Goal: Transaction & Acquisition: Purchase product/service

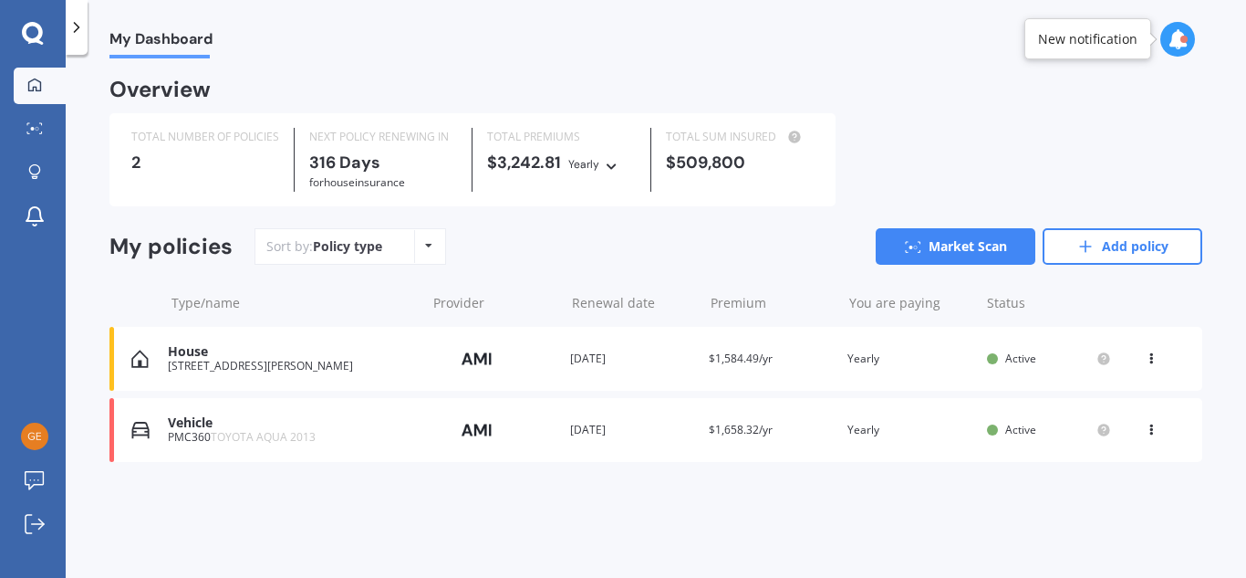
click at [475, 439] on img at bounding box center [477, 429] width 91 height 35
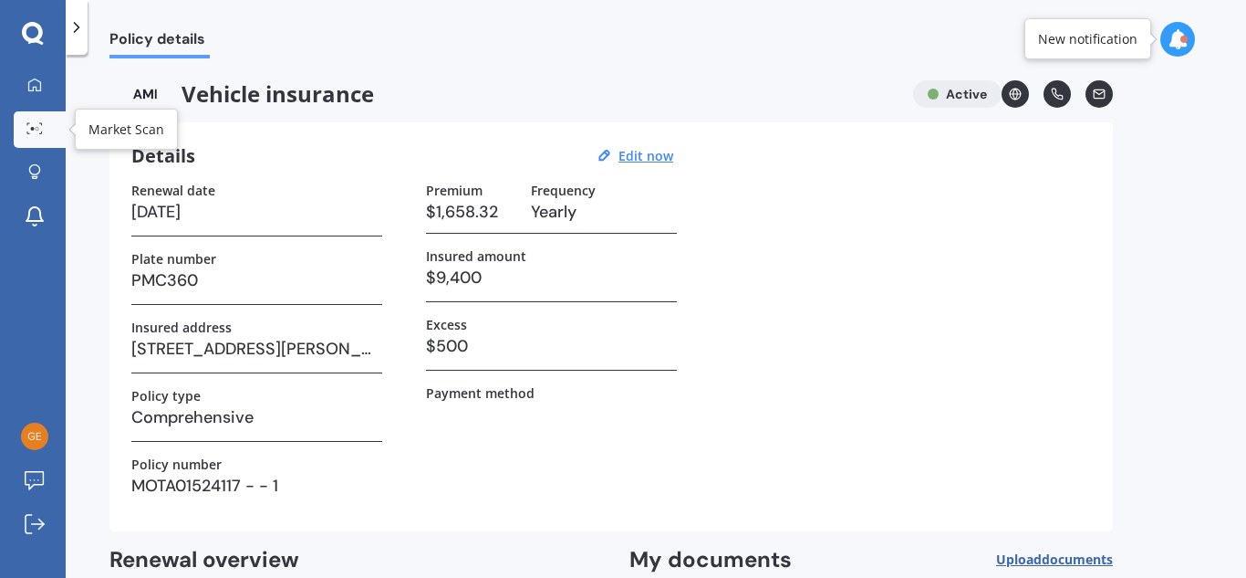
click at [35, 123] on icon at bounding box center [34, 128] width 16 height 12
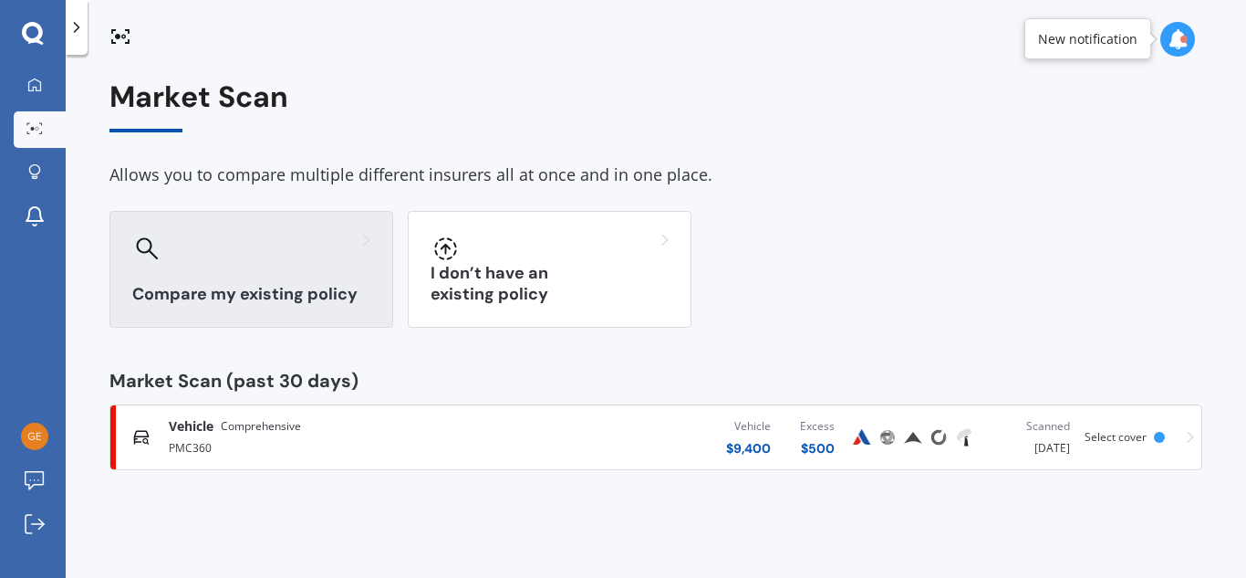
click at [258, 269] on div "Compare my existing policy" at bounding box center [251, 269] width 284 height 117
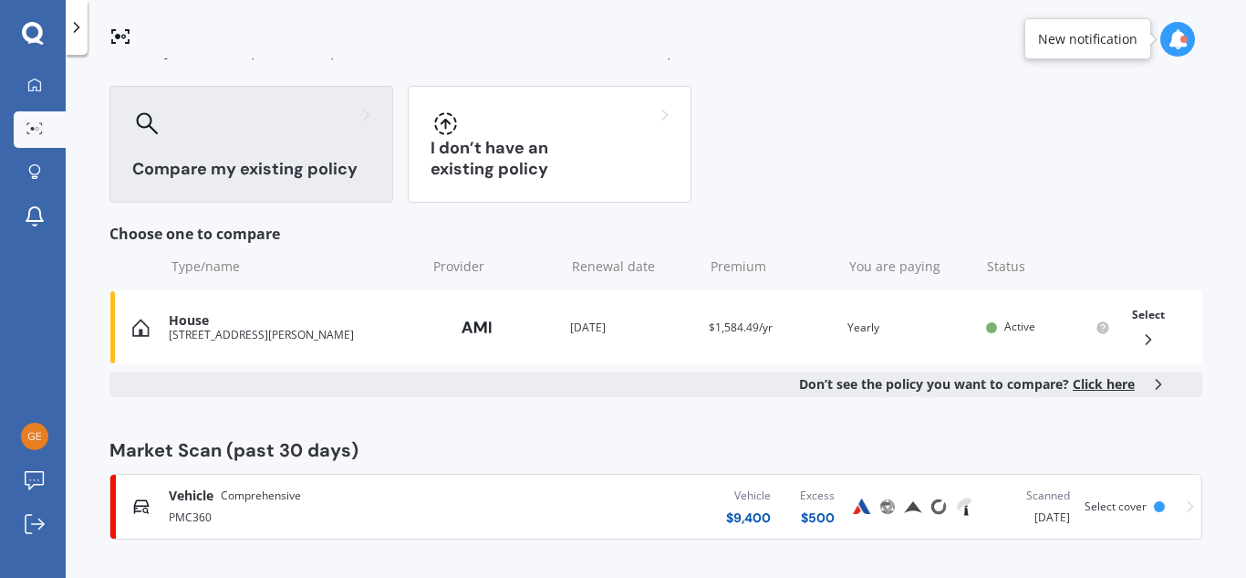
scroll to position [127, 0]
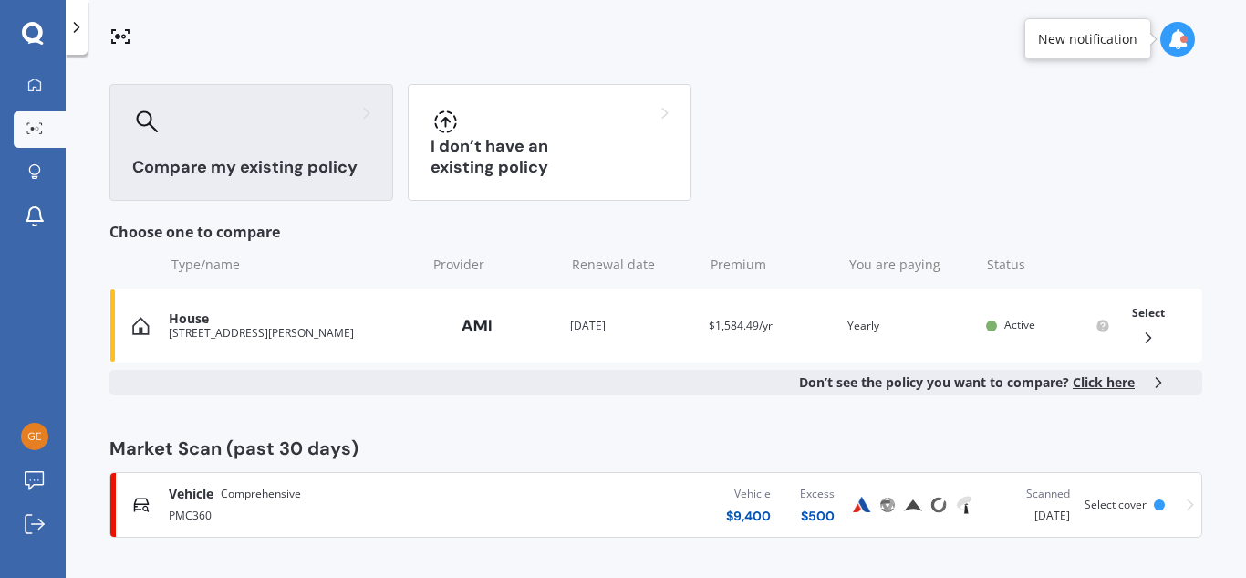
click at [1102, 504] on span "Select cover" at bounding box center [1116, 504] width 62 height 16
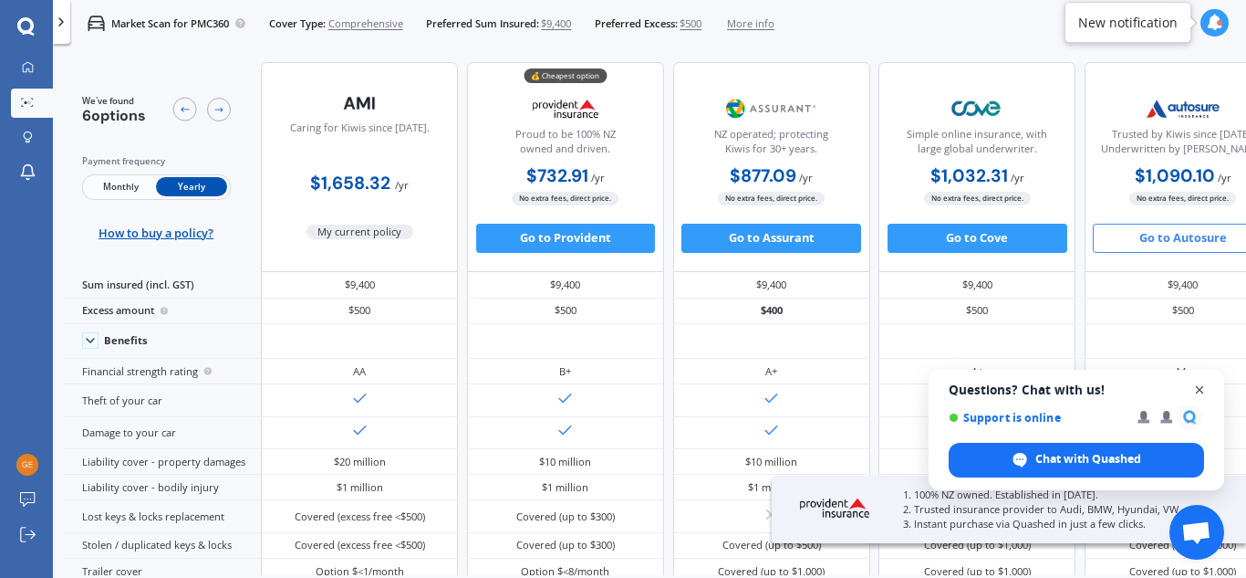
click at [1202, 390] on span "Close chat" at bounding box center [1200, 390] width 23 height 23
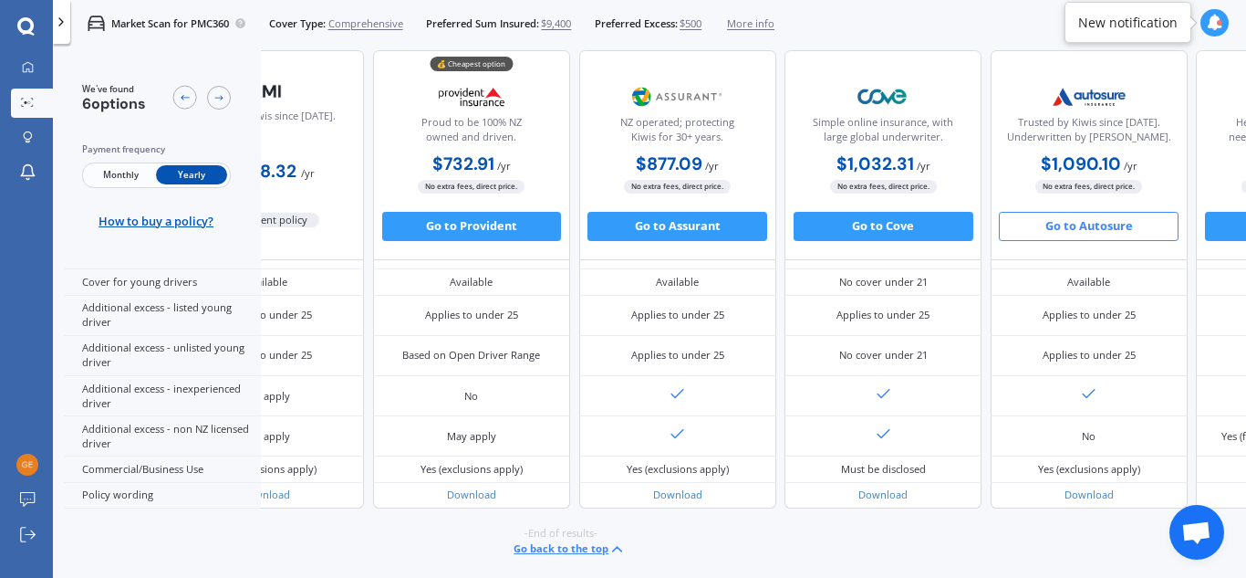
scroll to position [929, 117]
drag, startPoint x: 1081, startPoint y: 229, endPoint x: 1134, endPoint y: 227, distance: 52.9
click at [1134, 227] on button "Go to Autosure" at bounding box center [1089, 226] width 180 height 29
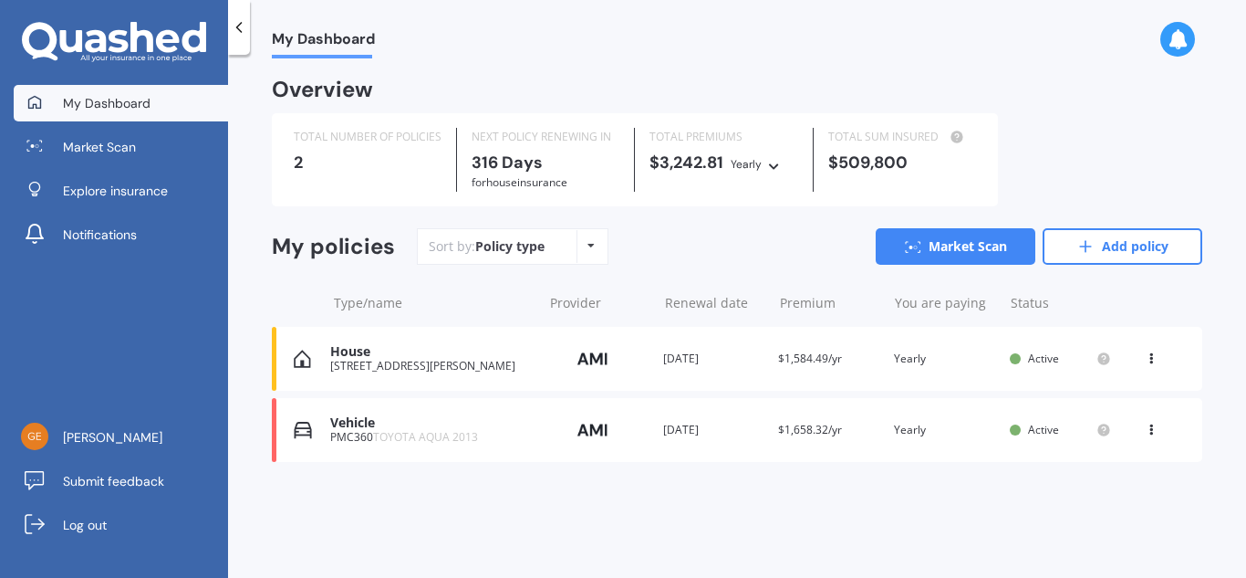
click at [1150, 432] on icon at bounding box center [1151, 426] width 13 height 11
click at [804, 488] on div "Overview TOTAL NUMBER OF POLICIES 2 NEXT POLICY RENEWING [DATE] for House insur…" at bounding box center [737, 292] width 931 height 425
click at [887, 432] on div "Vehicle PMC360 TOYOTA AQUA 2013 Provider Renewal date [DATE] Premium $1,658.32/…" at bounding box center [737, 430] width 931 height 64
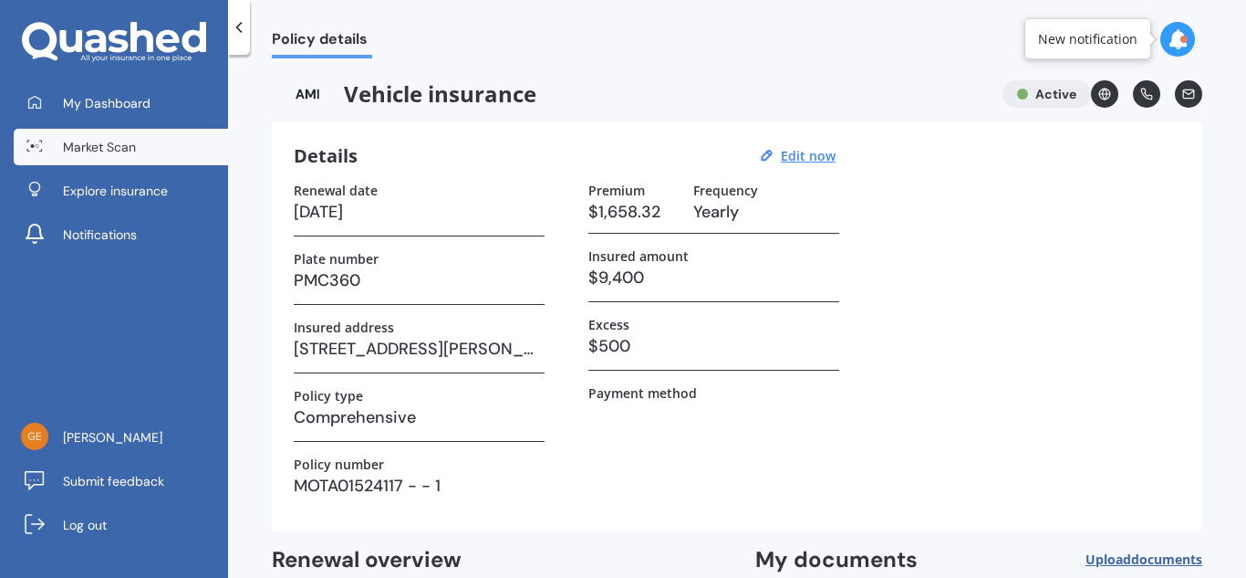
click at [88, 149] on span "Market Scan" at bounding box center [99, 147] width 73 height 18
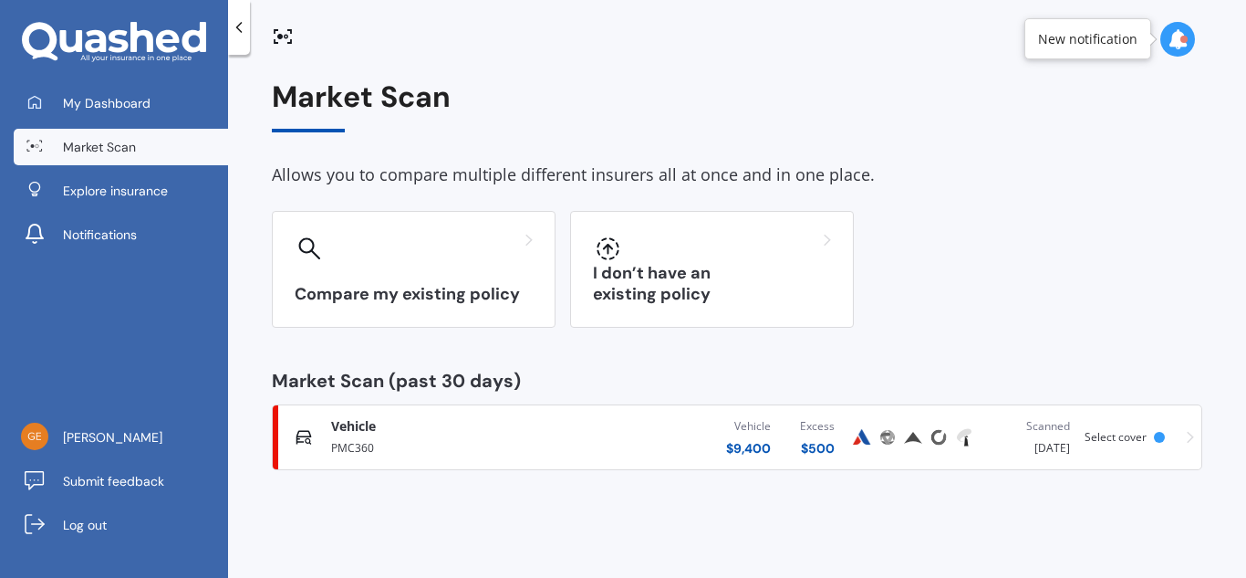
click at [1123, 442] on span "Select cover" at bounding box center [1116, 437] width 62 height 16
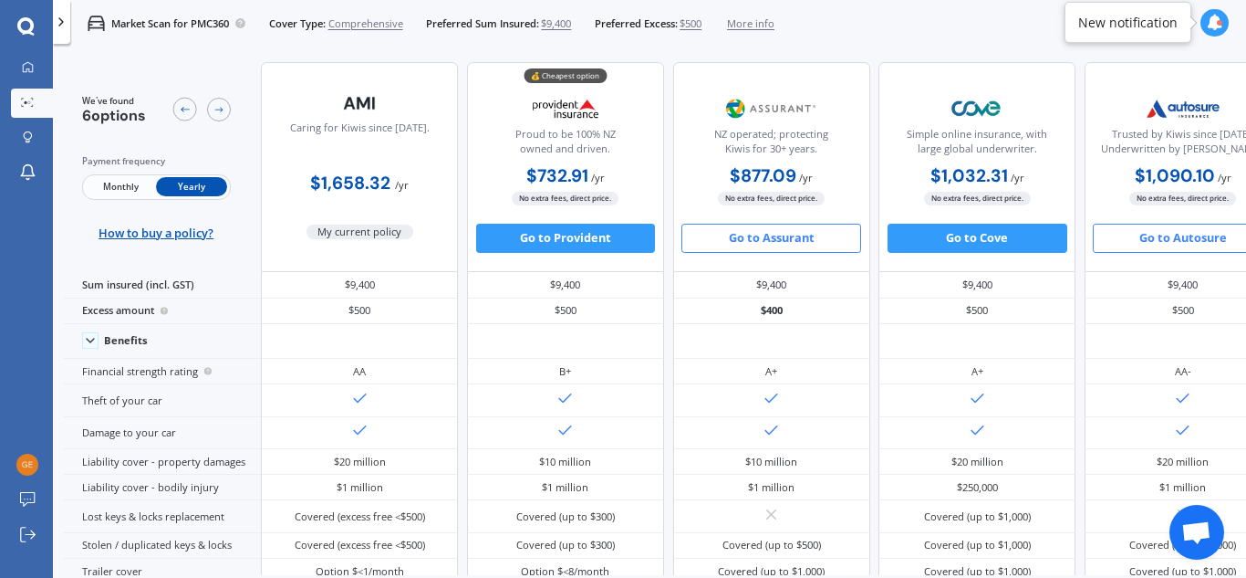
click at [770, 242] on button "Go to Assurant" at bounding box center [772, 238] width 180 height 29
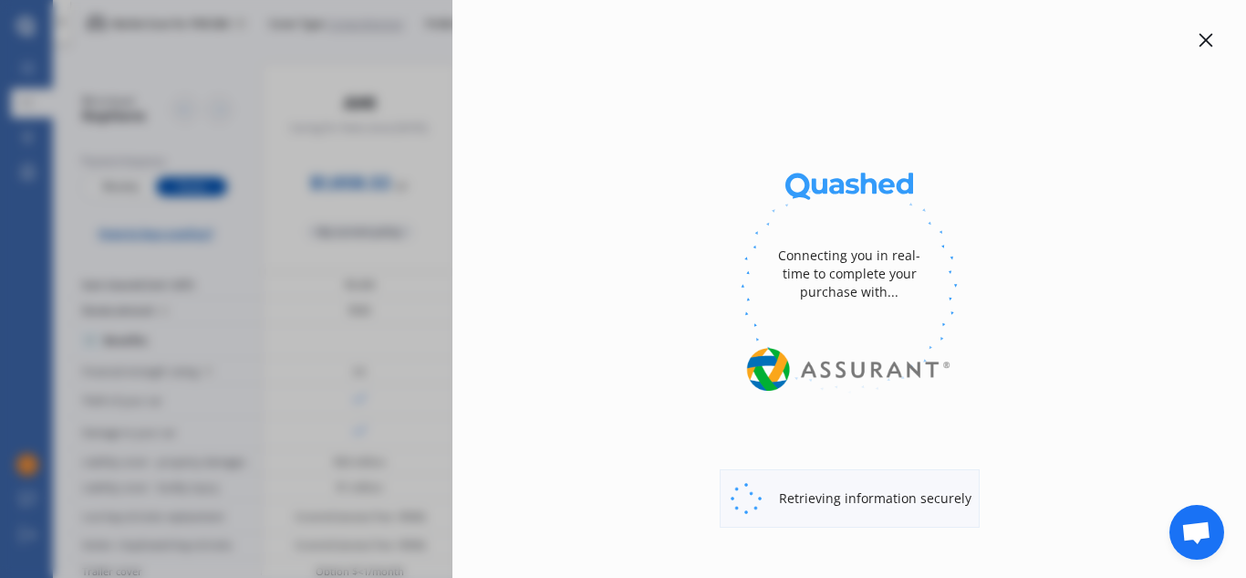
select select "full"
select select "0"
select select "Waitakere"
select select "TOYOTA"
select select "AQUA"
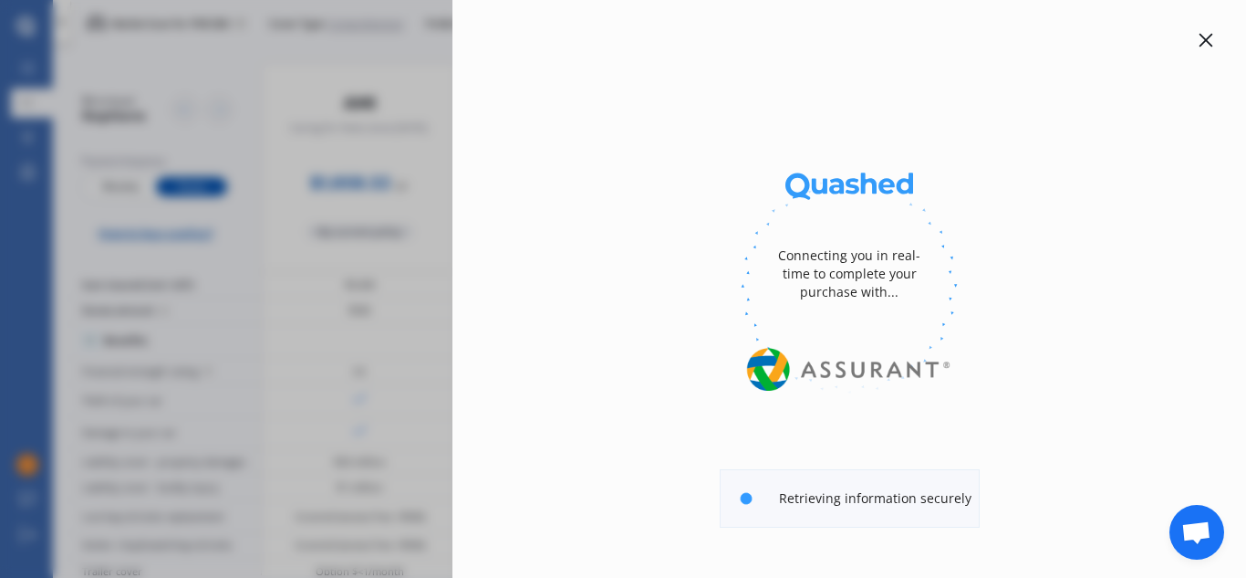
select select "HYBRID"
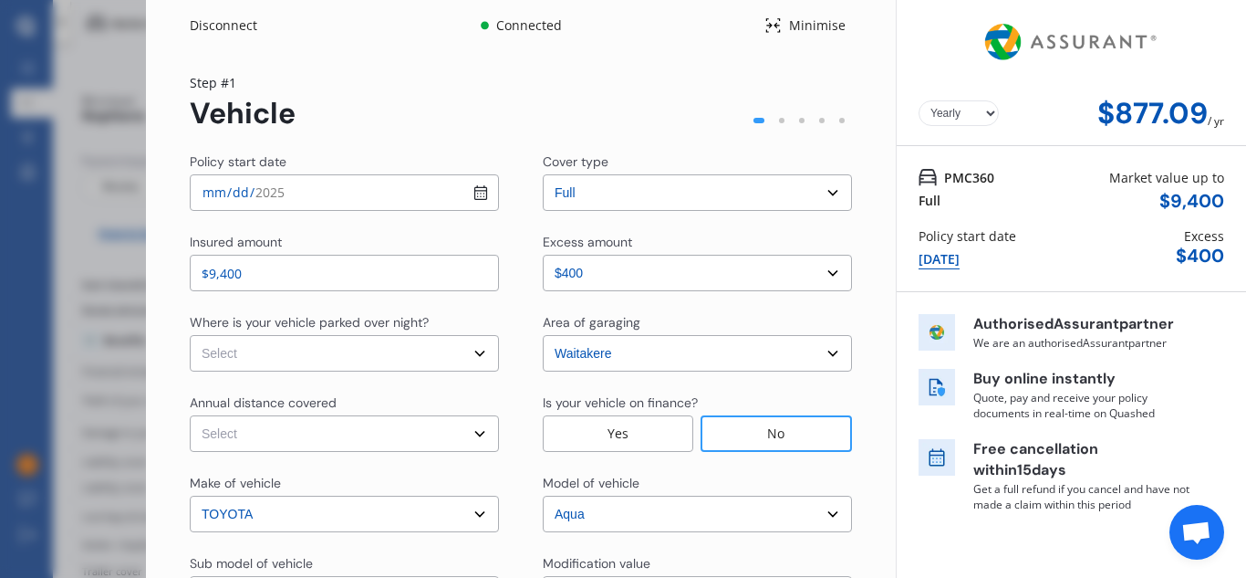
click at [344, 360] on select "Select In a garage On own property On street or road" at bounding box center [344, 353] width 309 height 36
select select "On own property"
click at [190, 335] on select "Select In a garage On own property On street or road" at bounding box center [344, 353] width 309 height 36
click at [398, 435] on select "Select Low (less than 15,000km per year) Average (15,000-30,000km per year) Hig…" at bounding box center [344, 433] width 309 height 36
select select "15000"
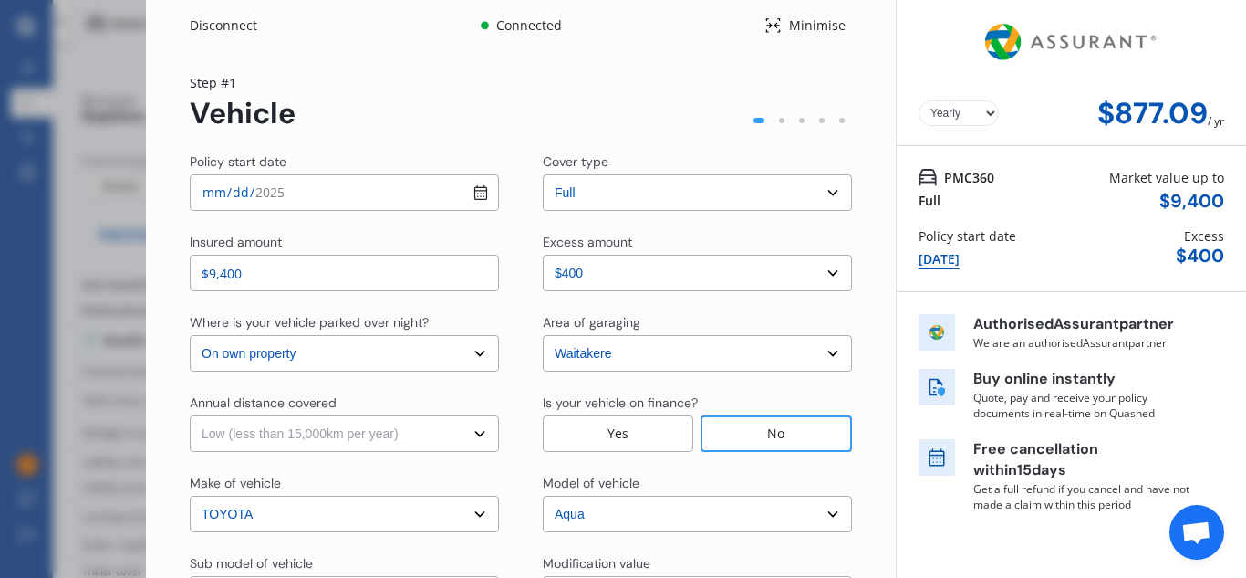
click at [190, 415] on select "Select Low (less than 15,000km per year) Average (15,000-30,000km per year) Hig…" at bounding box center [344, 433] width 309 height 36
click at [784, 434] on div "No" at bounding box center [776, 433] width 151 height 36
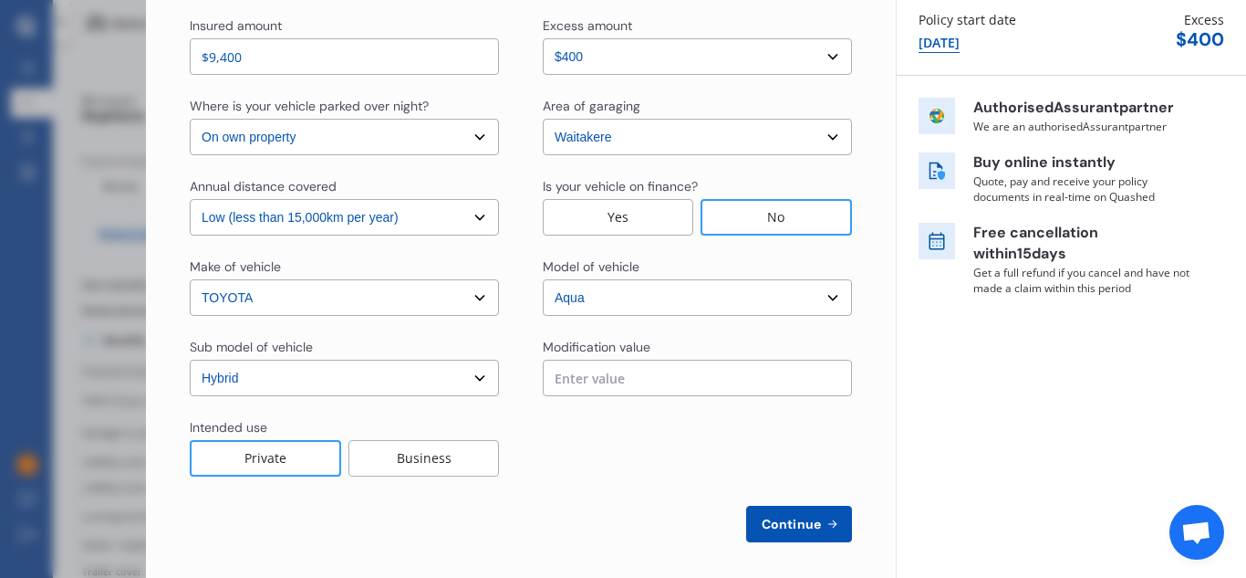
scroll to position [224, 0]
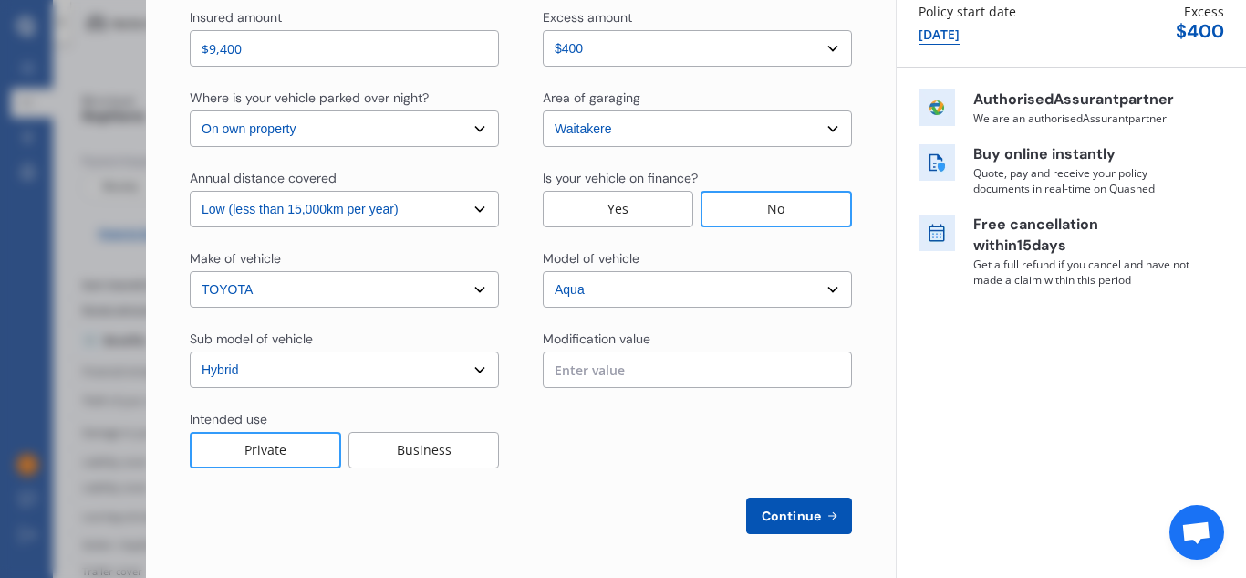
click at [791, 515] on span "Continue" at bounding box center [791, 515] width 67 height 15
select select "Miss"
select select "12"
select select "1966"
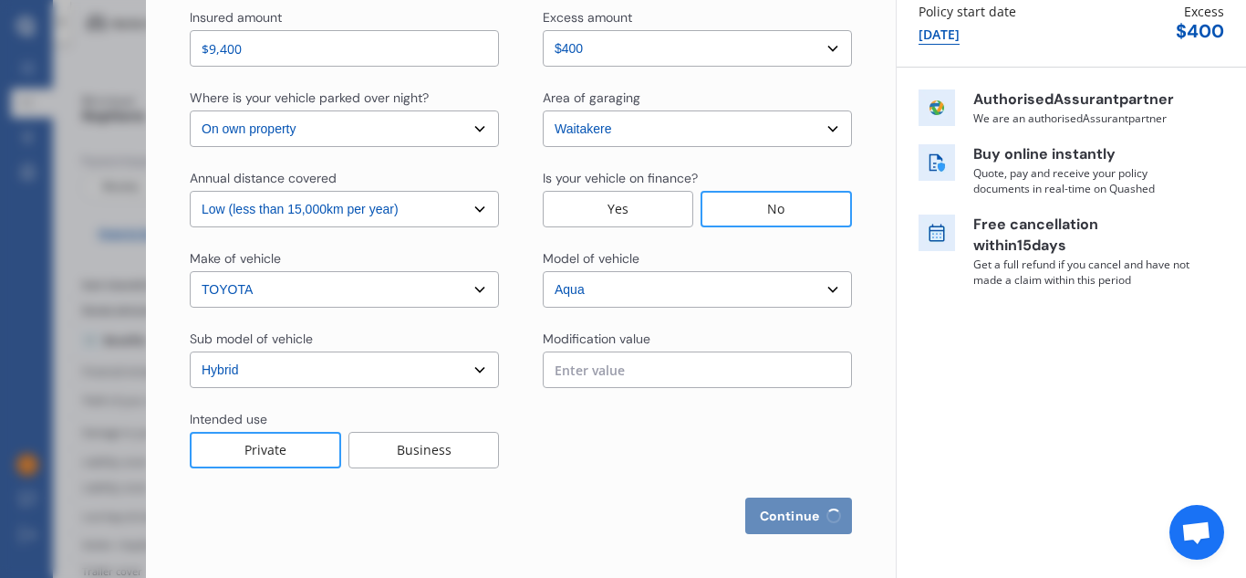
select select "full"
select select "more than 4 years"
select select "[GEOGRAPHIC_DATA]"
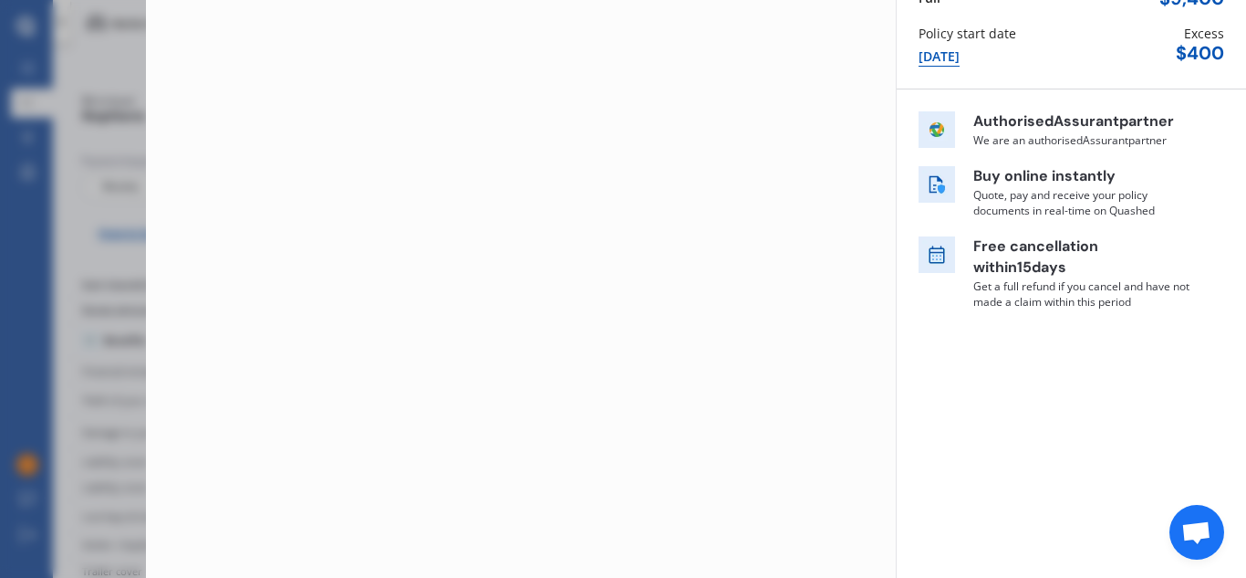
scroll to position [0, 0]
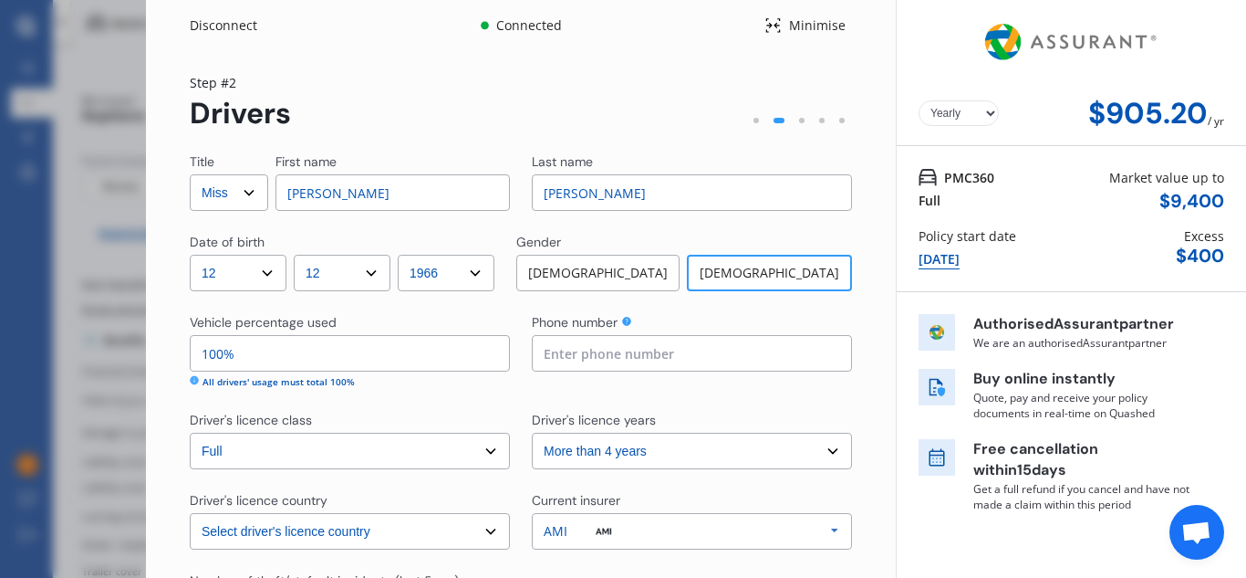
click at [563, 356] on input at bounding box center [692, 353] width 320 height 36
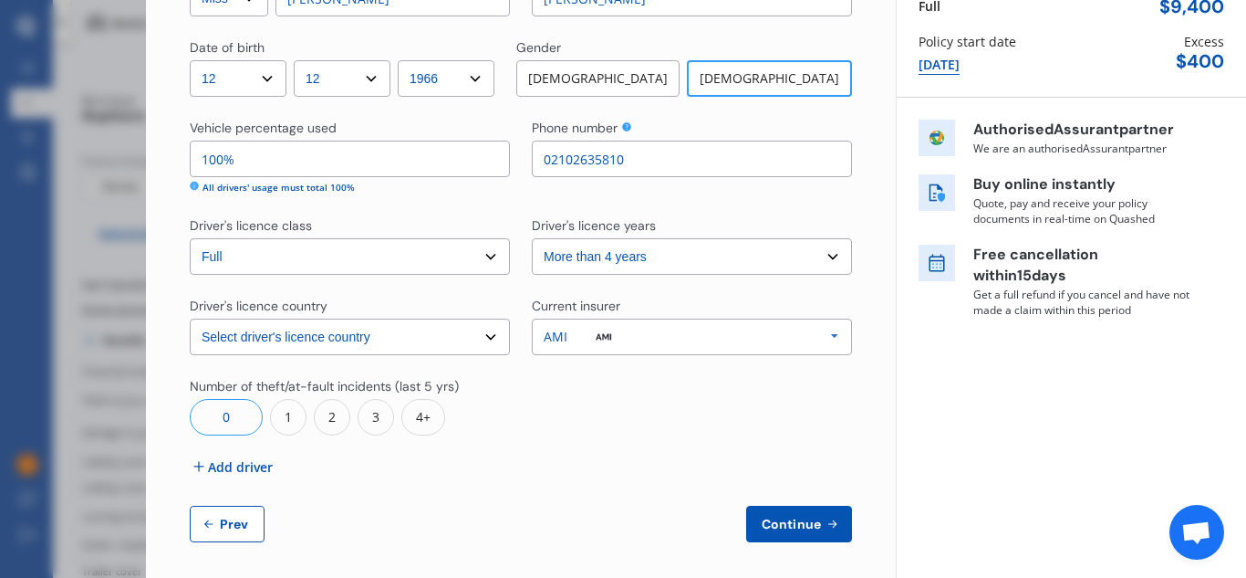
scroll to position [203, 0]
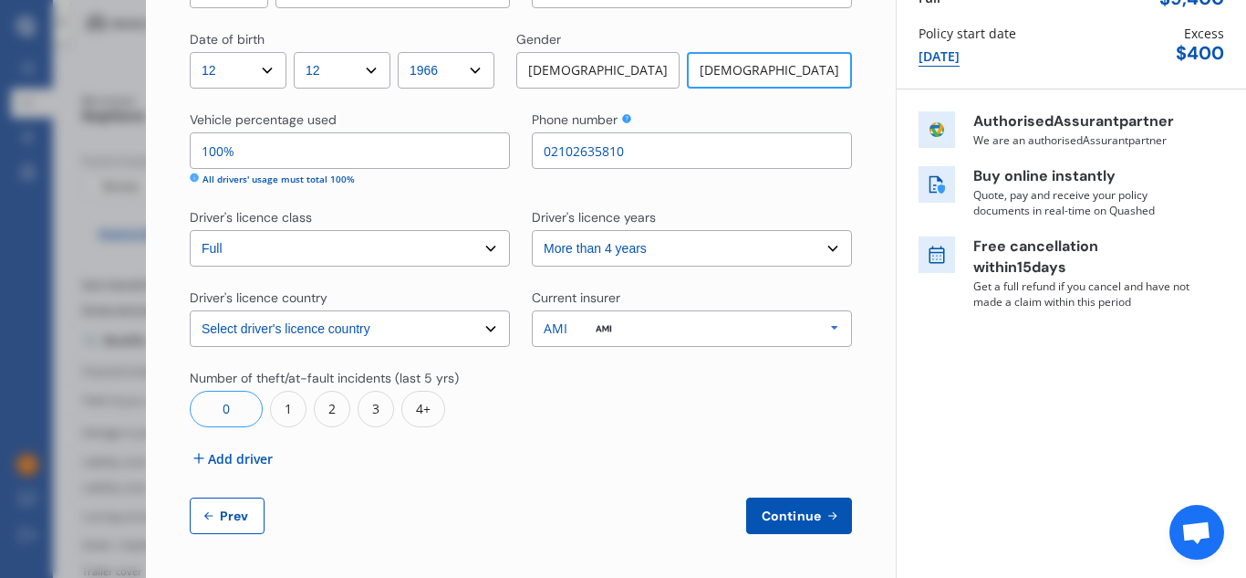
type input "02102635810"
click at [772, 515] on span "Continue" at bounding box center [791, 515] width 67 height 15
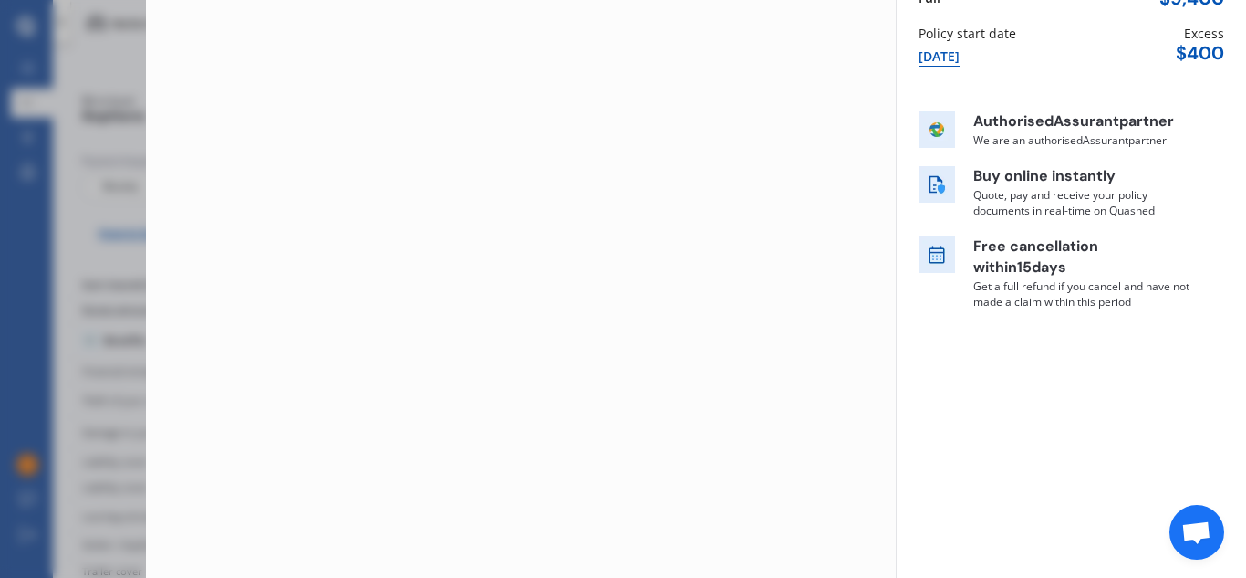
scroll to position [0, 0]
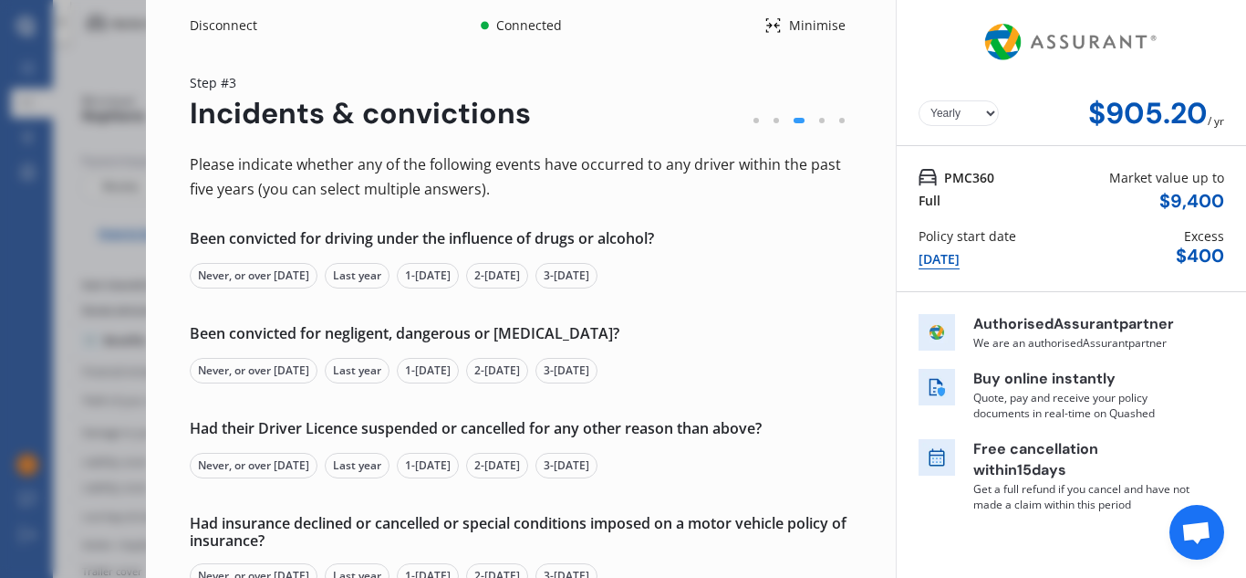
click at [255, 278] on div "Never, or over [DATE]" at bounding box center [254, 276] width 128 height 26
click at [240, 371] on div "Never, or over [DATE]" at bounding box center [254, 371] width 128 height 26
click at [249, 463] on div "Never, or over [DATE]" at bounding box center [254, 466] width 128 height 26
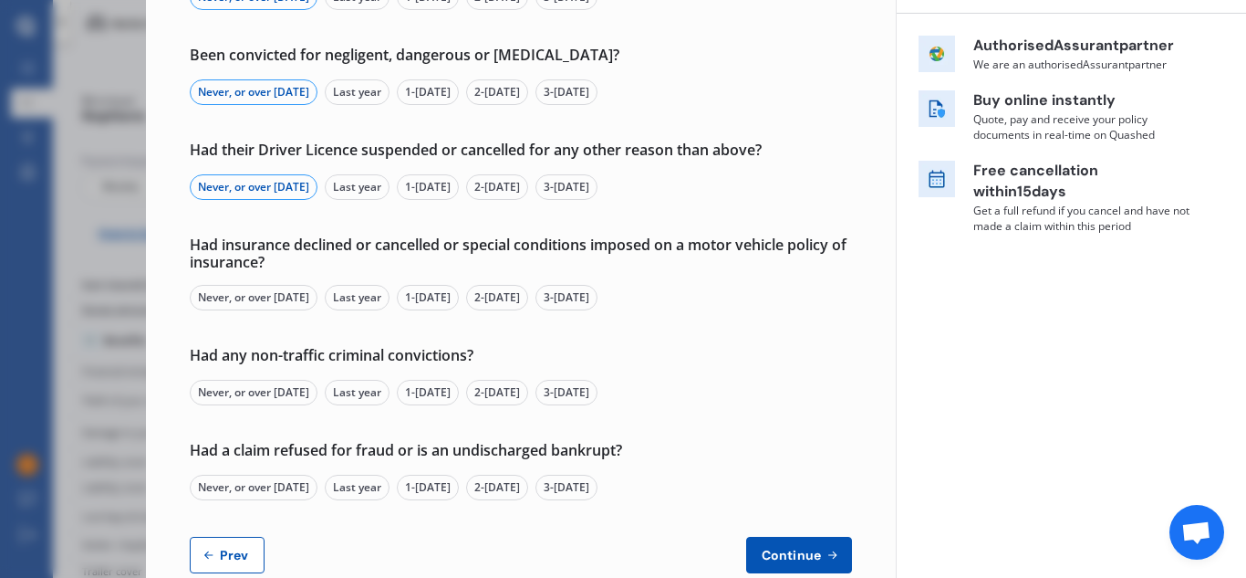
scroll to position [317, 0]
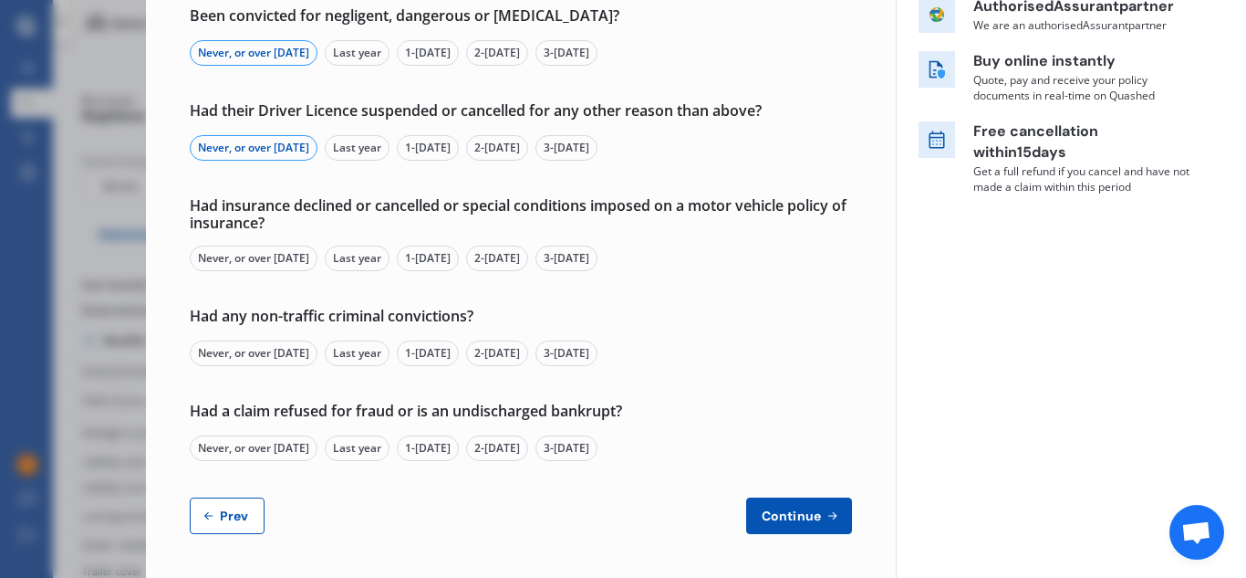
click at [259, 267] on div "Never, or over [DATE]" at bounding box center [254, 258] width 128 height 26
click at [263, 350] on div "Never, or over [DATE]" at bounding box center [254, 353] width 128 height 26
click at [271, 448] on div "Never, or over [DATE]" at bounding box center [254, 448] width 128 height 26
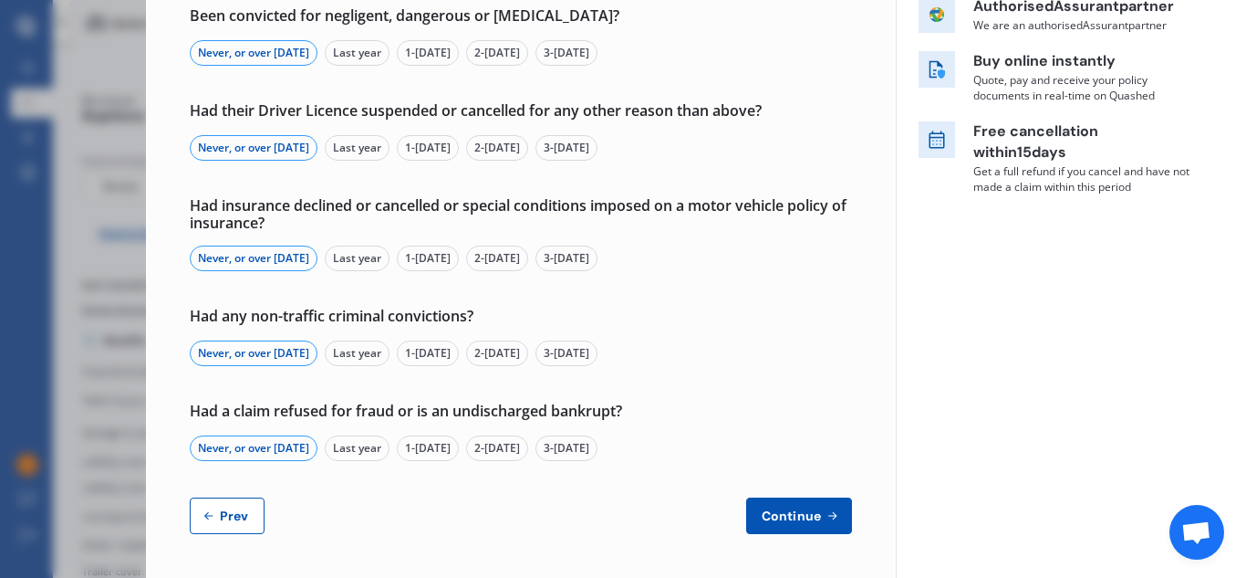
click at [785, 508] on span "Continue" at bounding box center [791, 515] width 67 height 15
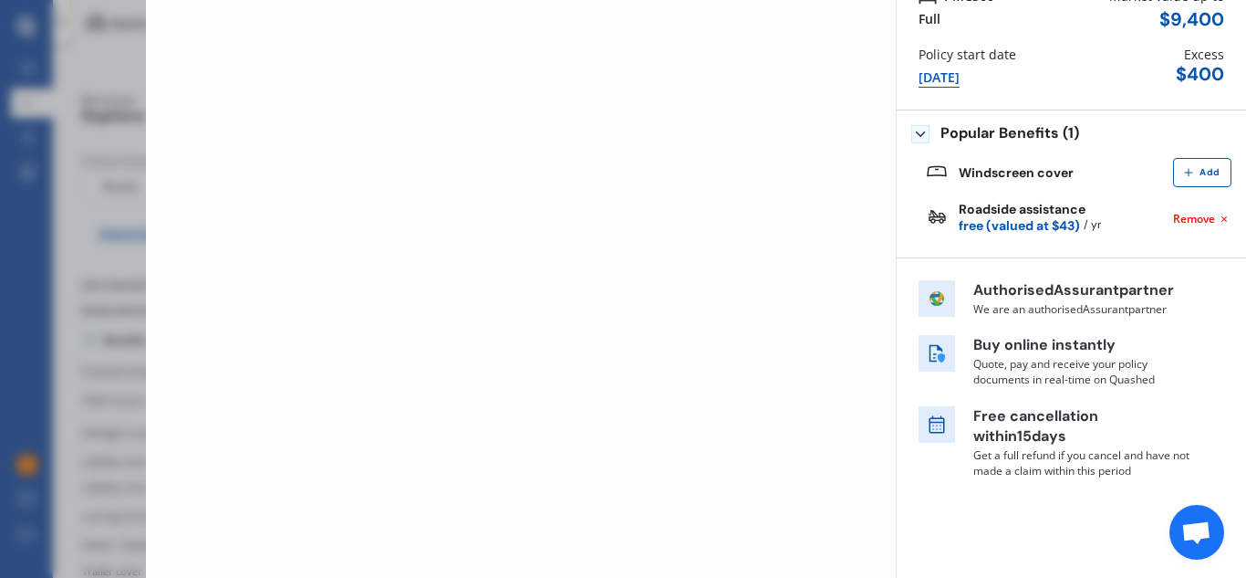
scroll to position [0, 0]
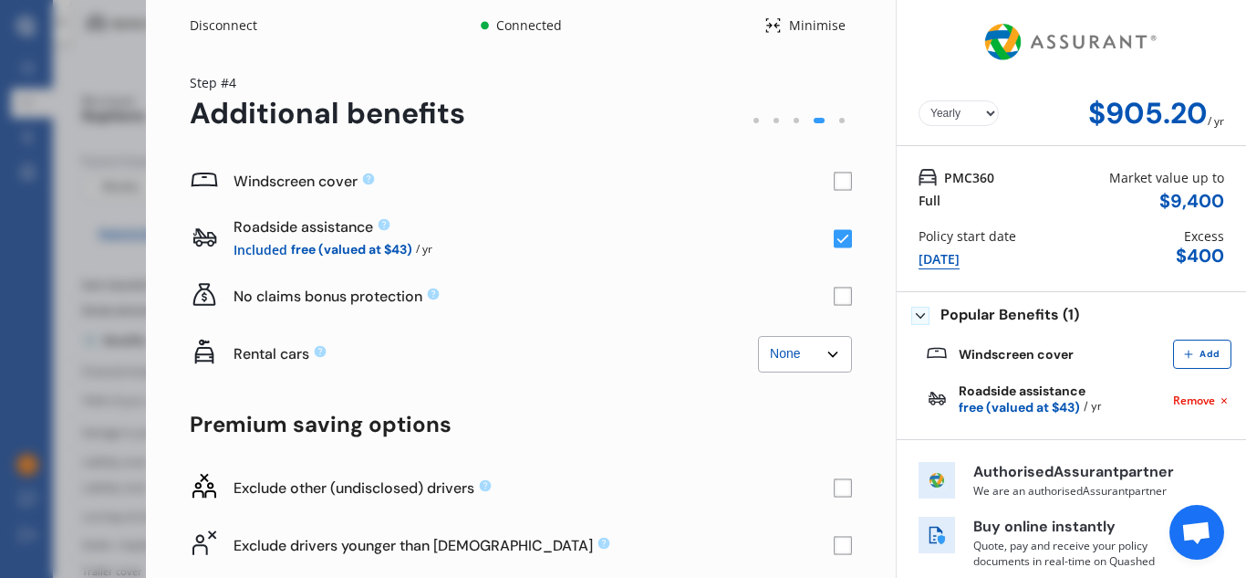
click at [838, 179] on rect at bounding box center [843, 181] width 18 height 18
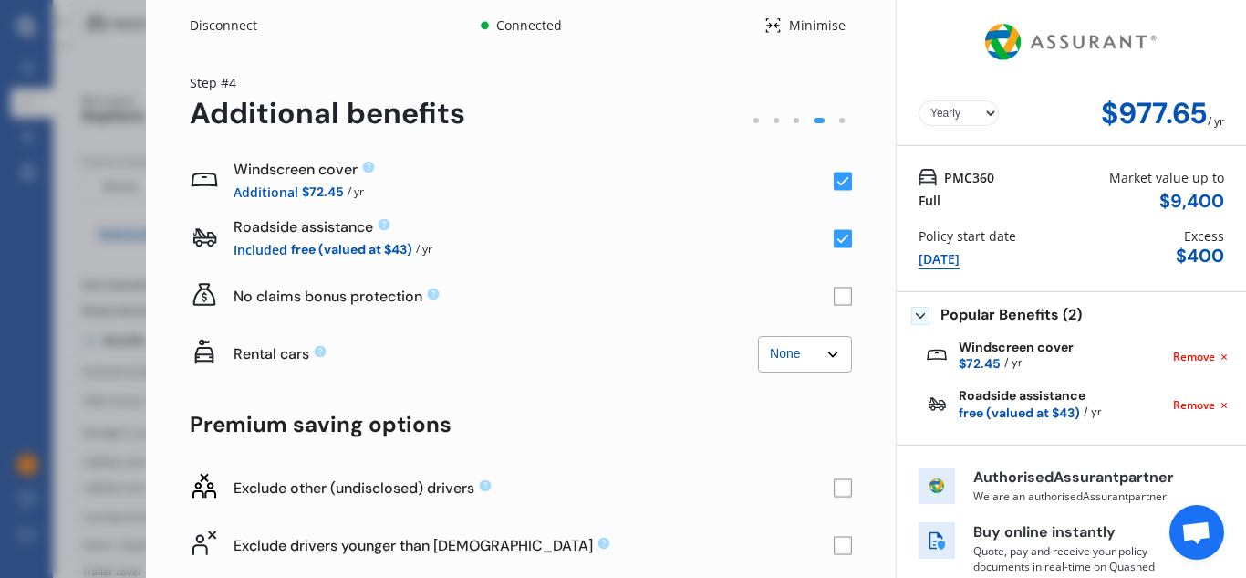
click at [834, 298] on rect at bounding box center [843, 296] width 18 height 18
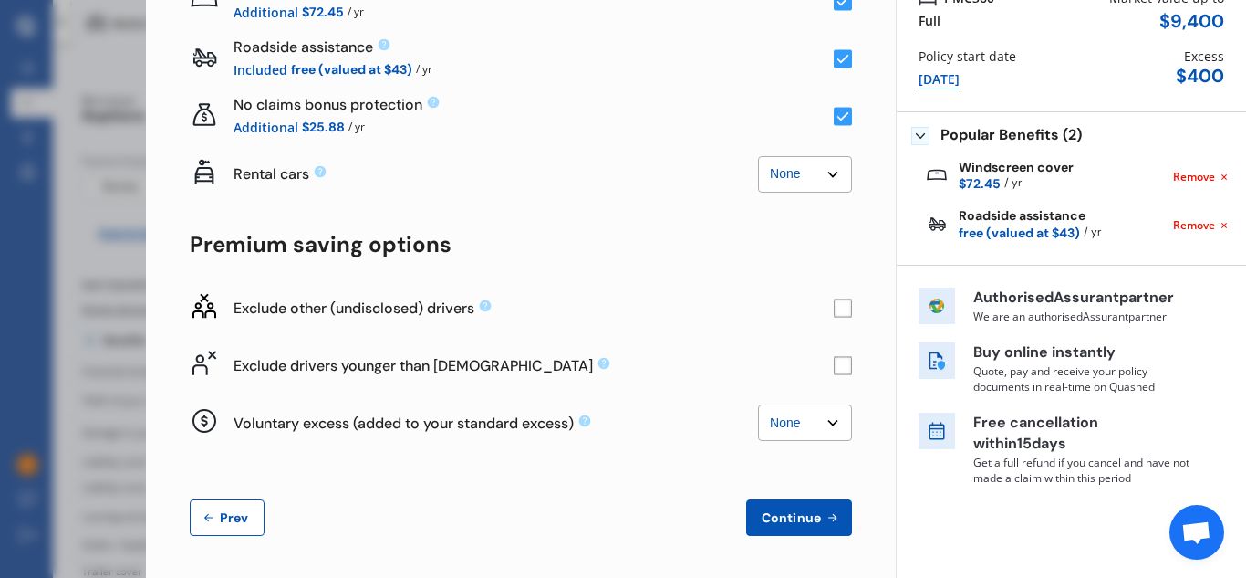
scroll to position [182, 0]
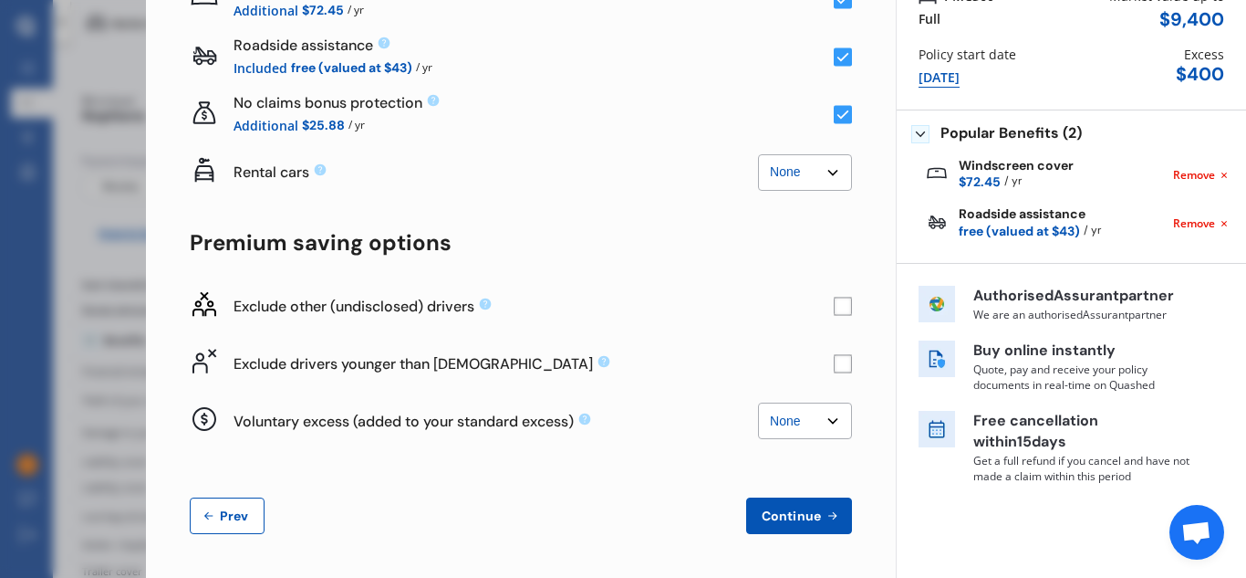
click at [780, 515] on span "Continue" at bounding box center [791, 515] width 67 height 15
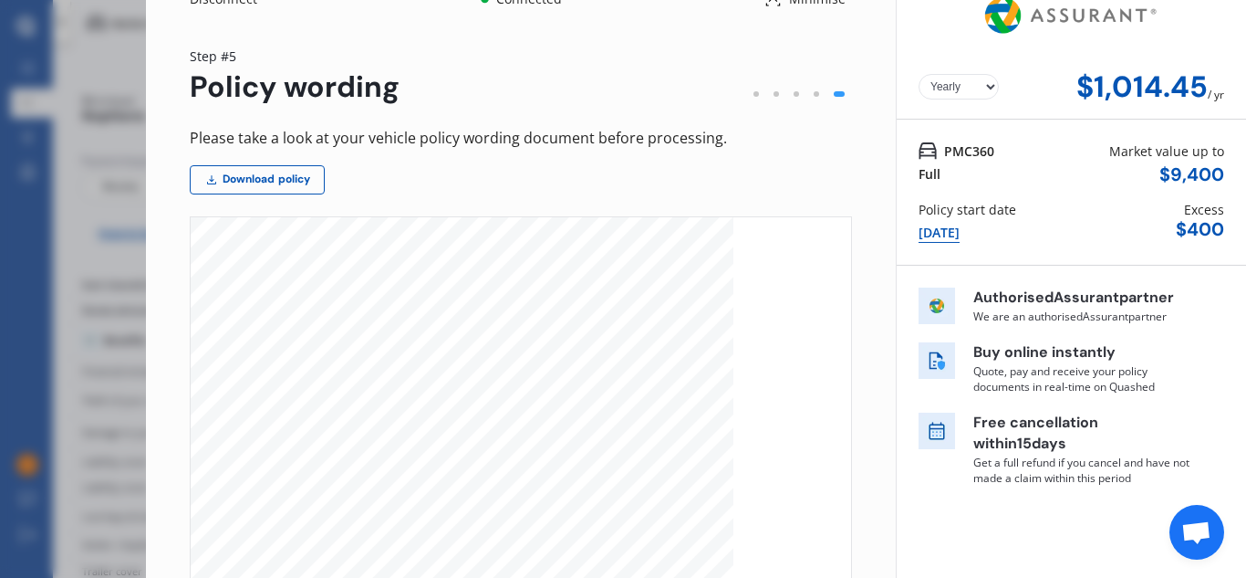
scroll to position [0, 0]
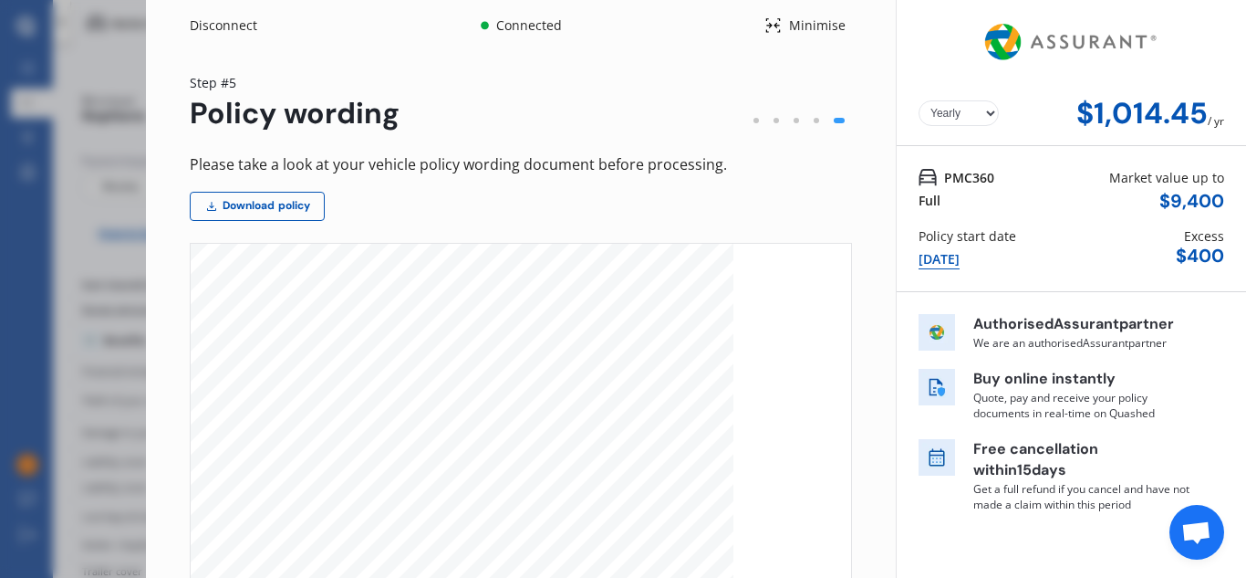
click at [810, 124] on div at bounding box center [817, 120] width 20 height 20
click at [814, 120] on div at bounding box center [816, 120] width 5 height 5
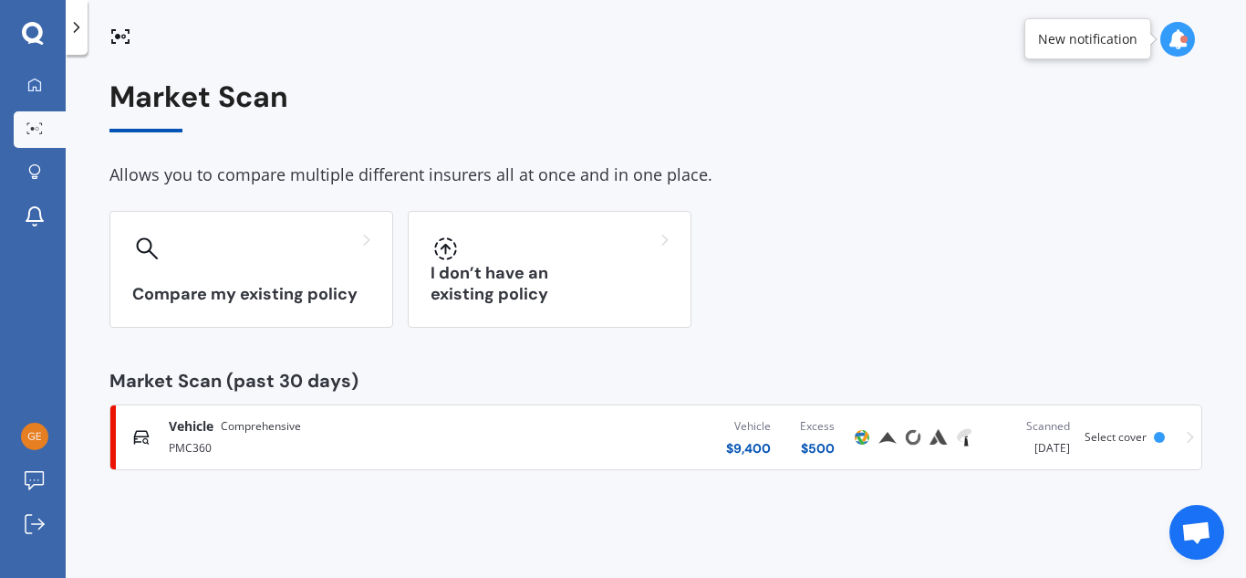
click at [1184, 442] on div "Vehicle Comprehensive PMC360 Vehicle $ 9,400 Excess $ 500 Scanned [DATE] Select…" at bounding box center [656, 437] width 1077 height 55
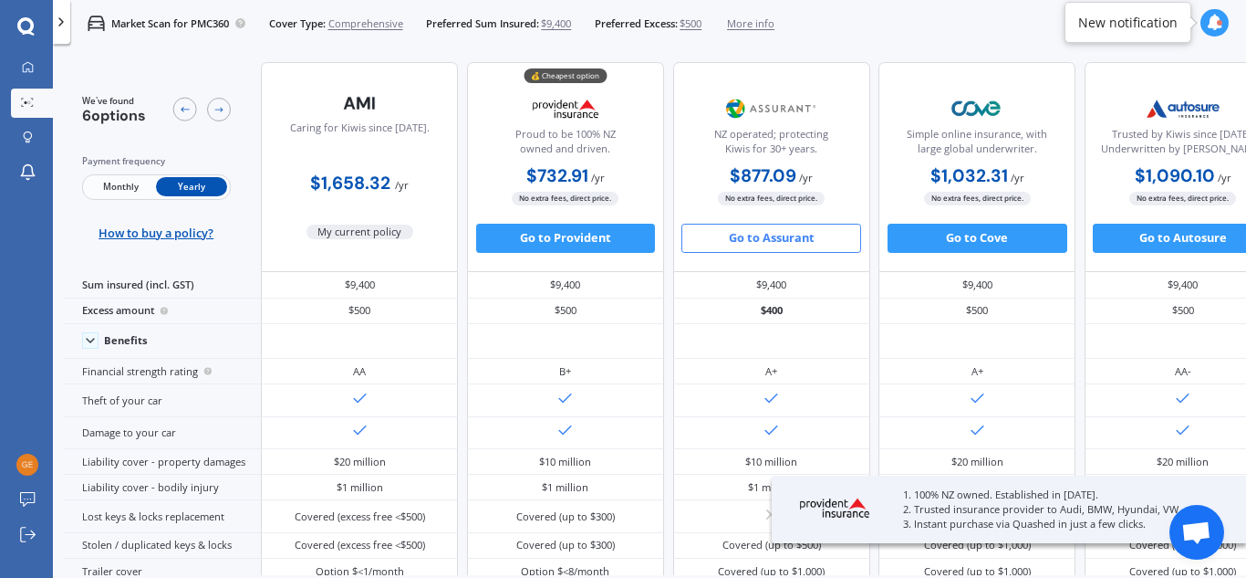
drag, startPoint x: 771, startPoint y: 242, endPoint x: 740, endPoint y: 239, distance: 31.1
click at [740, 239] on button "Go to Assurant" at bounding box center [772, 238] width 180 height 29
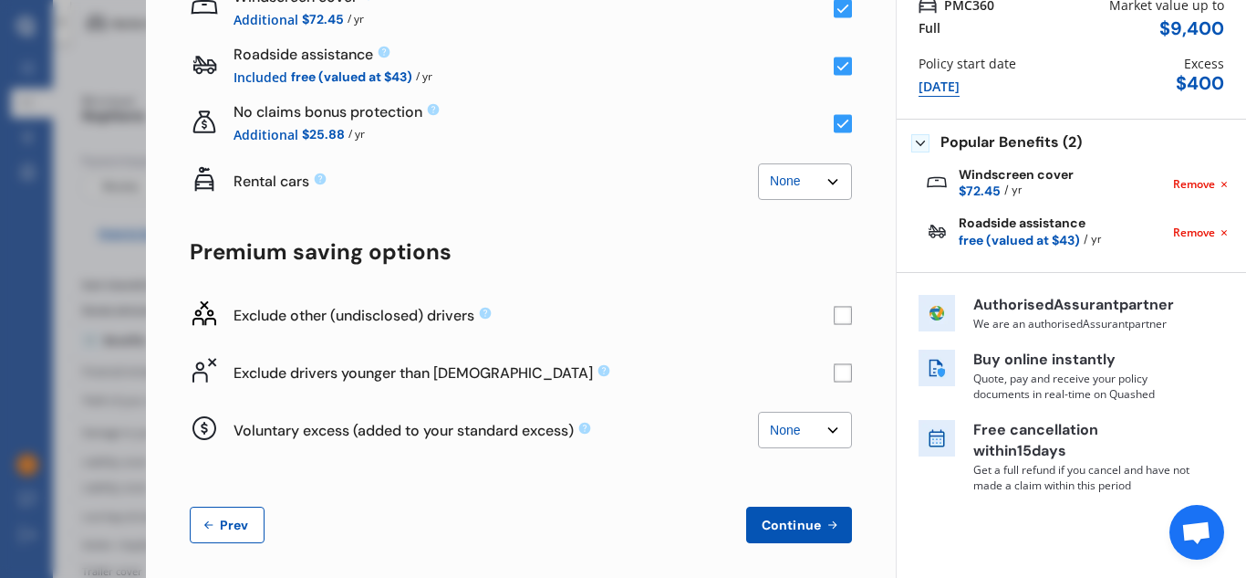
scroll to position [182, 0]
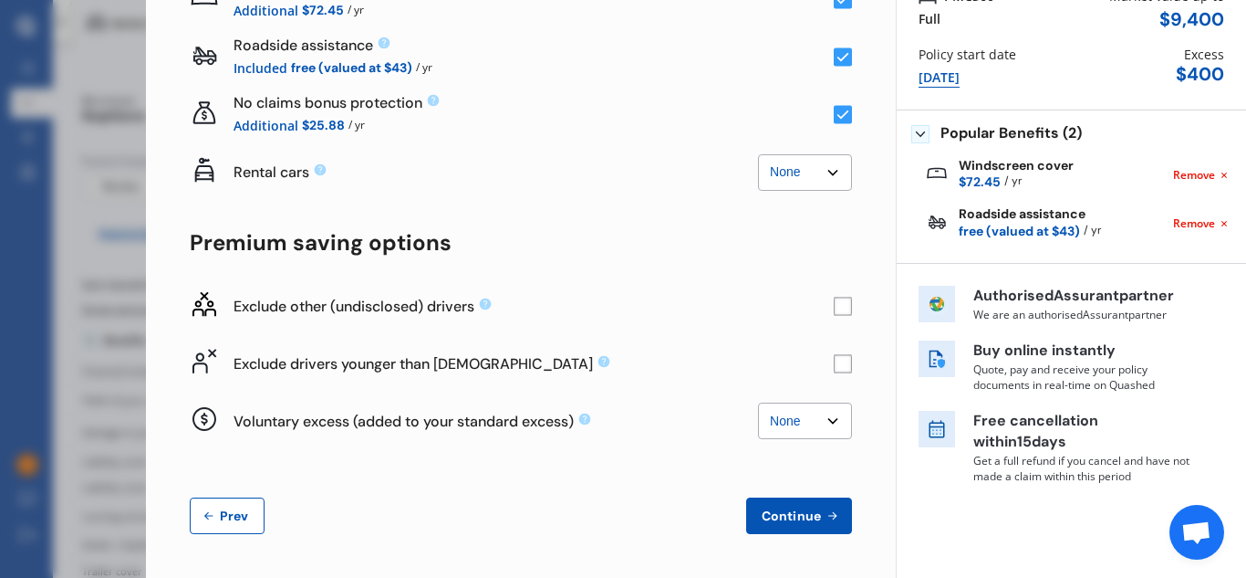
click at [834, 307] on rect at bounding box center [843, 306] width 18 height 18
click at [834, 362] on rect at bounding box center [843, 363] width 18 height 18
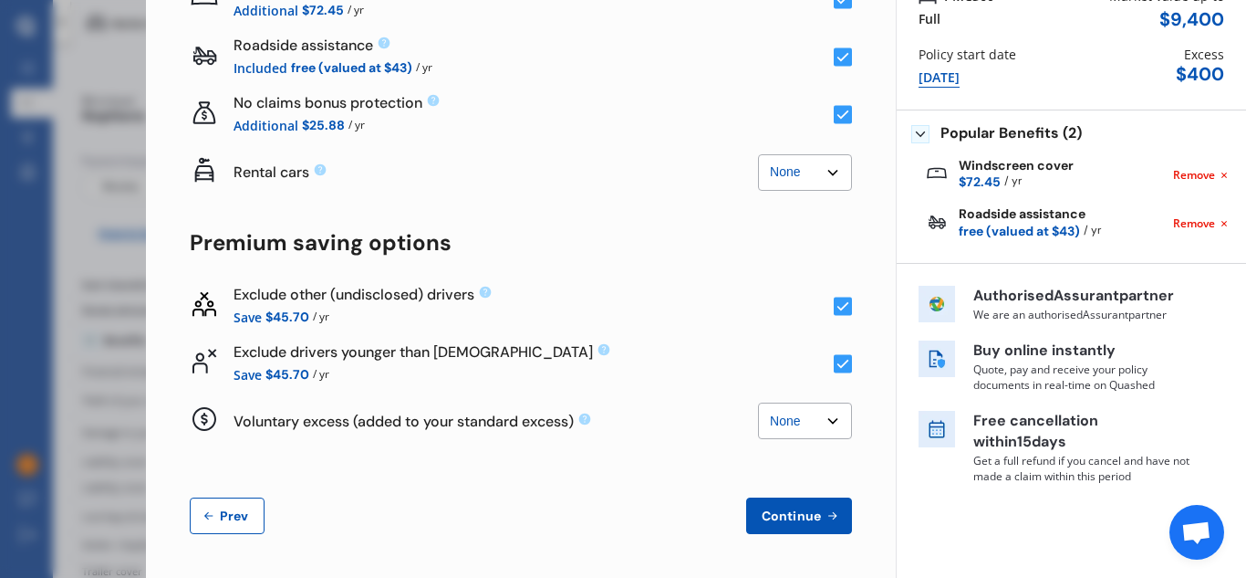
click at [838, 363] on icon at bounding box center [844, 363] width 12 height 9
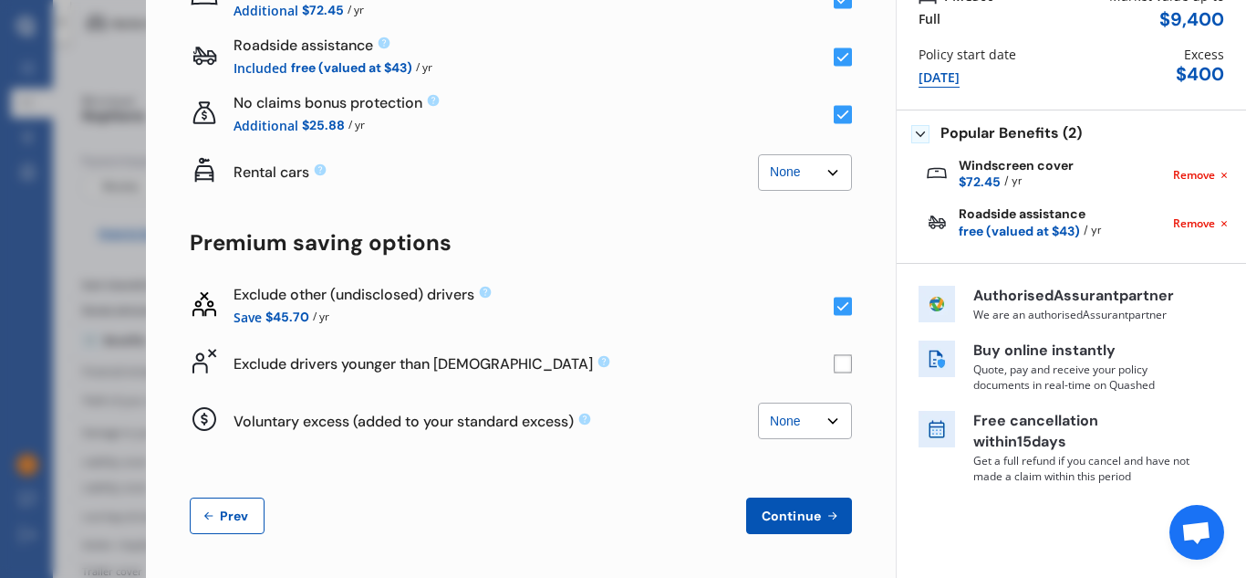
click at [206, 311] on icon at bounding box center [205, 303] width 24 height 25
click at [785, 520] on span "Continue" at bounding box center [791, 515] width 67 height 15
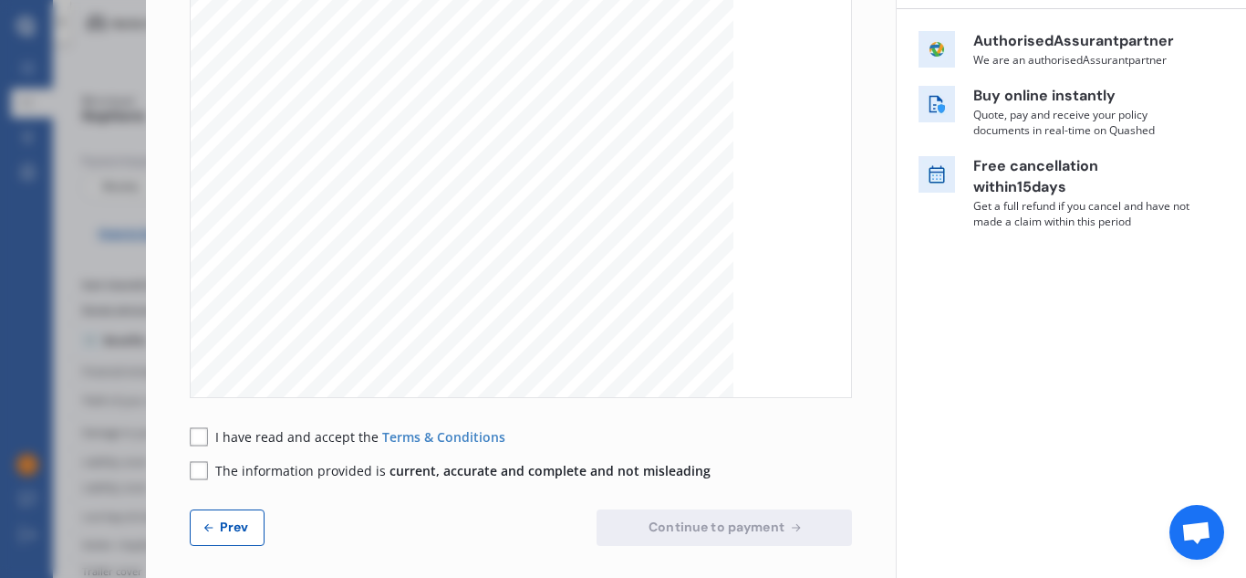
scroll to position [295, 0]
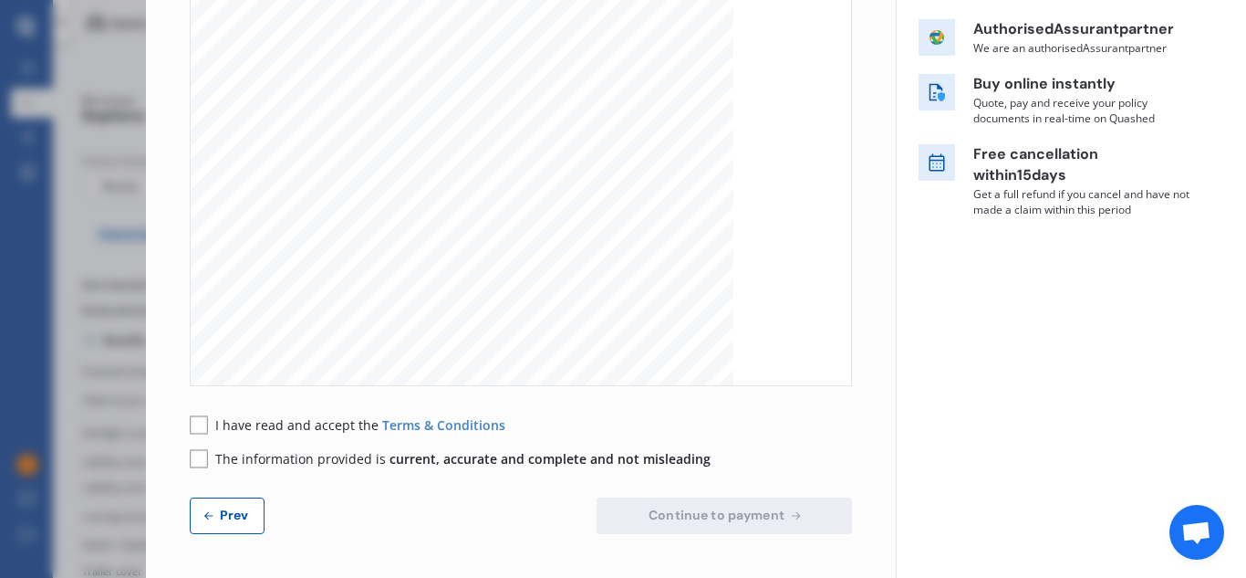
drag, startPoint x: 842, startPoint y: 141, endPoint x: 844, endPoint y: 262, distance: 120.4
click at [844, 262] on div "Yearly Monthly $963.67 / yr Step # 5 Policy wording Please take a look at your …" at bounding box center [521, 166] width 750 height 821
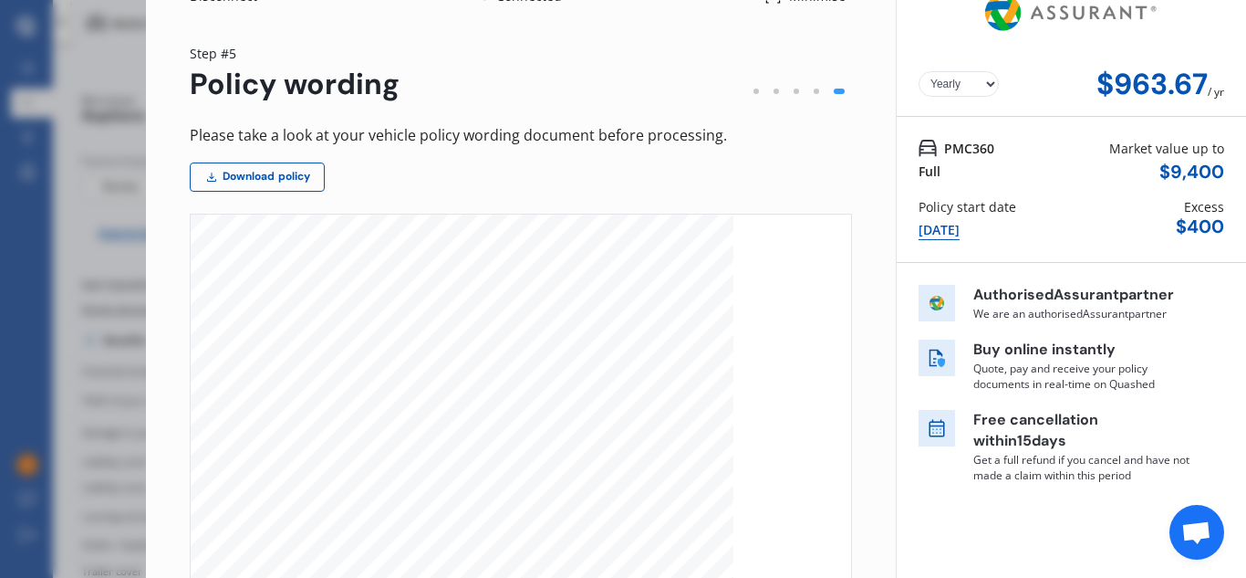
scroll to position [0, 0]
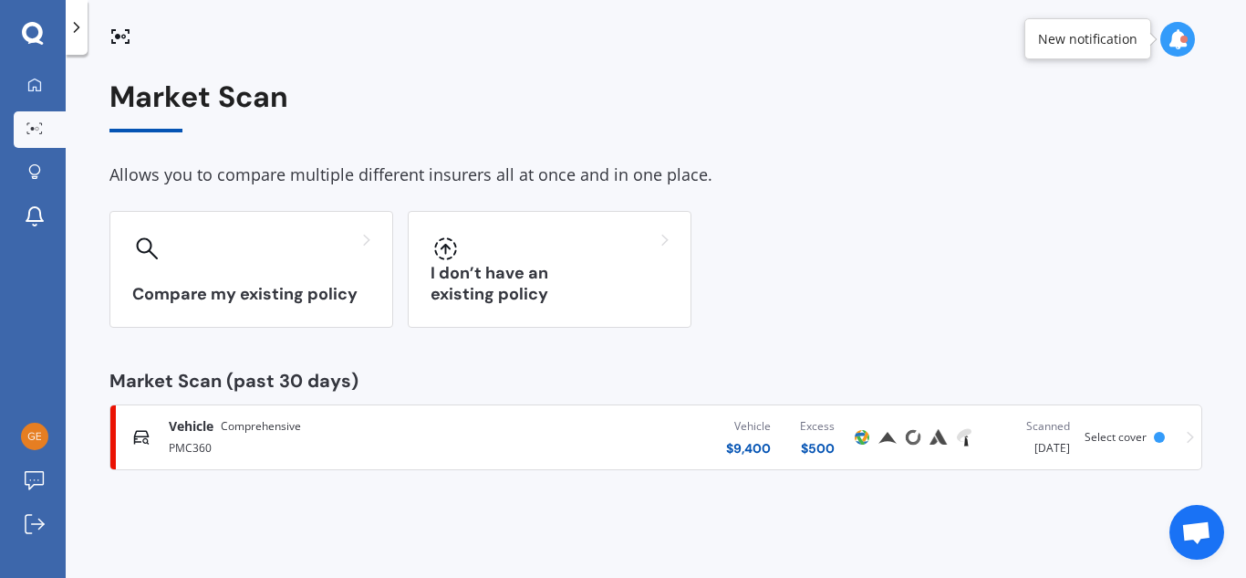
click at [1190, 441] on icon at bounding box center [1190, 438] width 7 height 12
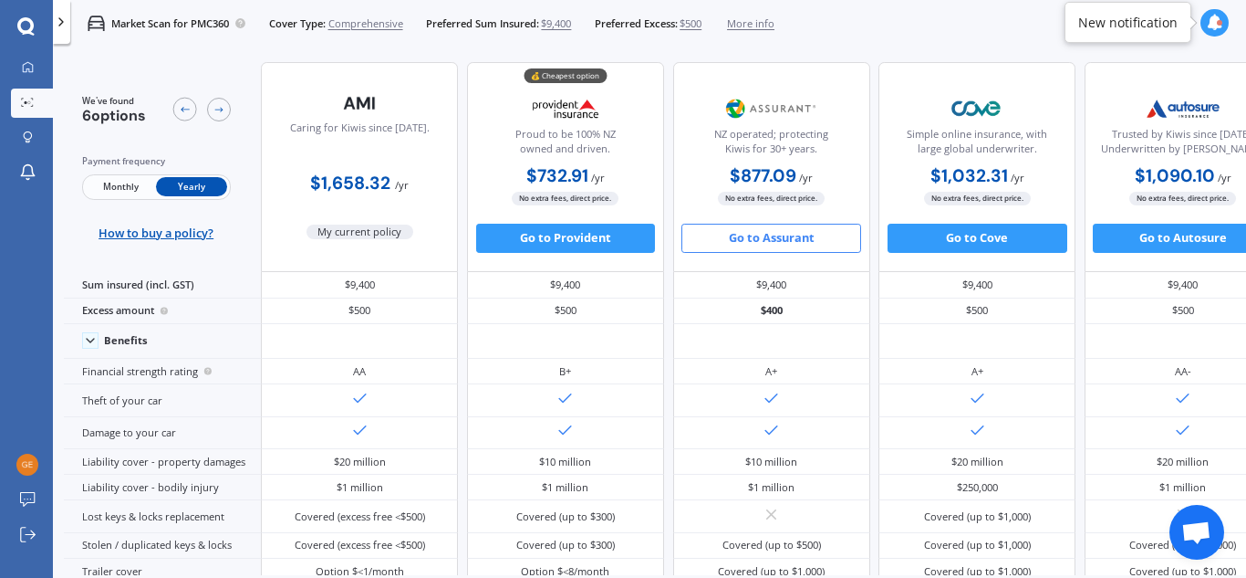
click at [759, 235] on button "Go to Assurant" at bounding box center [772, 238] width 180 height 29
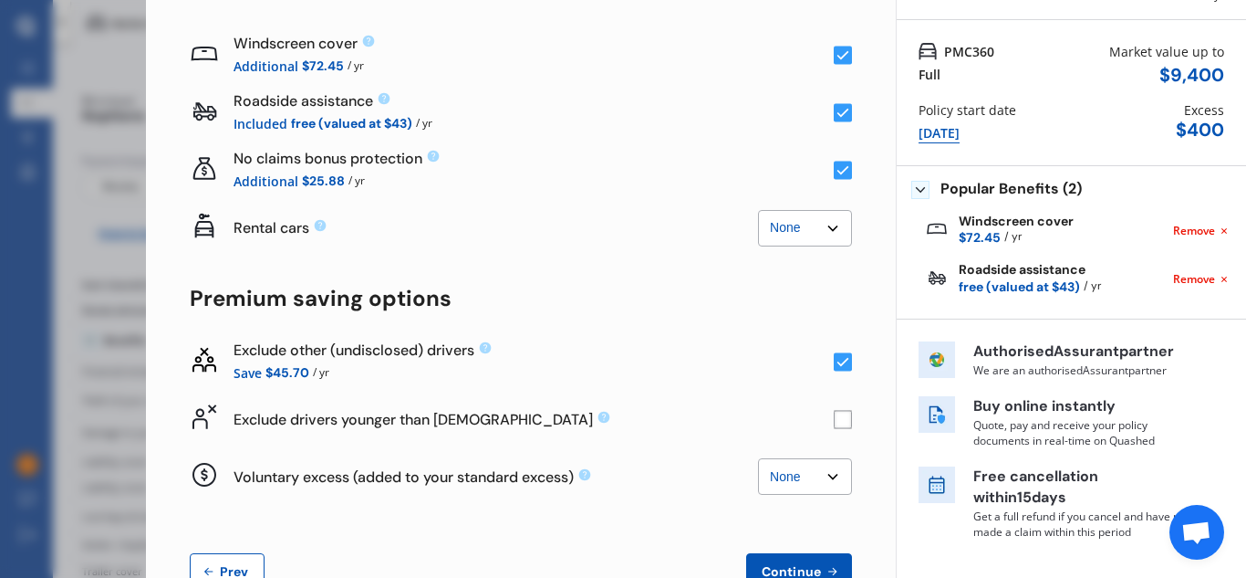
scroll to position [182, 0]
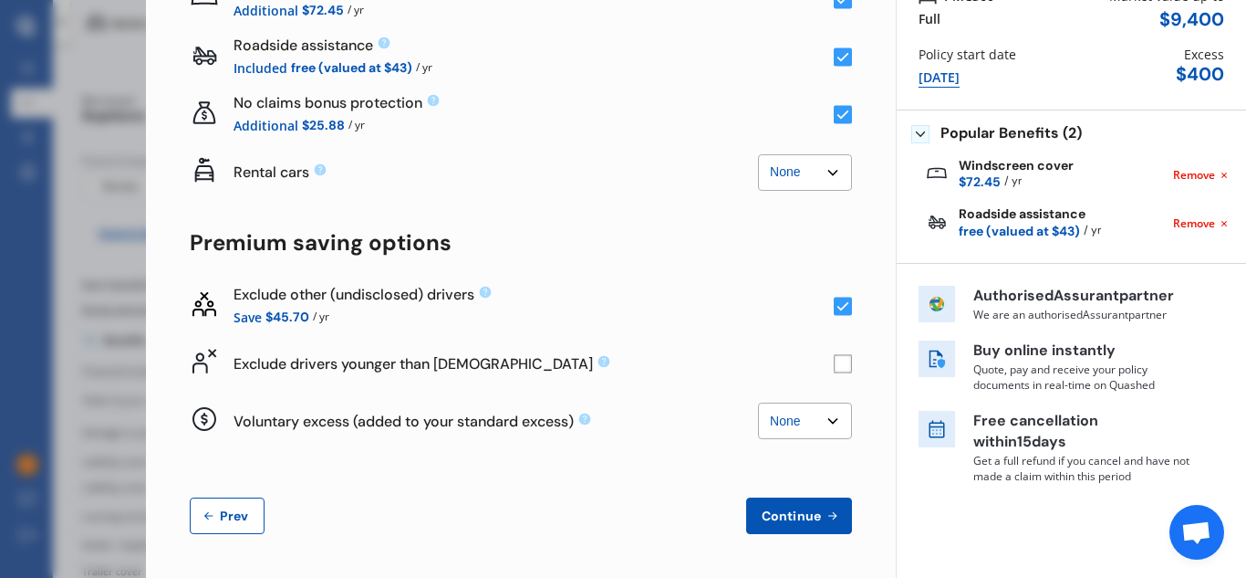
click at [221, 515] on span "Prev" at bounding box center [234, 515] width 36 height 15
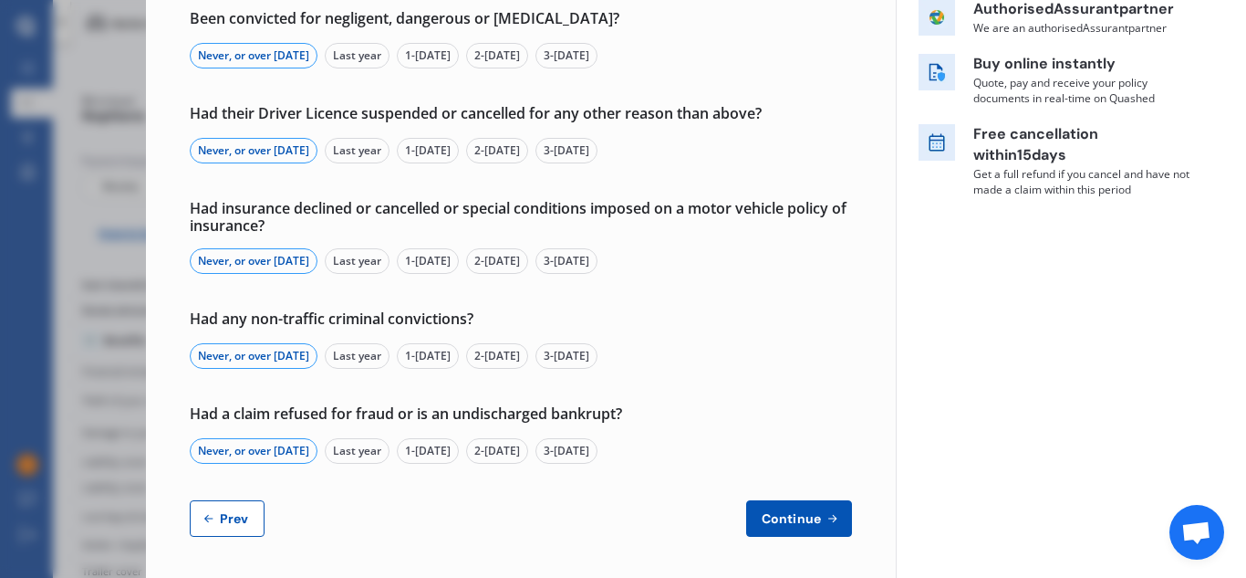
scroll to position [317, 0]
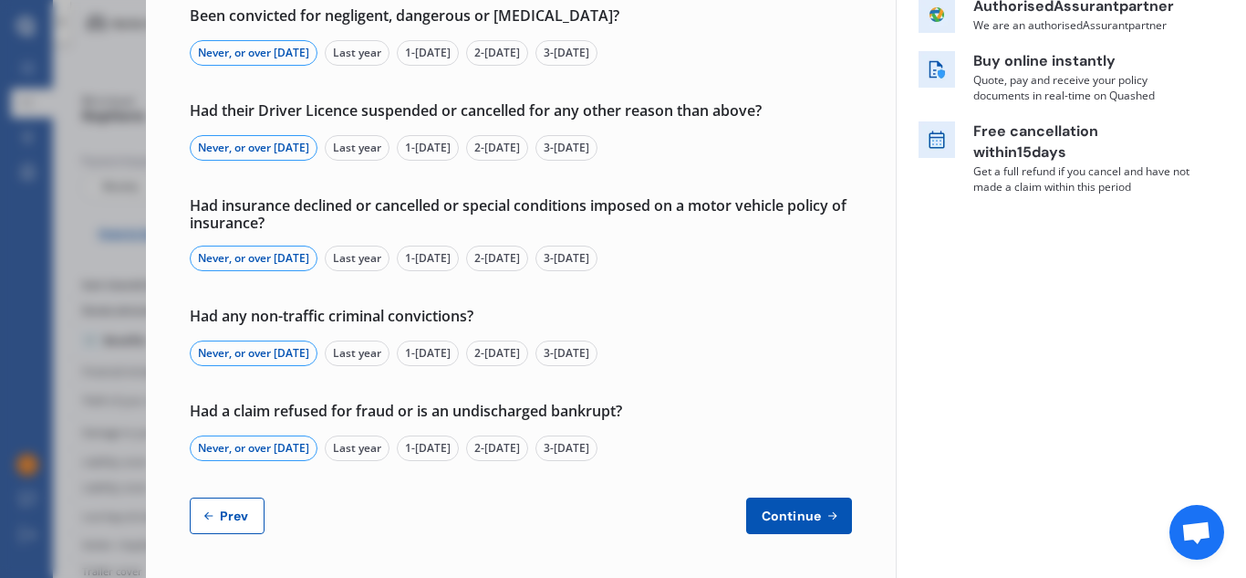
click at [226, 513] on span "Prev" at bounding box center [234, 515] width 36 height 15
select select "Miss"
select select "12"
select select "1966"
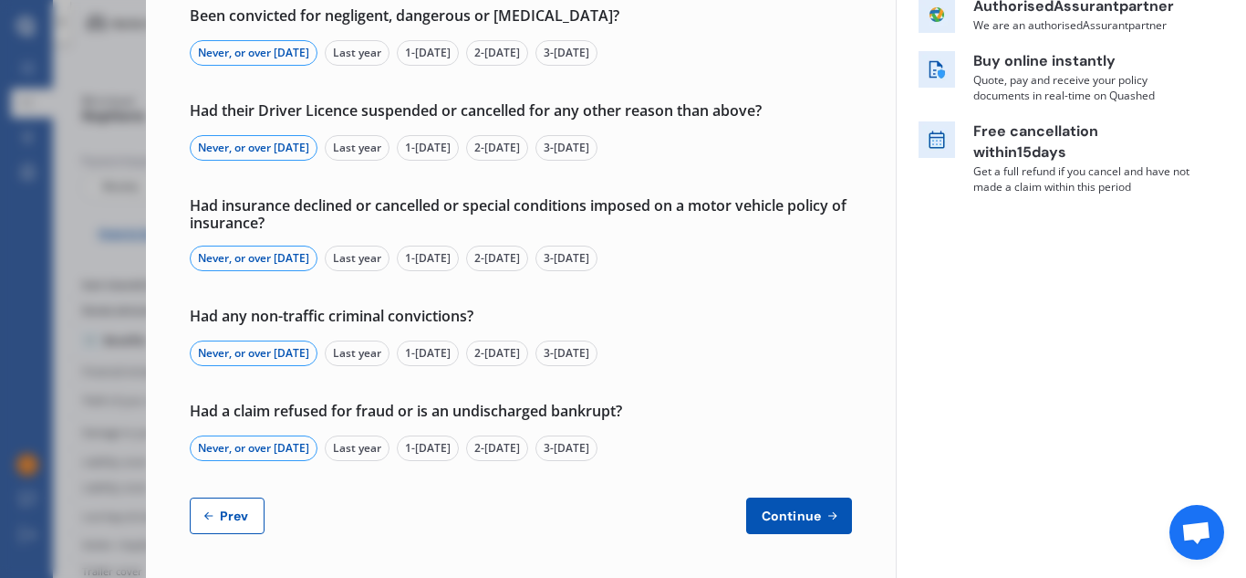
select select "full"
select select "more than 4 years"
select select "[GEOGRAPHIC_DATA]"
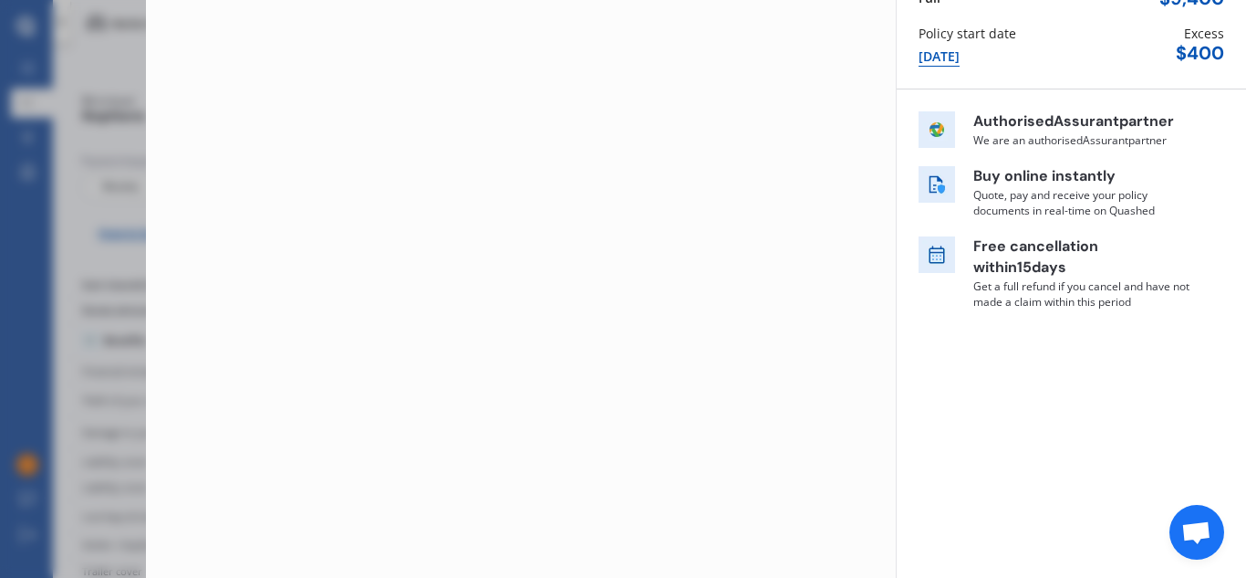
scroll to position [203, 0]
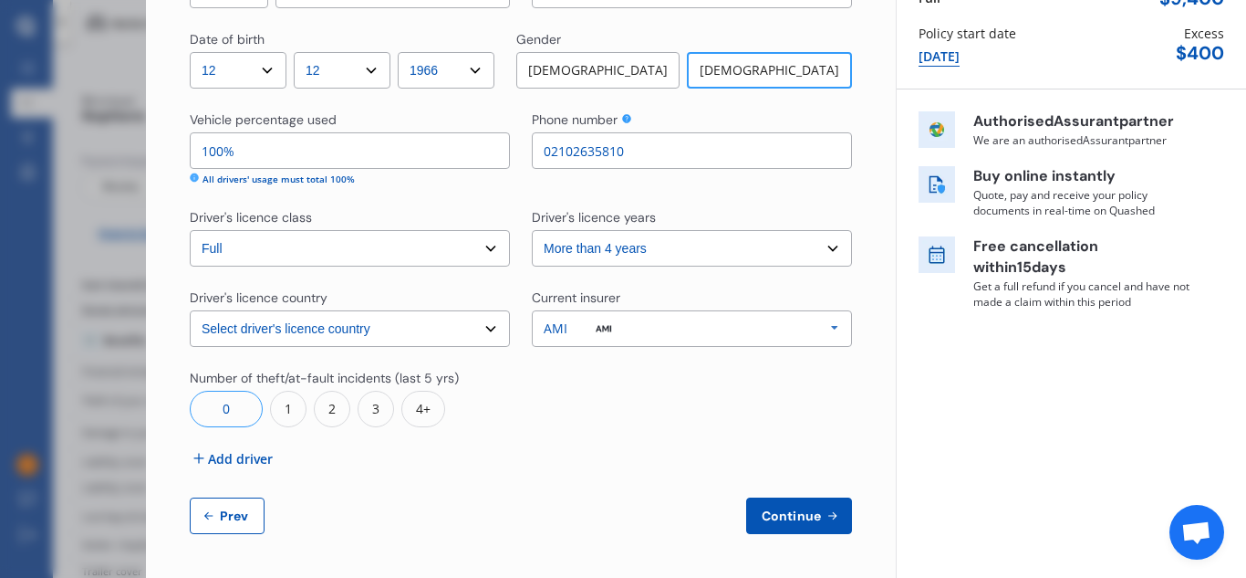
click at [249, 457] on span "Add driver" at bounding box center [240, 458] width 65 height 19
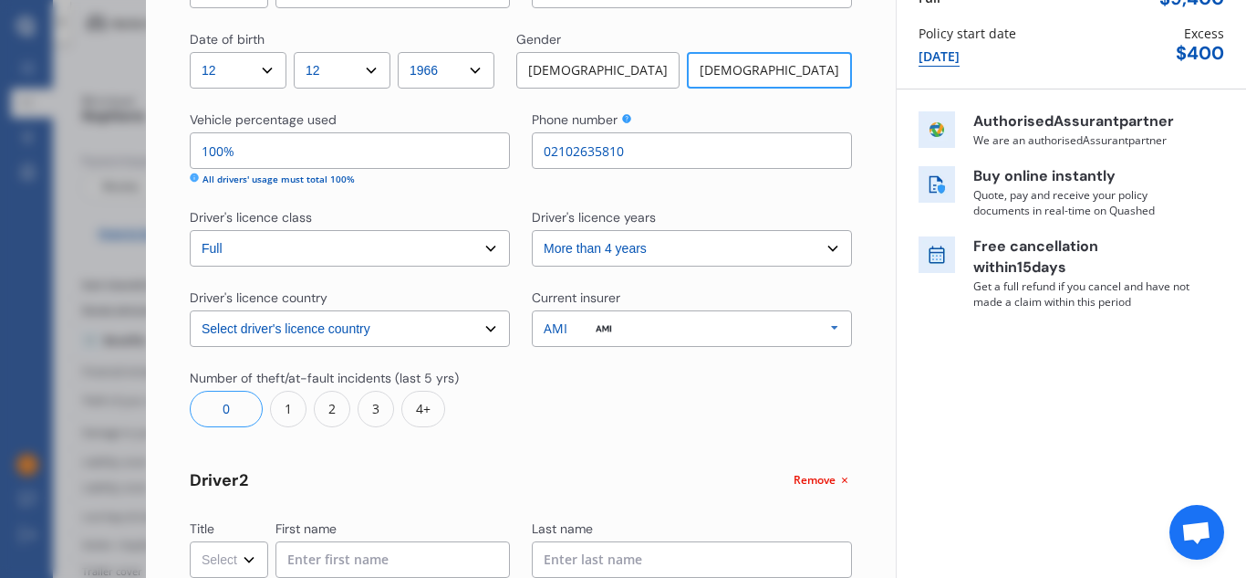
scroll to position [317, 0]
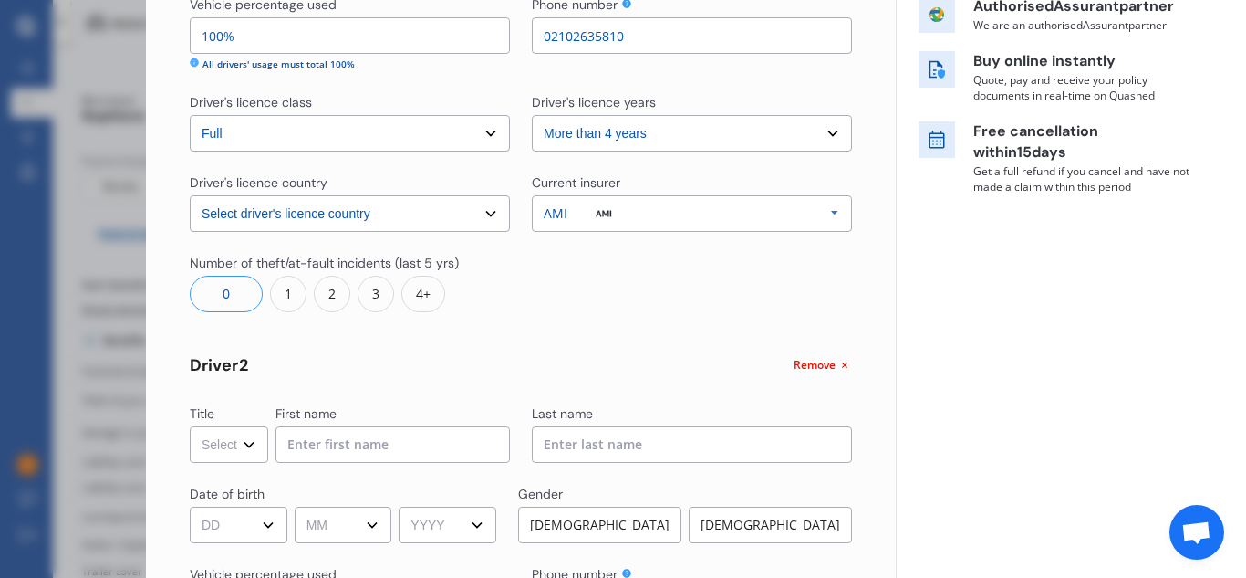
click at [251, 442] on select "Select Mr Mrs Miss Ms Dr" at bounding box center [229, 444] width 78 height 36
select select "Mr"
click at [190, 426] on select "Select Mr Mrs Miss Ms Dr" at bounding box center [229, 444] width 78 height 36
click at [300, 436] on input at bounding box center [393, 444] width 234 height 36
type input "[PERSON_NAME]"
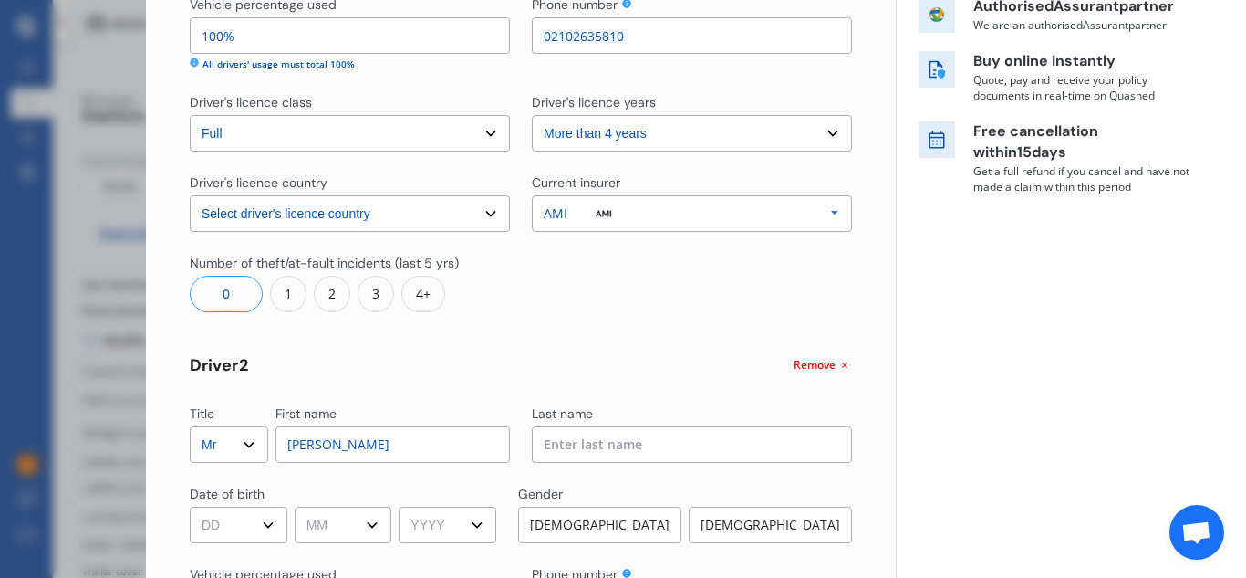
click at [567, 443] on input at bounding box center [692, 444] width 320 height 36
type input "[PERSON_NAME]"
click at [266, 526] on select "DD 01 02 03 04 05 06 07 08 09 10 11 12 13 14 15 16 17 18 19 20 21 22 23 24 25 2…" at bounding box center [239, 524] width 98 height 36
select select "09"
click at [337, 527] on select "MM 01 02 03 04 05 06 07 08 09 10 11 12" at bounding box center [344, 524] width 98 height 36
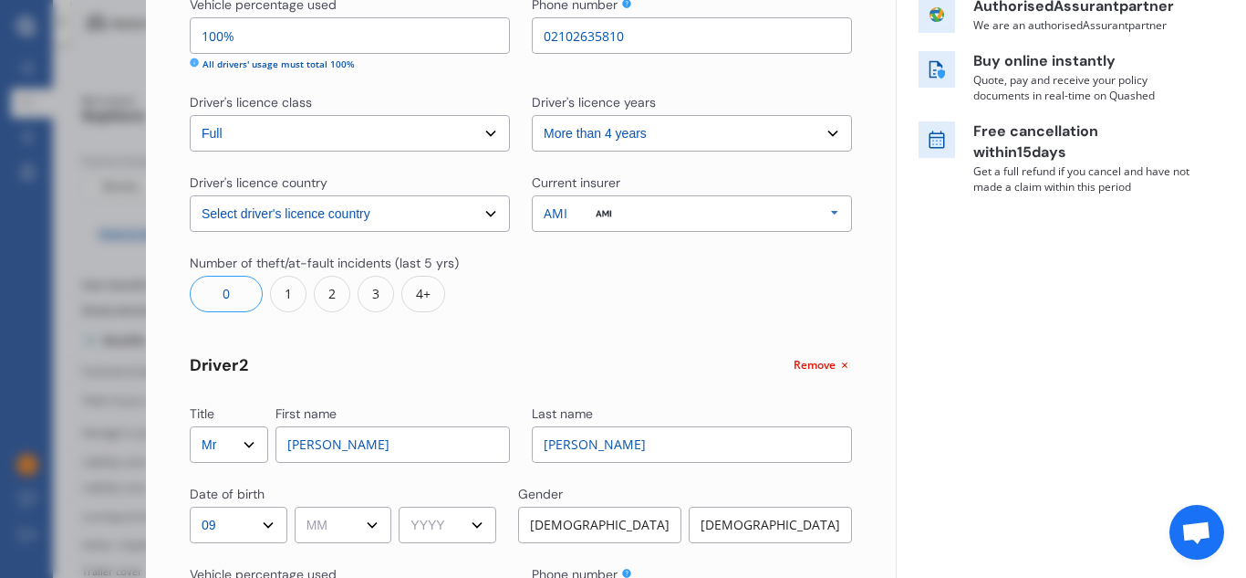
select select "11"
click at [434, 534] on select "YYYY 2009 2008 2007 2006 2005 2004 2003 2002 2001 2000 1999 1998 1997 1996 1995…" at bounding box center [448, 524] width 98 height 36
select select "1999"
click at [593, 529] on div "[DEMOGRAPHIC_DATA]" at bounding box center [599, 524] width 163 height 36
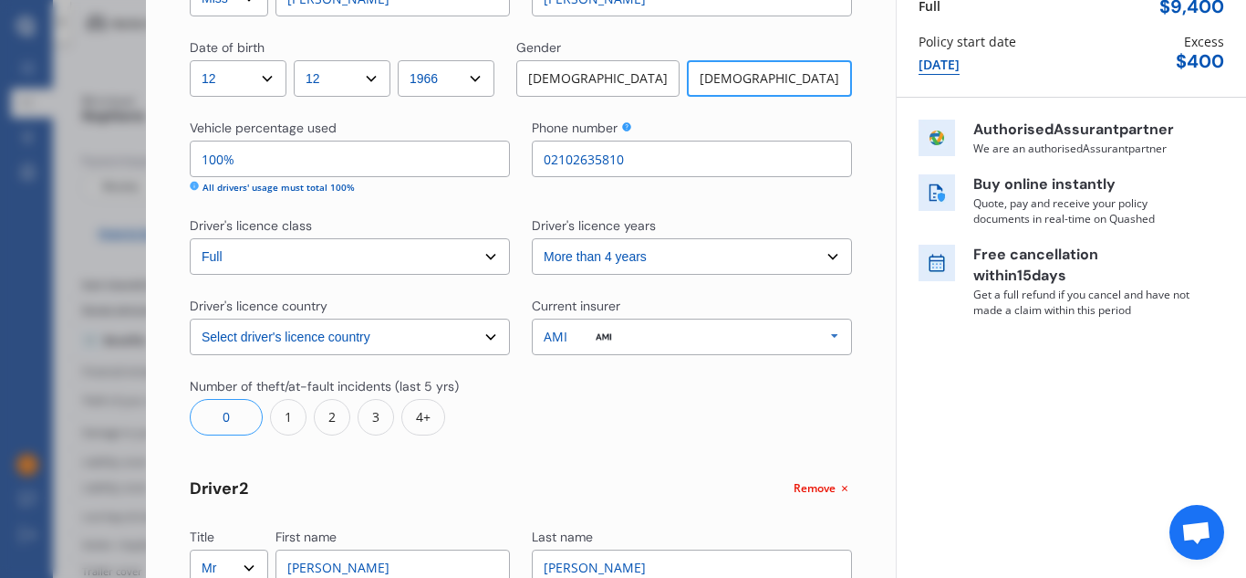
scroll to position [185, 0]
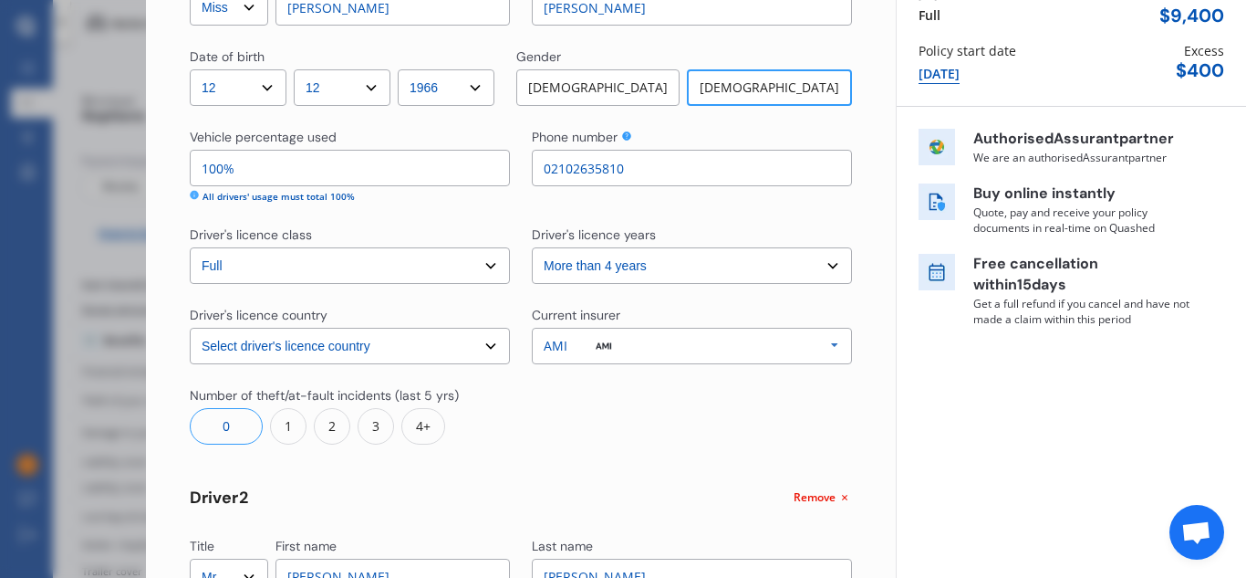
click at [214, 170] on input "100%" at bounding box center [350, 168] width 320 height 36
type input "10%"
type input "90%"
type input "0%"
type input "100%"
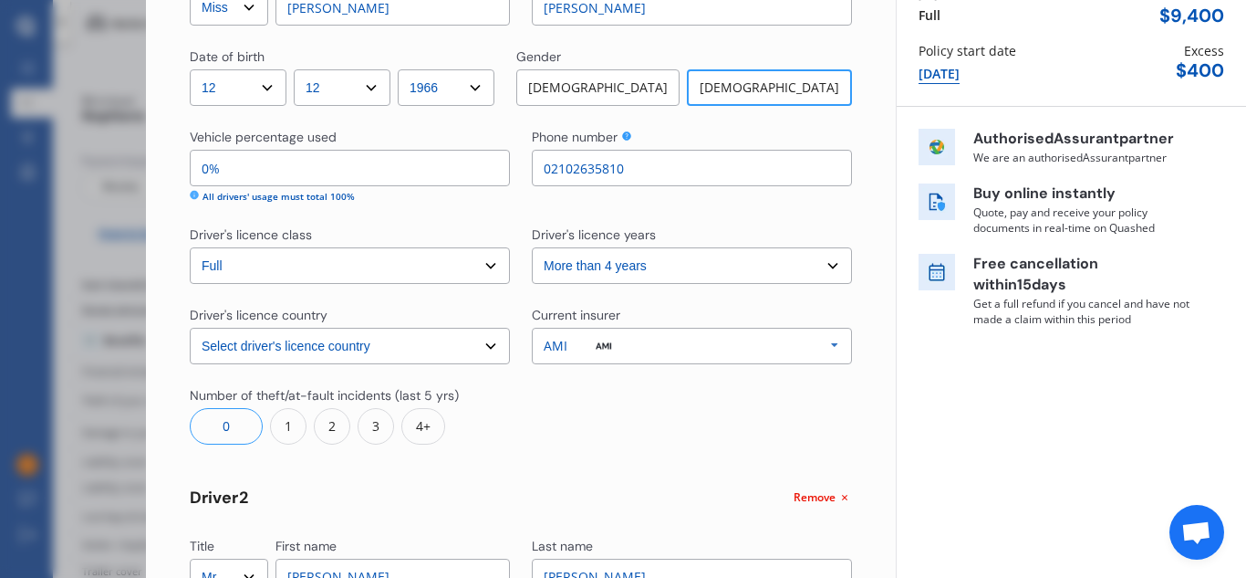
type input "90%"
type input "10%"
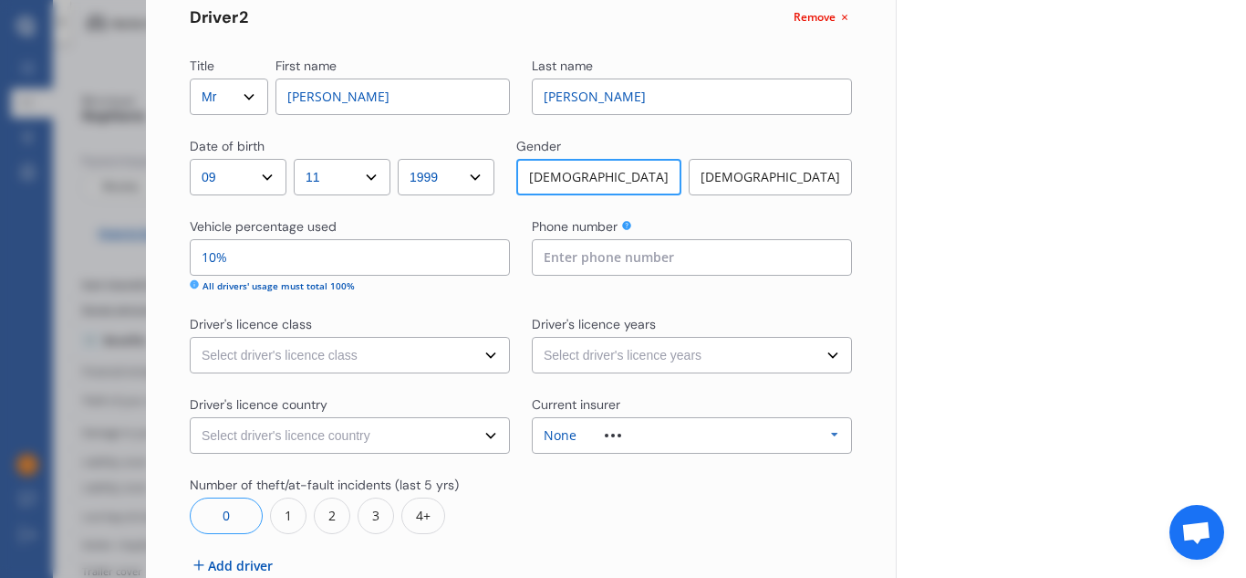
scroll to position [667, 0]
type input "90%"
click at [550, 255] on input at bounding box center [692, 255] width 320 height 36
type input "0223439146"
click at [350, 360] on select "Select driver's licence class None Learner Restricted Full" at bounding box center [350, 353] width 320 height 36
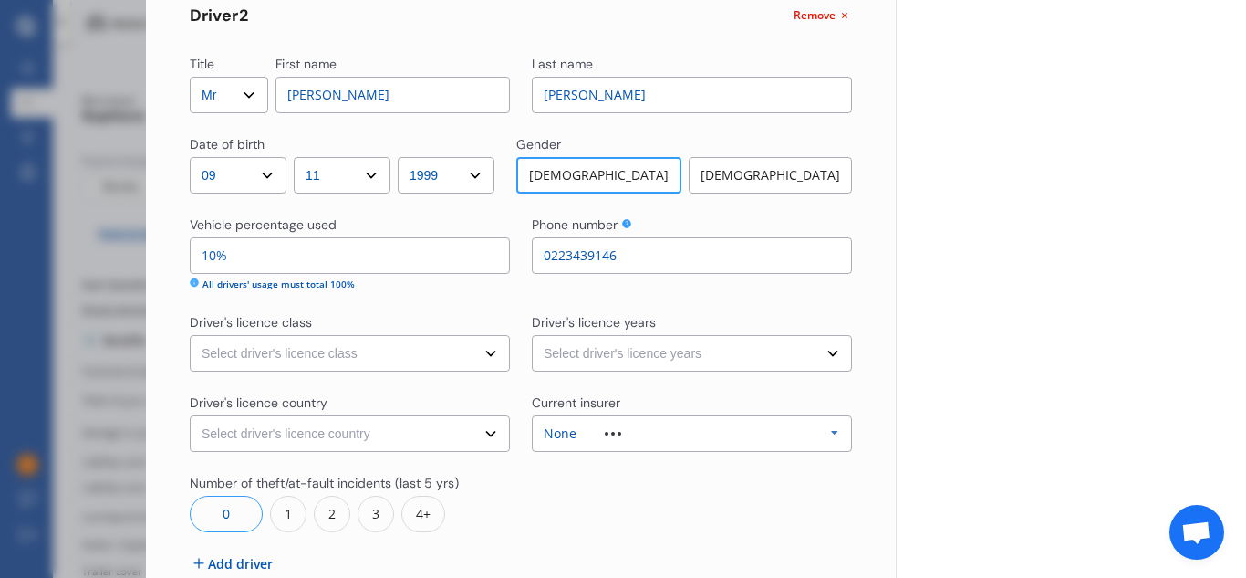
select select "full"
click at [190, 335] on select "Select driver's licence class None Learner Restricted Full" at bounding box center [350, 353] width 320 height 36
click at [686, 345] on select "Select driver's licence years Less than 1 year 1-2 years 2-4 years More than 4 …" at bounding box center [692, 353] width 320 height 36
select select "more than 4 years"
click at [532, 335] on select "Select driver's licence years Less than 1 year 1-2 years 2-4 years More than 4 …" at bounding box center [692, 353] width 320 height 36
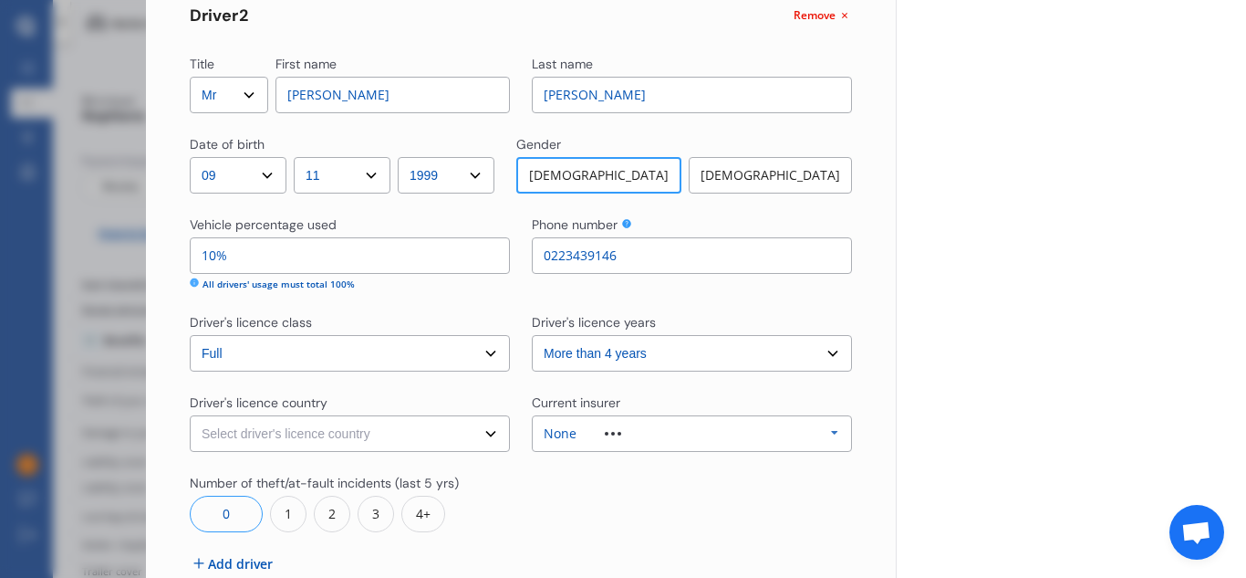
click at [485, 433] on select "Select driver's licence country [GEOGRAPHIC_DATA] [GEOGRAPHIC_DATA] [GEOGRAPHIC…" at bounding box center [350, 433] width 320 height 36
select select "[GEOGRAPHIC_DATA]"
click at [190, 415] on select "Select driver's licence country [GEOGRAPHIC_DATA] [GEOGRAPHIC_DATA] [GEOGRAPHIC…" at bounding box center [350, 433] width 320 height 36
click at [825, 436] on icon at bounding box center [834, 433] width 27 height 34
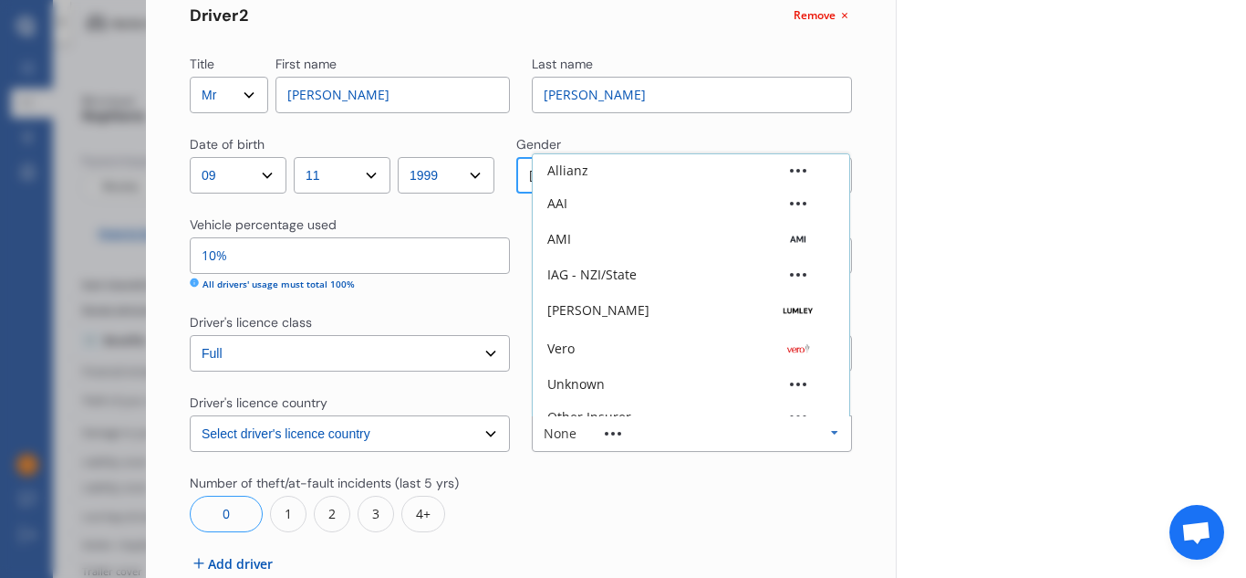
scroll to position [50, 0]
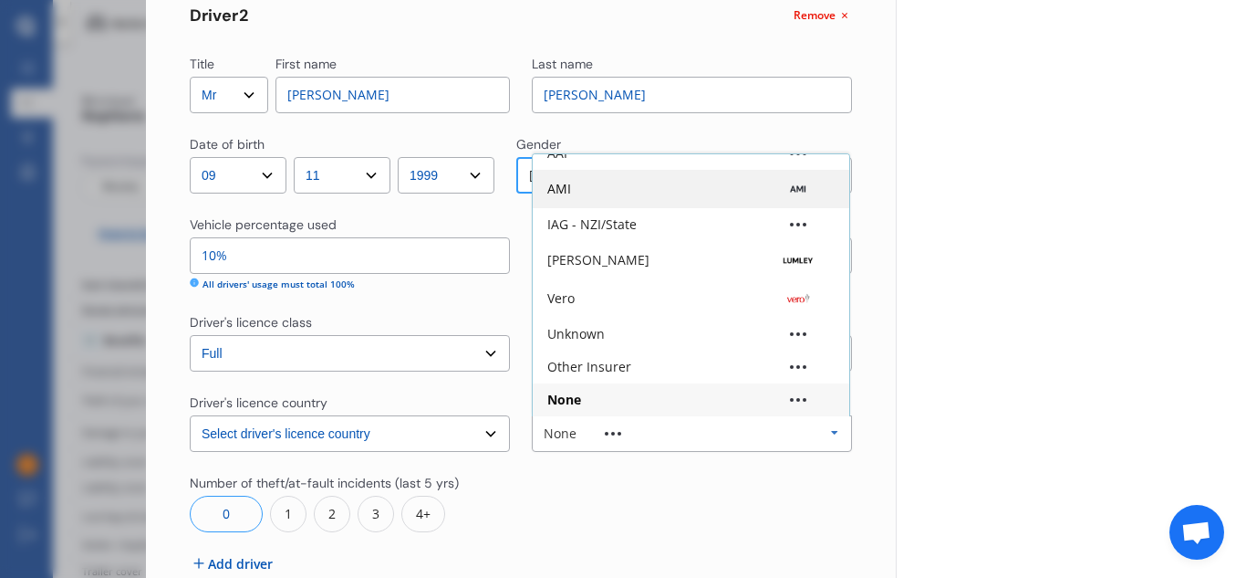
click at [695, 196] on div "AMI" at bounding box center [690, 189] width 287 height 18
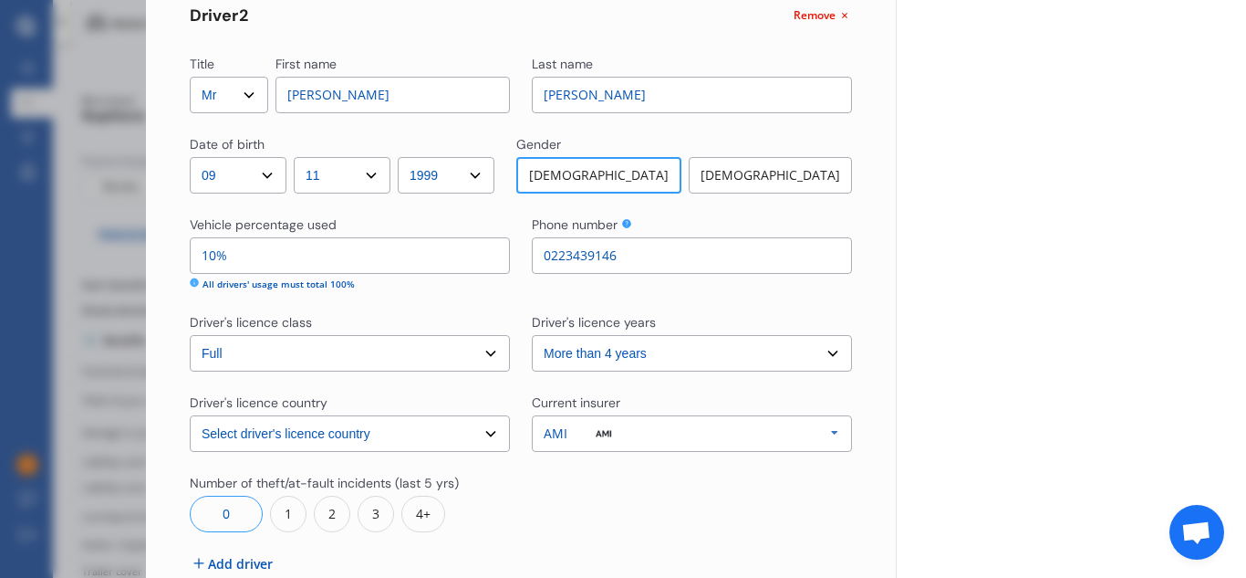
click at [244, 561] on span "Add driver" at bounding box center [240, 563] width 65 height 19
click at [215, 255] on input "10%" at bounding box center [350, 255] width 320 height 36
type input "1%"
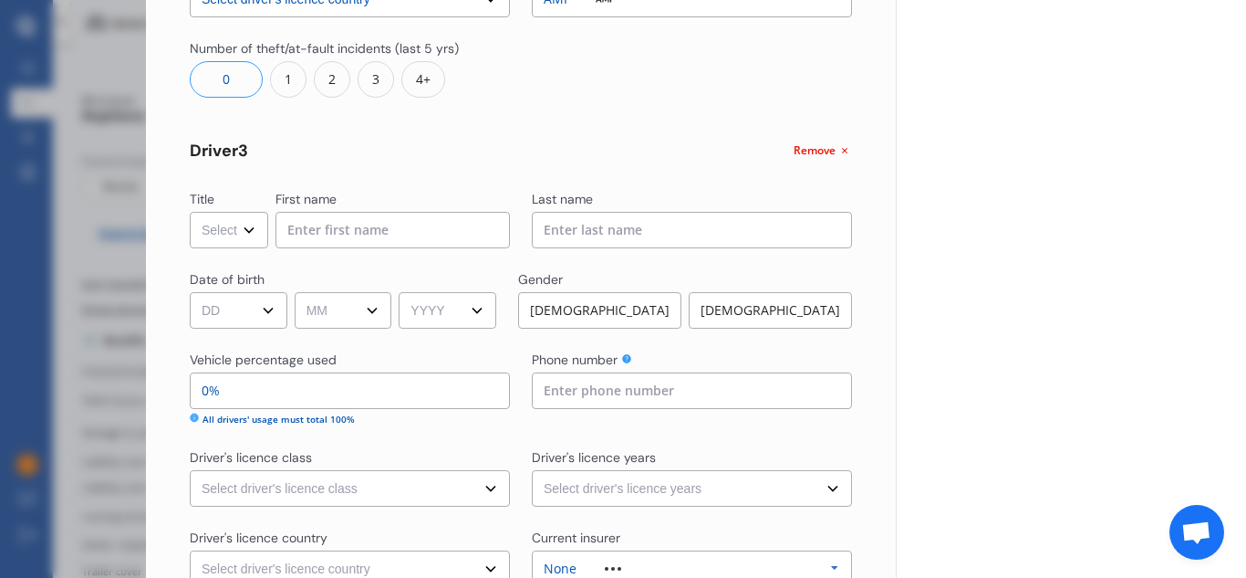
scroll to position [1105, 0]
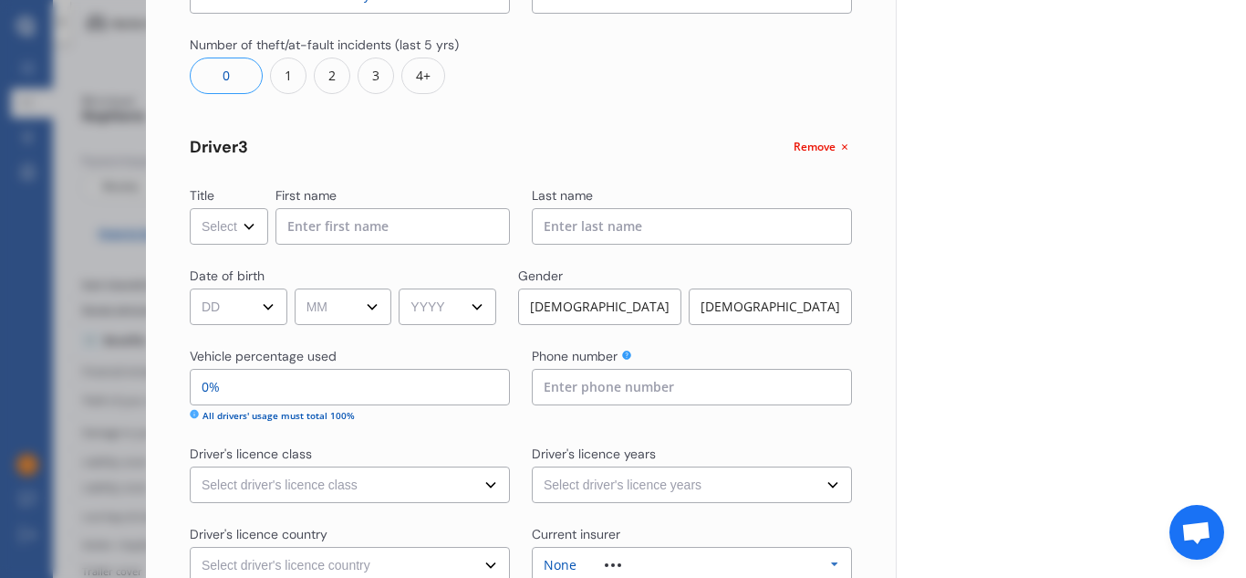
type input "5%"
click at [248, 226] on select "Select Mr Mrs Miss Ms Dr" at bounding box center [229, 226] width 78 height 36
select select "Miss"
click at [190, 208] on select "Select Mr Mrs Miss Ms Dr" at bounding box center [229, 226] width 78 height 36
click at [337, 221] on input at bounding box center [393, 226] width 234 height 36
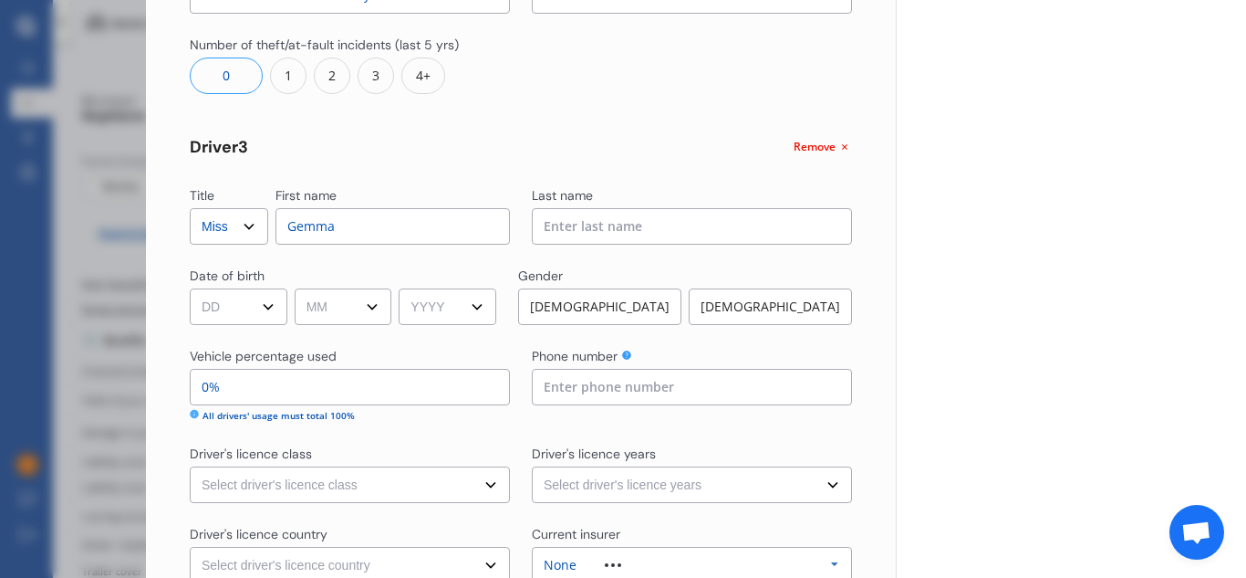
type input "Gemma"
click at [556, 223] on input at bounding box center [692, 226] width 320 height 36
type input "[PERSON_NAME]"
click at [274, 301] on select "DD 01 02 03 04 05 06 07 08 09 10 11 12 13 14 15 16 17 18 19 20 21 22 23 24 25 2…" at bounding box center [239, 306] width 98 height 36
select select "15"
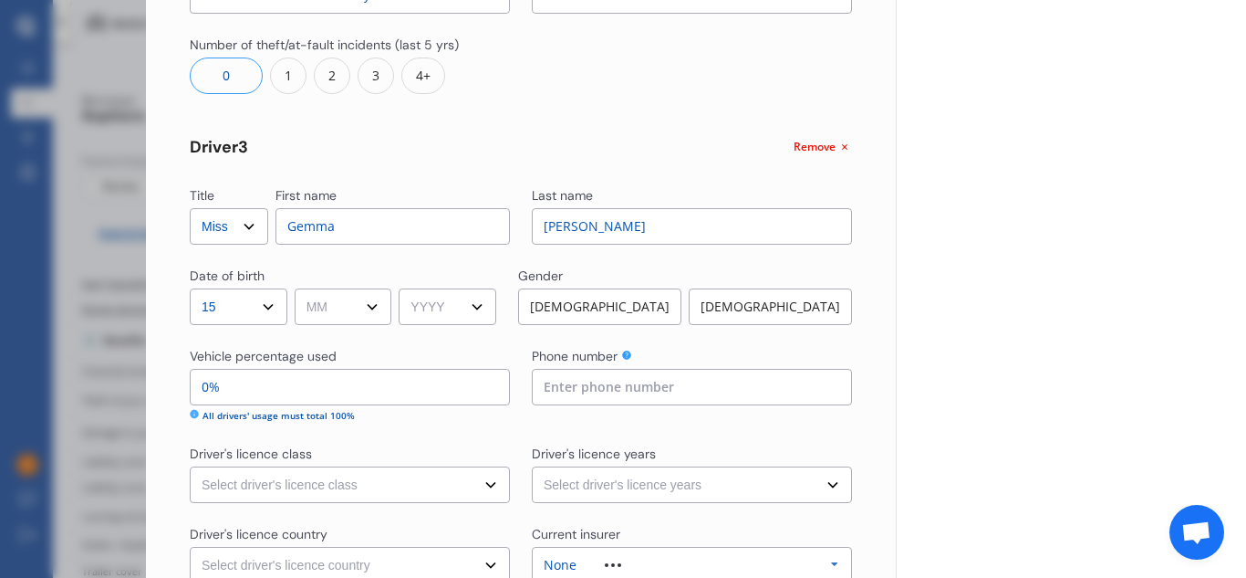
click at [351, 307] on select "MM 01 02 03 04 05 06 07 08 09 10 11 12" at bounding box center [344, 306] width 98 height 36
select select "05"
click at [461, 296] on select "YYYY 2009 2008 2007 2006 2005 2004 2003 2002 2001 2000 1999 1998 1997 1996 1995…" at bounding box center [448, 306] width 98 height 36
select select "2003"
click at [762, 303] on div "[DEMOGRAPHIC_DATA]" at bounding box center [770, 306] width 163 height 36
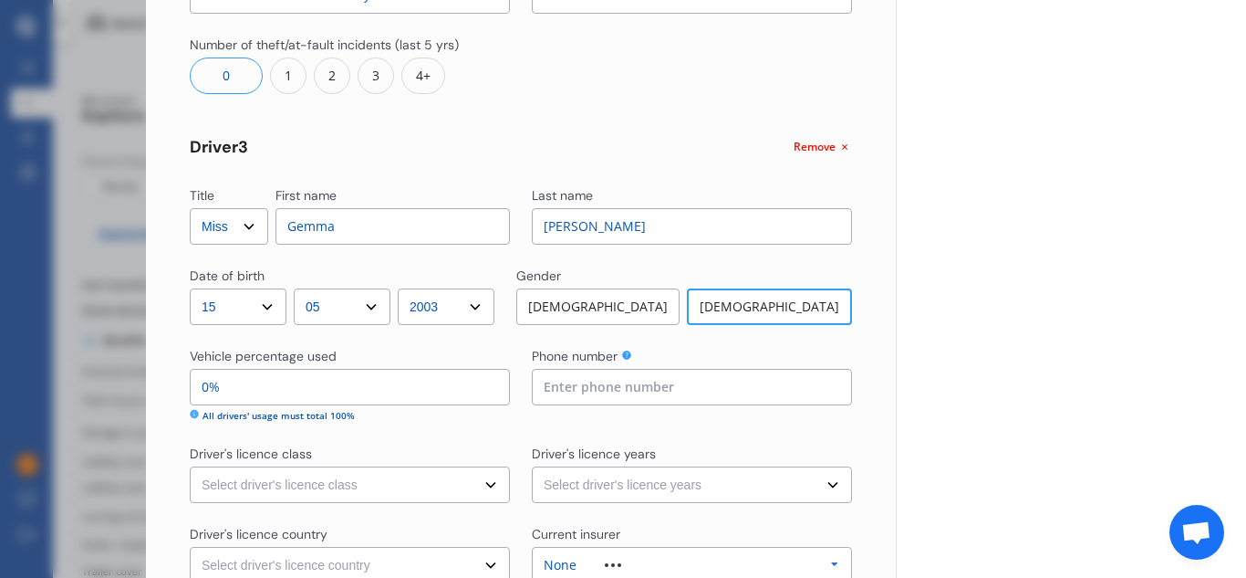
click at [205, 385] on input "0%" at bounding box center [350, 387] width 320 height 36
type input "5%"
click at [546, 389] on input at bounding box center [692, 387] width 320 height 36
type input "0220407923"
click at [485, 487] on select "Select driver's licence class None Learner Restricted Full" at bounding box center [350, 484] width 320 height 36
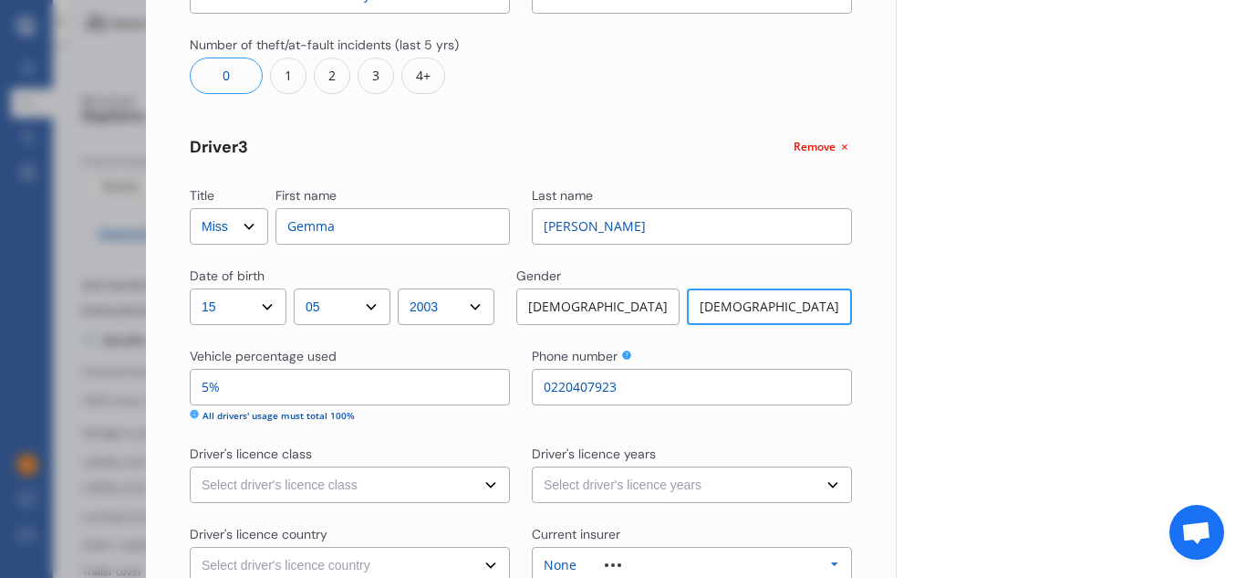
select select "full"
click at [190, 466] on select "Select driver's licence class None Learner Restricted Full" at bounding box center [350, 484] width 320 height 36
click at [585, 479] on select "Select driver's licence years Less than 1 year 1-2 years 2-4 years More than 4 …" at bounding box center [692, 484] width 320 height 36
select select "more than 4 years"
click at [532, 466] on select "Select driver's licence years Less than 1 year 1-2 years 2-4 years More than 4 …" at bounding box center [692, 484] width 320 height 36
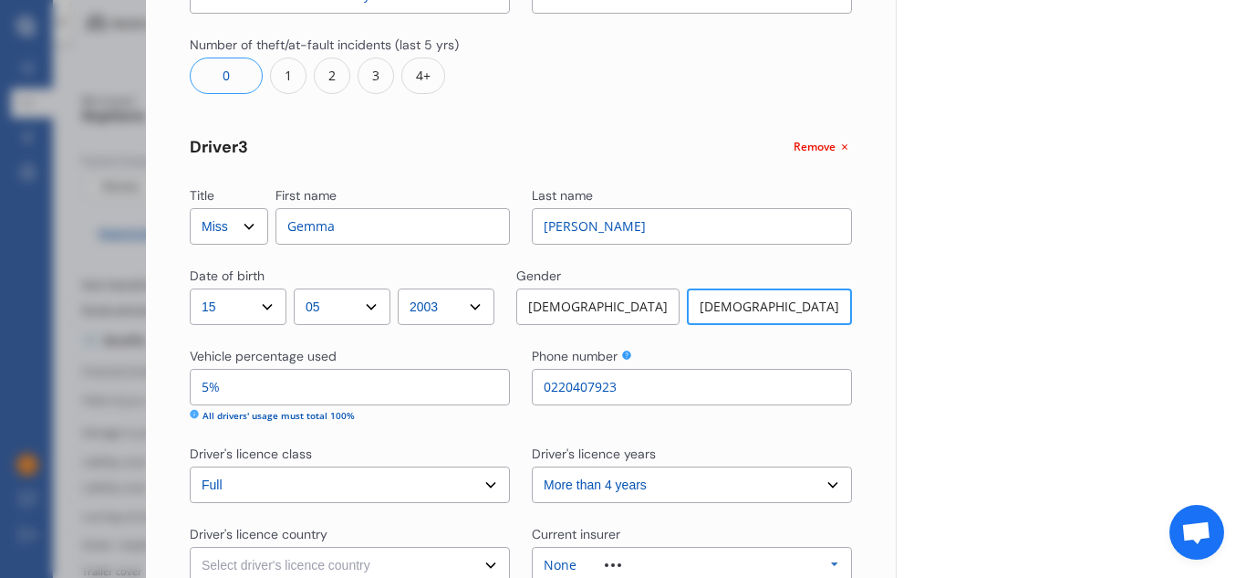
scroll to position [1110, 0]
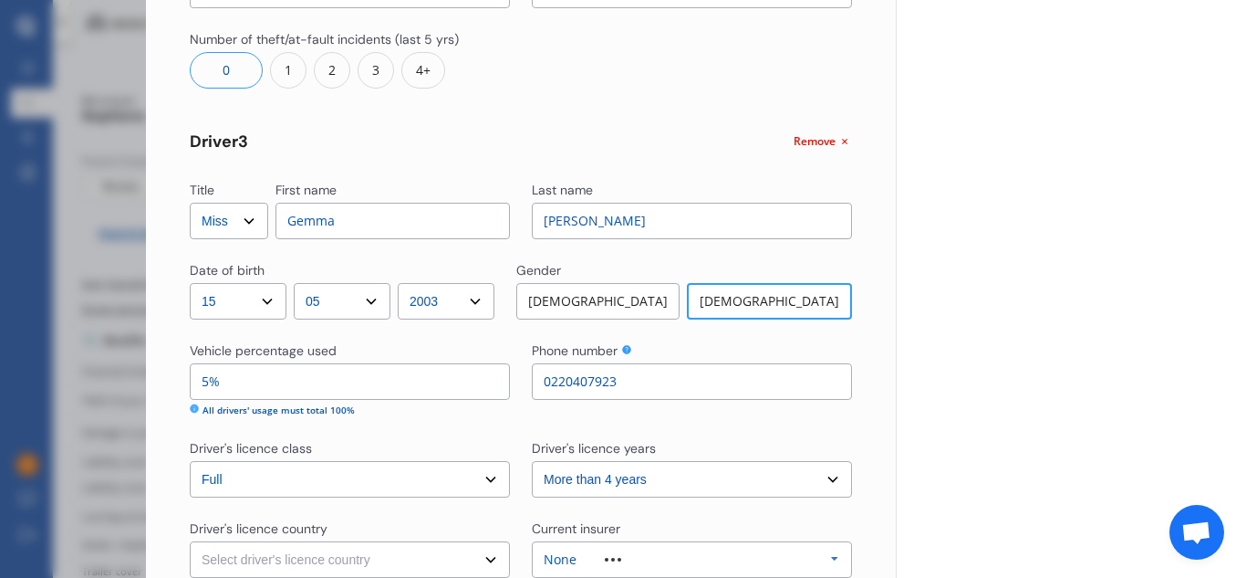
click at [491, 562] on select "Select driver's licence country [GEOGRAPHIC_DATA] [GEOGRAPHIC_DATA] [GEOGRAPHIC…" at bounding box center [350, 559] width 320 height 36
select select "[GEOGRAPHIC_DATA]"
click at [190, 541] on select "Select driver's licence country [GEOGRAPHIC_DATA] [GEOGRAPHIC_DATA] [GEOGRAPHIC…" at bounding box center [350, 559] width 320 height 36
click at [827, 556] on icon at bounding box center [834, 559] width 27 height 34
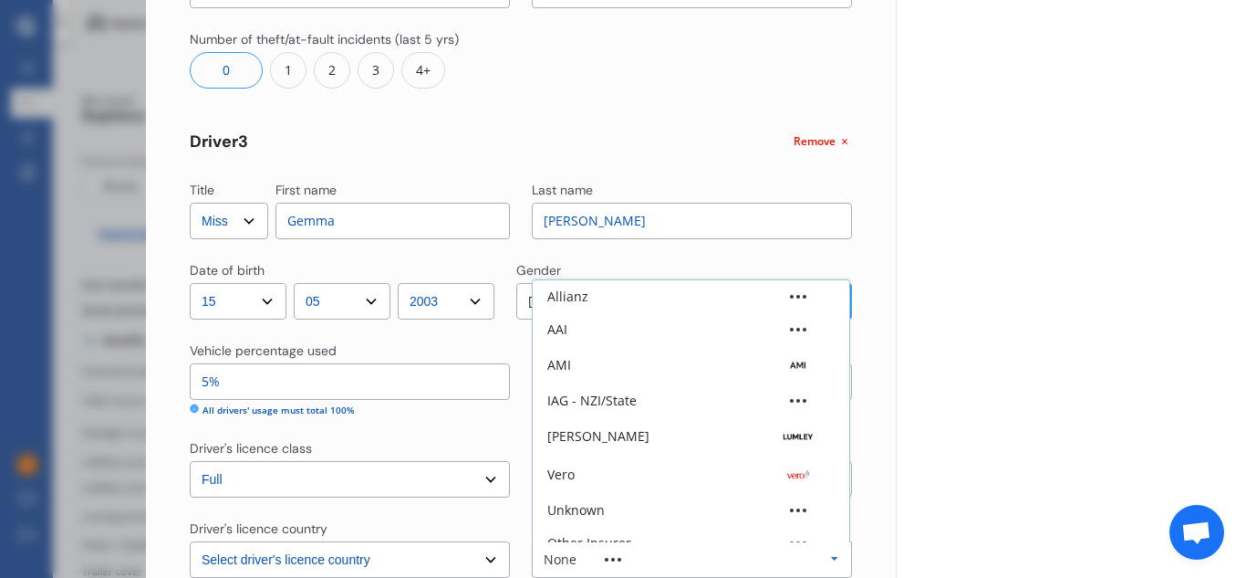
scroll to position [50, 0]
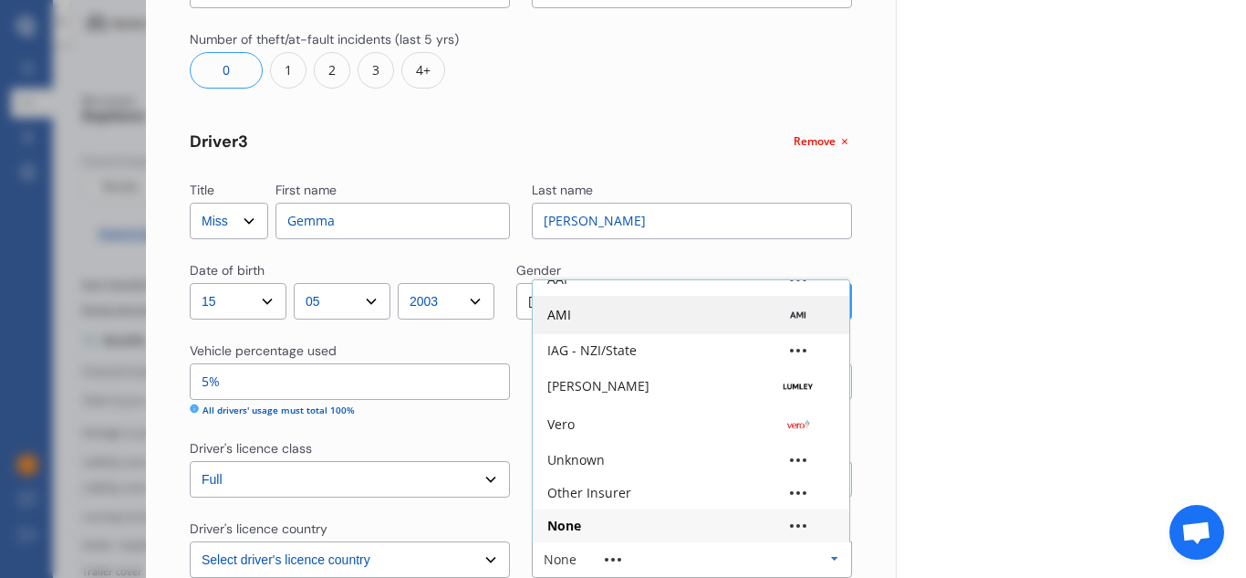
click at [690, 310] on div "AMI" at bounding box center [690, 315] width 287 height 18
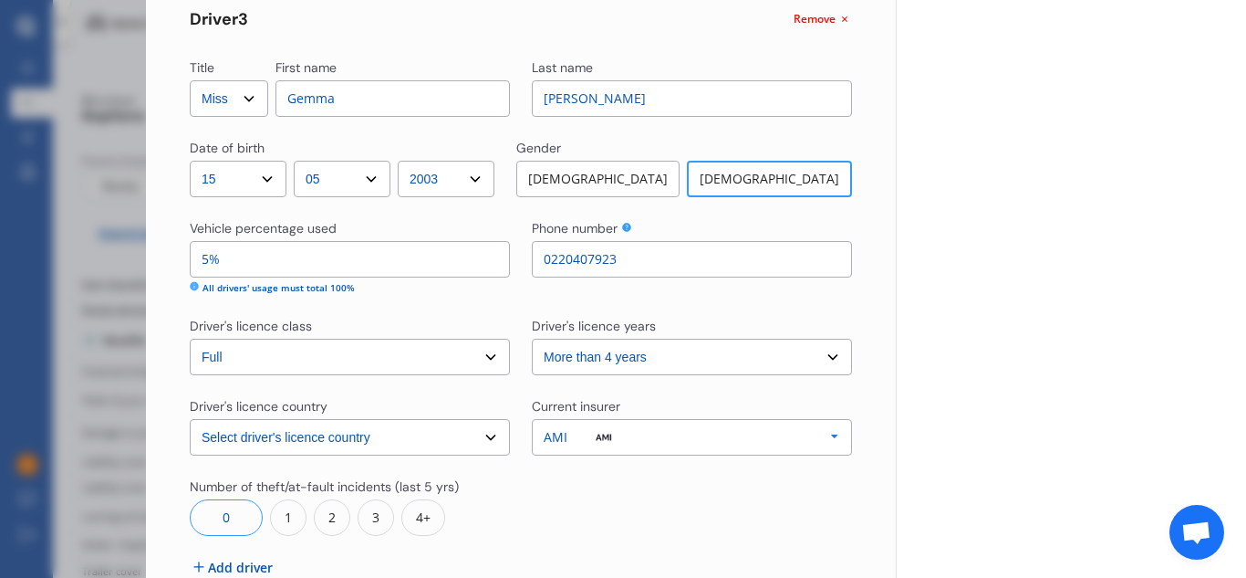
scroll to position [1341, 0]
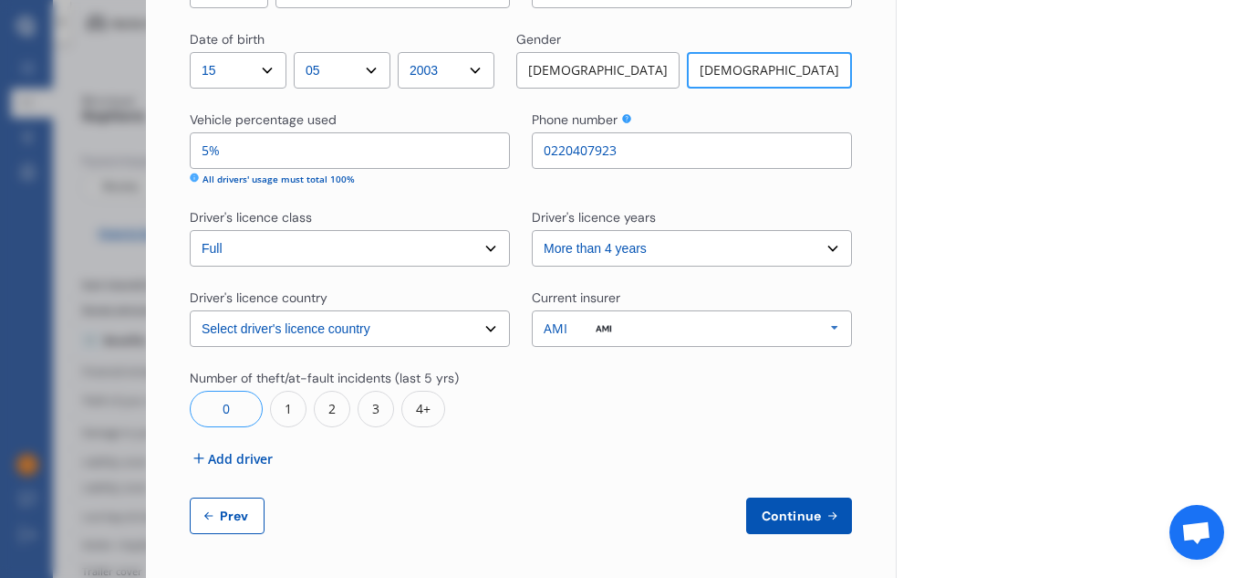
click at [786, 515] on span "Continue" at bounding box center [791, 515] width 67 height 15
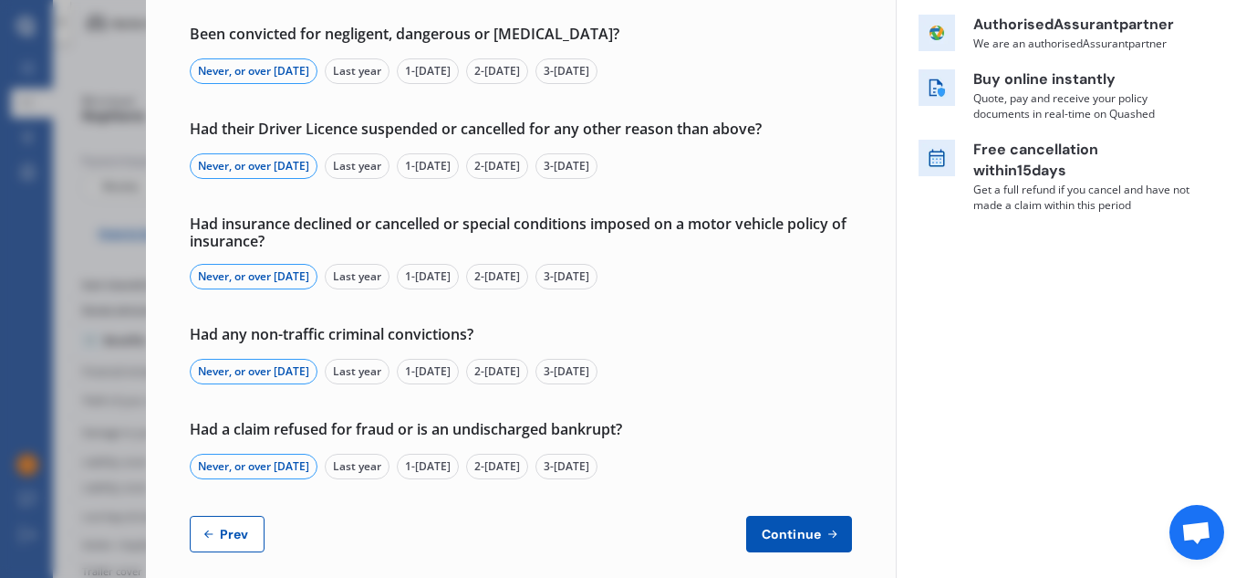
scroll to position [317, 0]
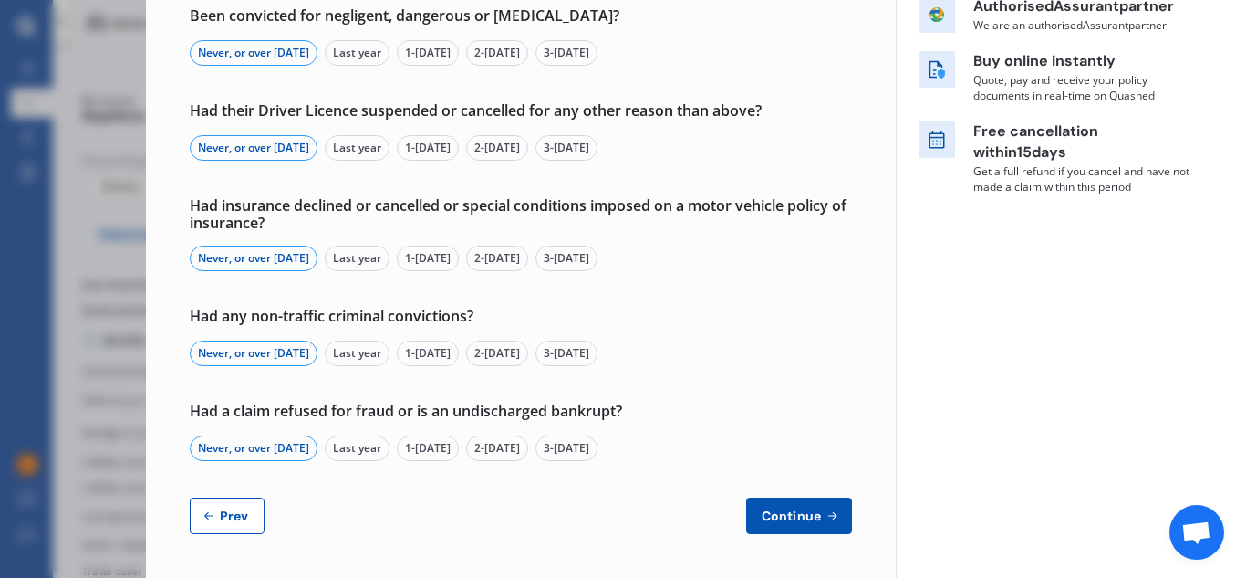
click at [771, 515] on span "Continue" at bounding box center [791, 515] width 67 height 15
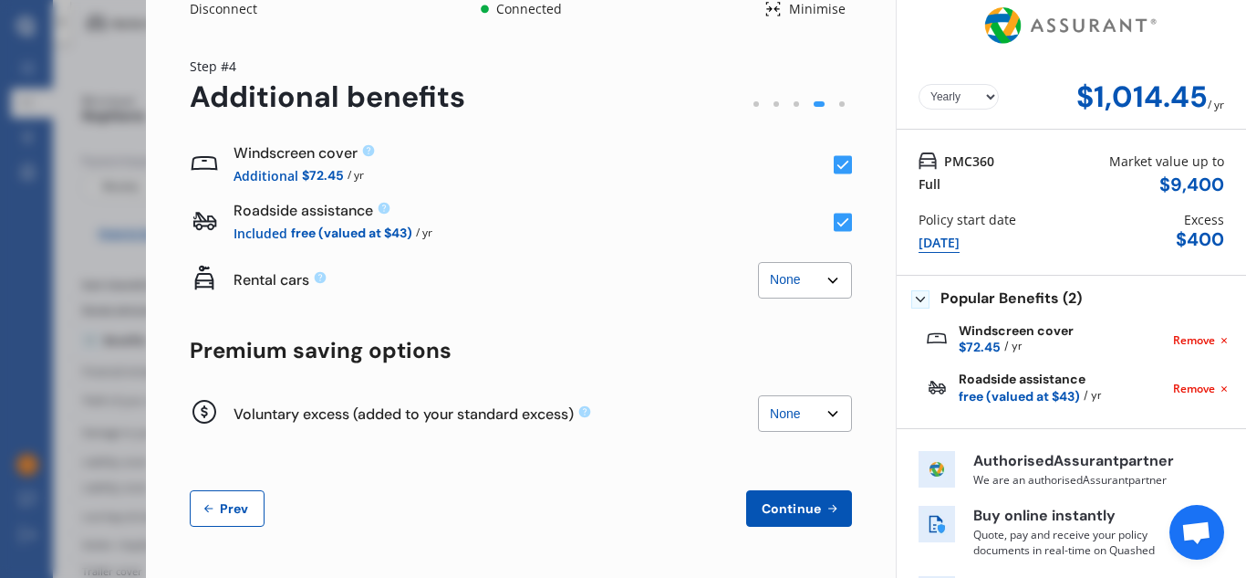
scroll to position [0, 0]
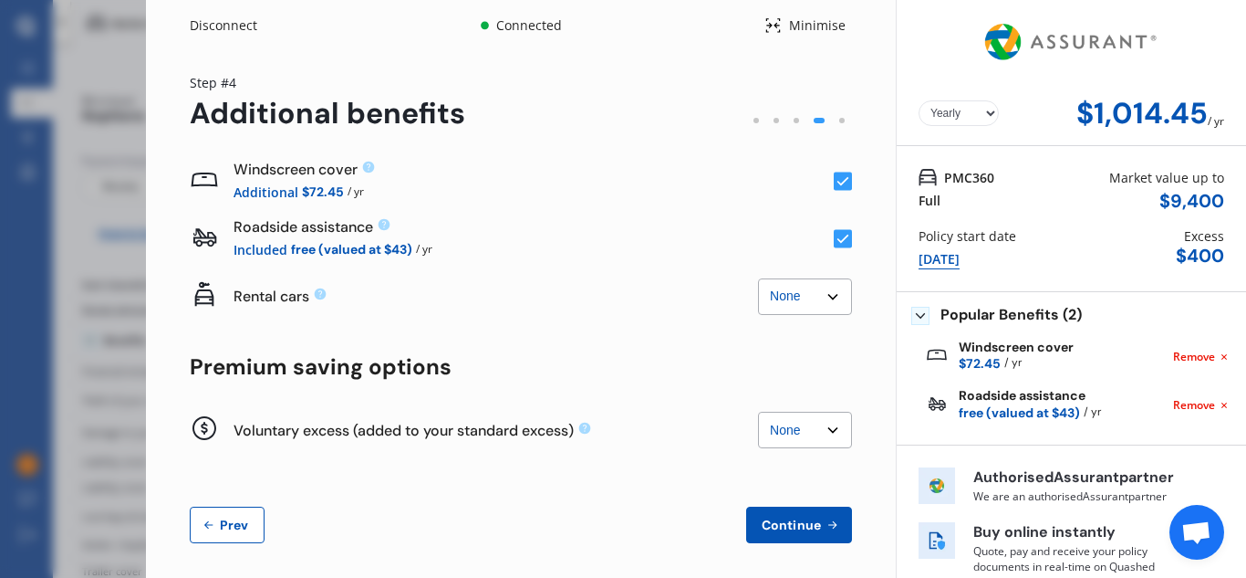
click at [780, 525] on span "Continue" at bounding box center [791, 524] width 67 height 15
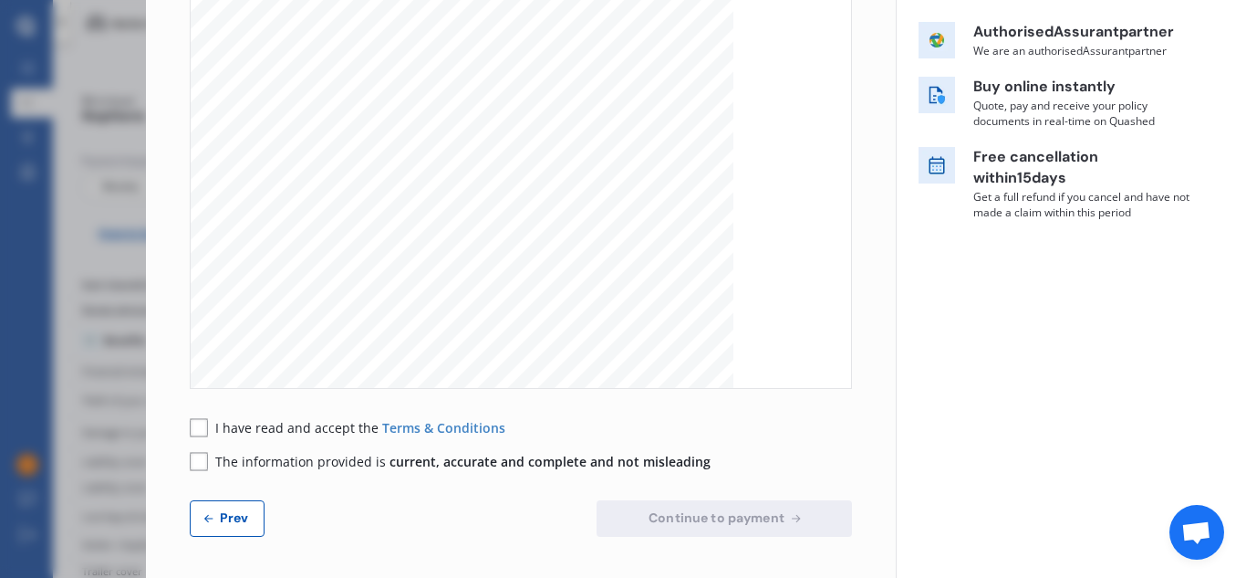
scroll to position [295, 0]
click at [230, 515] on span "Prev" at bounding box center [234, 514] width 36 height 15
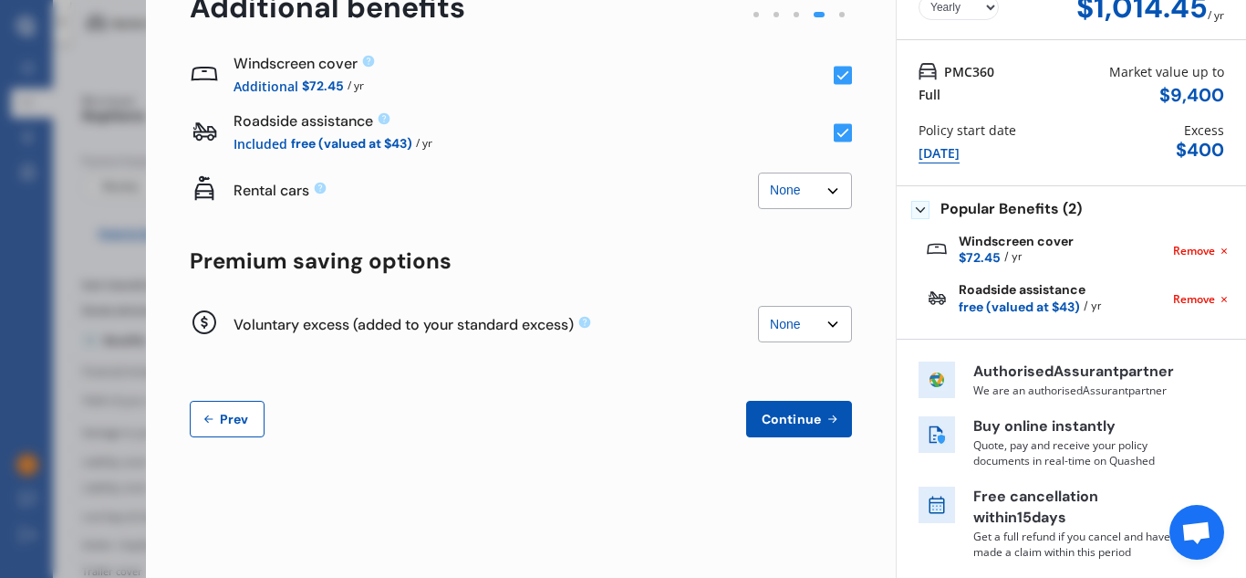
scroll to position [106, 0]
click at [228, 410] on button "Prev" at bounding box center [227, 419] width 75 height 36
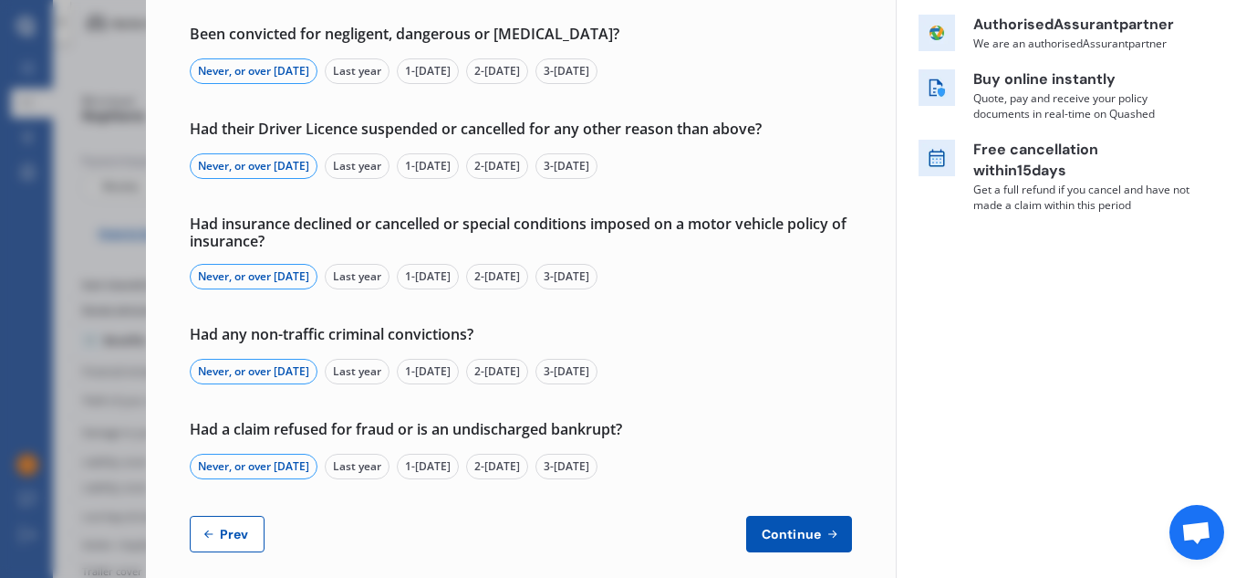
scroll to position [317, 0]
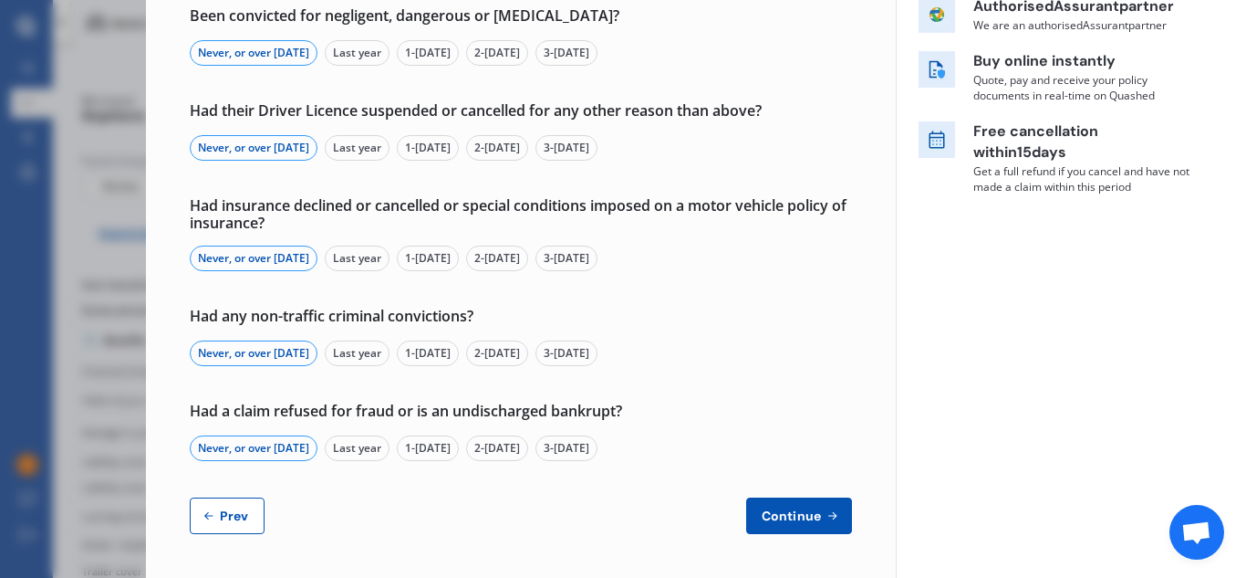
click at [226, 518] on span "Prev" at bounding box center [234, 515] width 36 height 15
select select "Miss"
select select "12"
select select "1966"
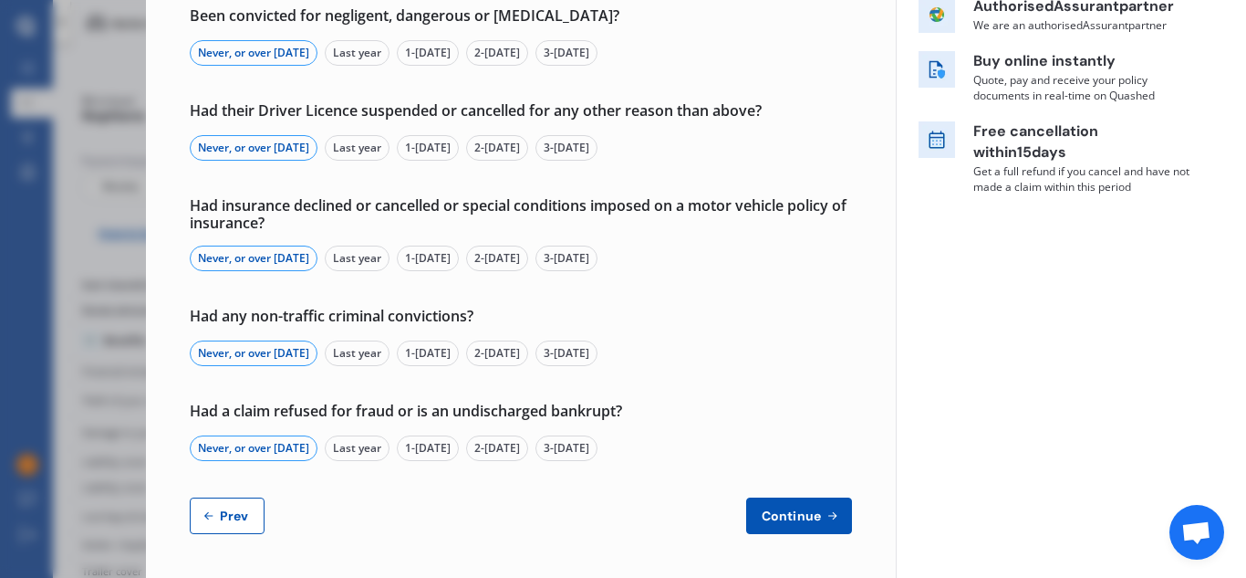
select select "full"
select select "more than 4 years"
select select "[GEOGRAPHIC_DATA]"
select select "Mr"
select select "09"
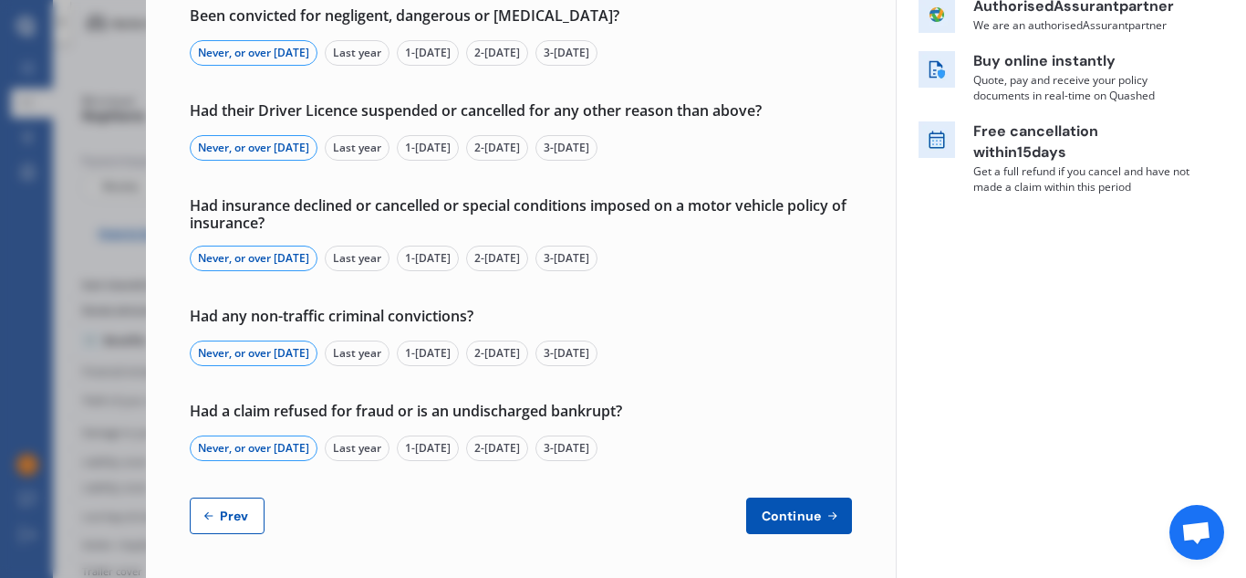
select select "11"
select select "1999"
select select "full"
select select "more than 4 years"
select select "[GEOGRAPHIC_DATA]"
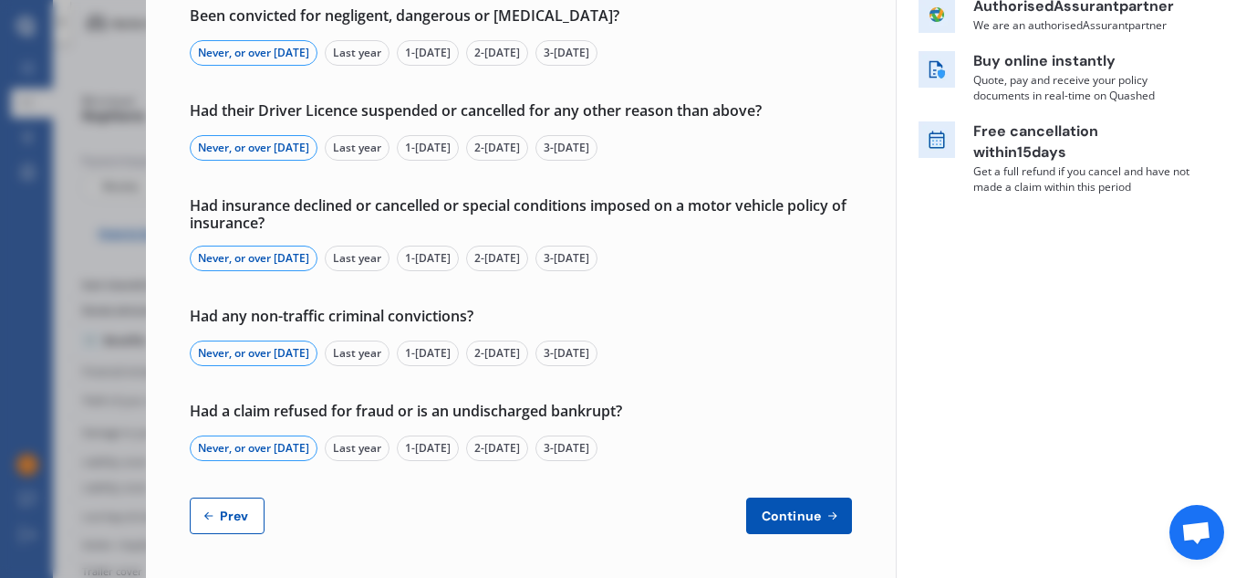
select select "Miss"
select select "15"
select select "05"
select select "2003"
select select "full"
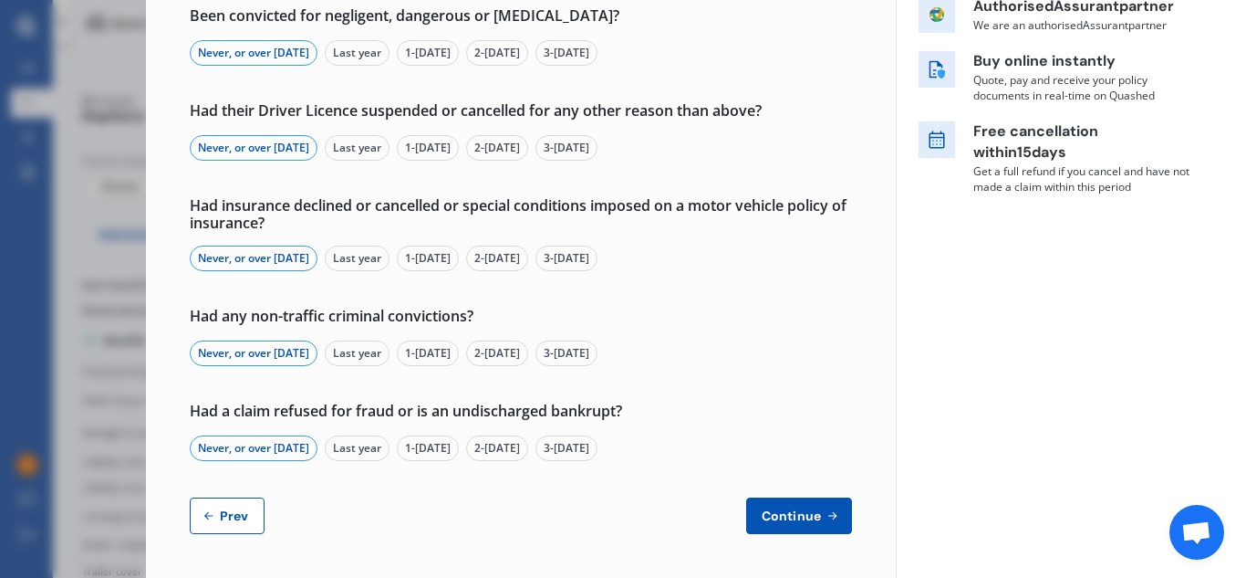
select select "more than 4 years"
select select "[GEOGRAPHIC_DATA]"
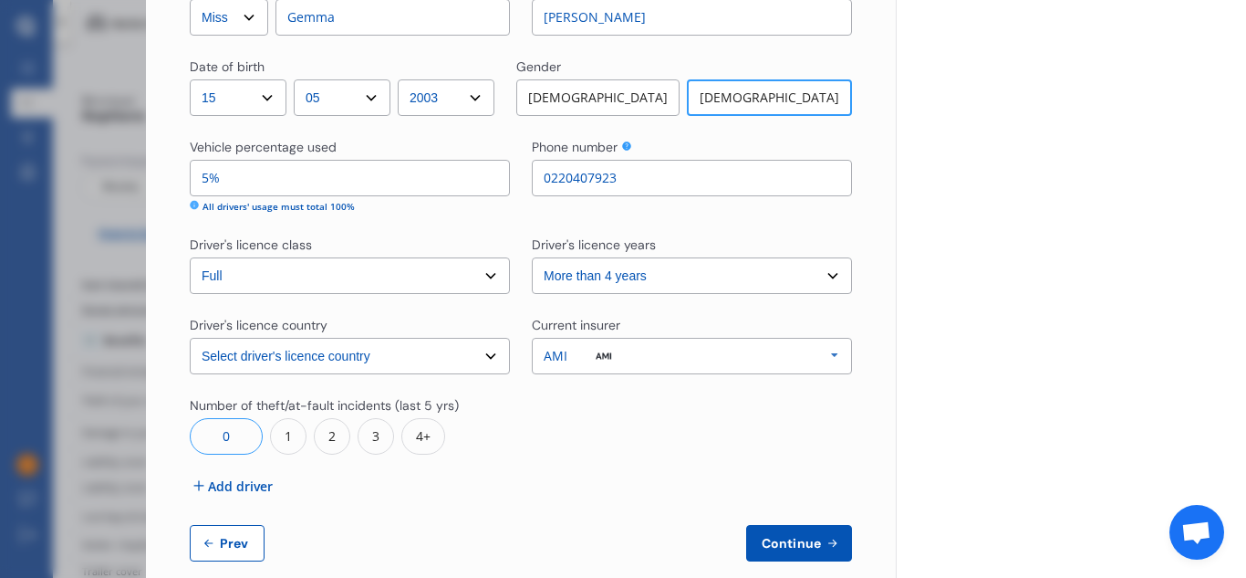
scroll to position [1341, 0]
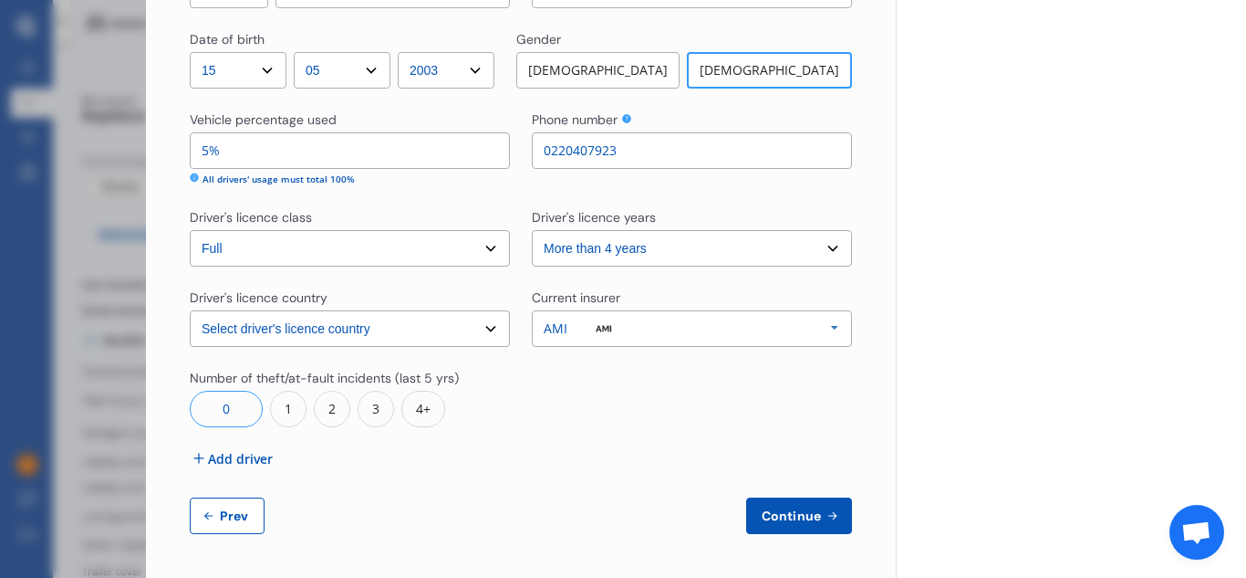
click at [259, 456] on span "Add driver" at bounding box center [240, 458] width 65 height 19
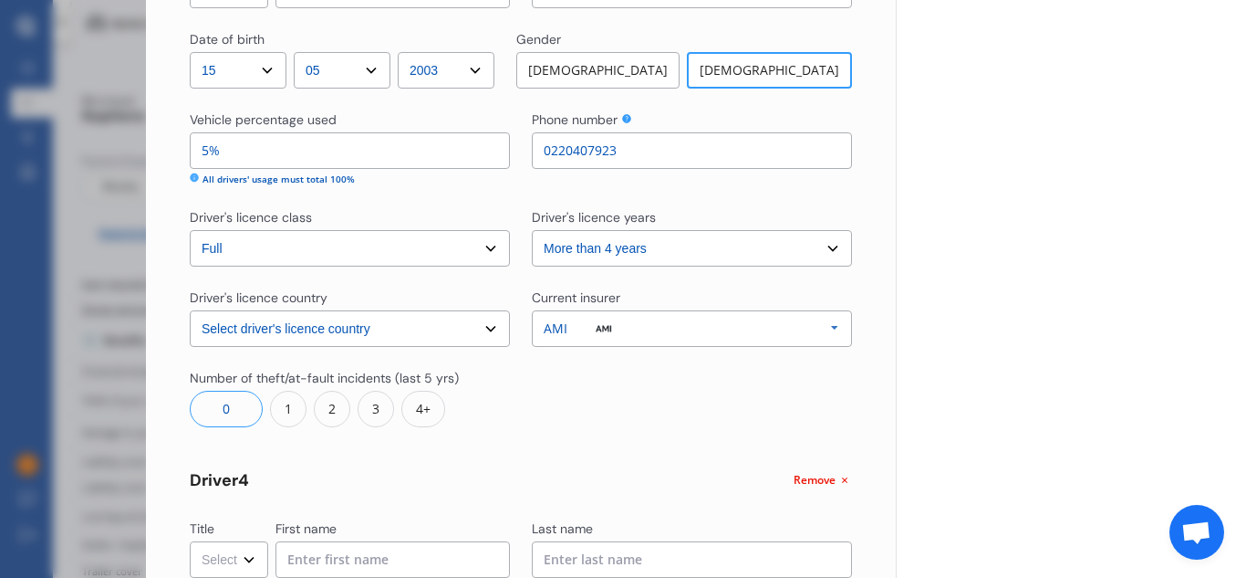
click at [244, 555] on select "Select Mr Mrs Miss Ms Dr" at bounding box center [229, 559] width 78 height 36
select select "Mr"
click at [190, 541] on select "Select Mr Mrs Miss Ms Dr" at bounding box center [229, 559] width 78 height 36
click at [335, 558] on input at bounding box center [393, 559] width 234 height 36
type input "[PERSON_NAME]"
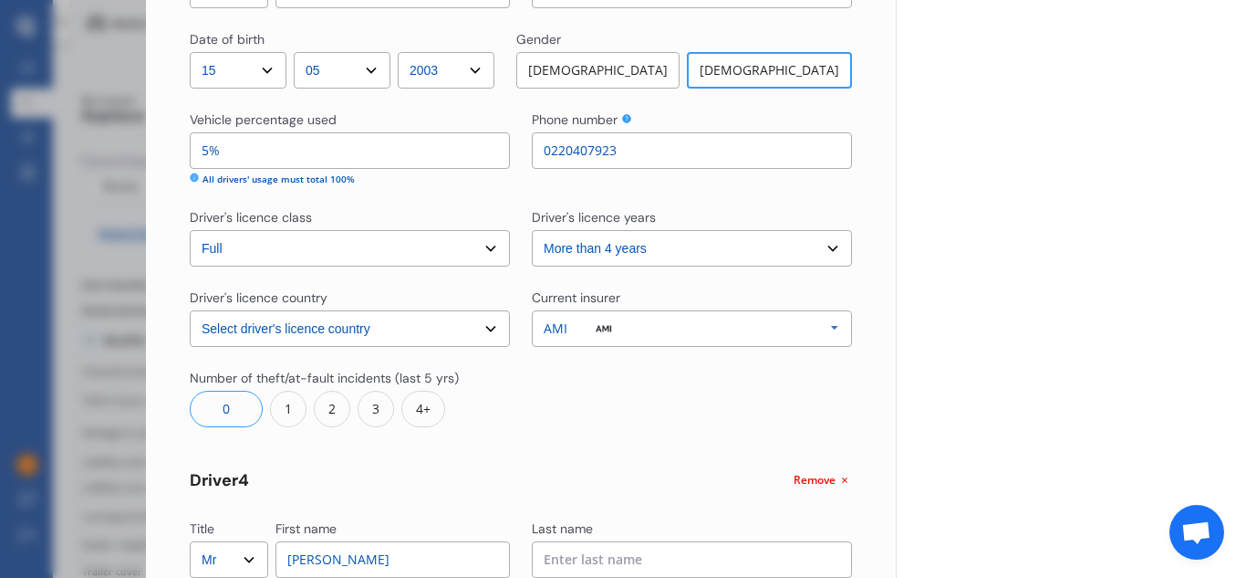
click at [557, 559] on input at bounding box center [692, 559] width 320 height 36
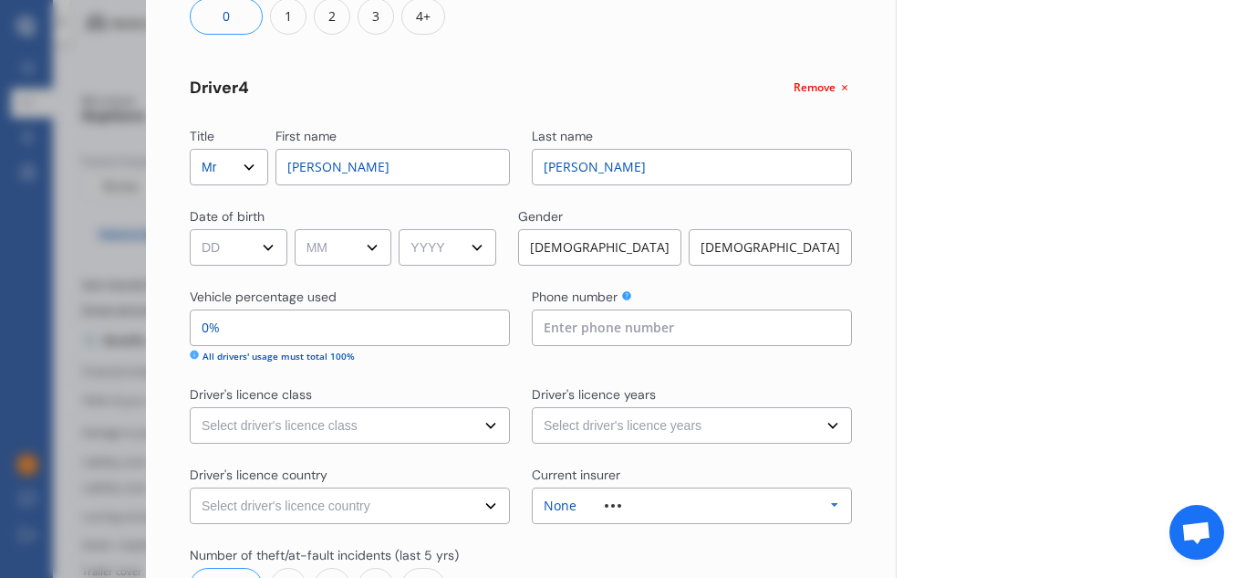
scroll to position [1738, 0]
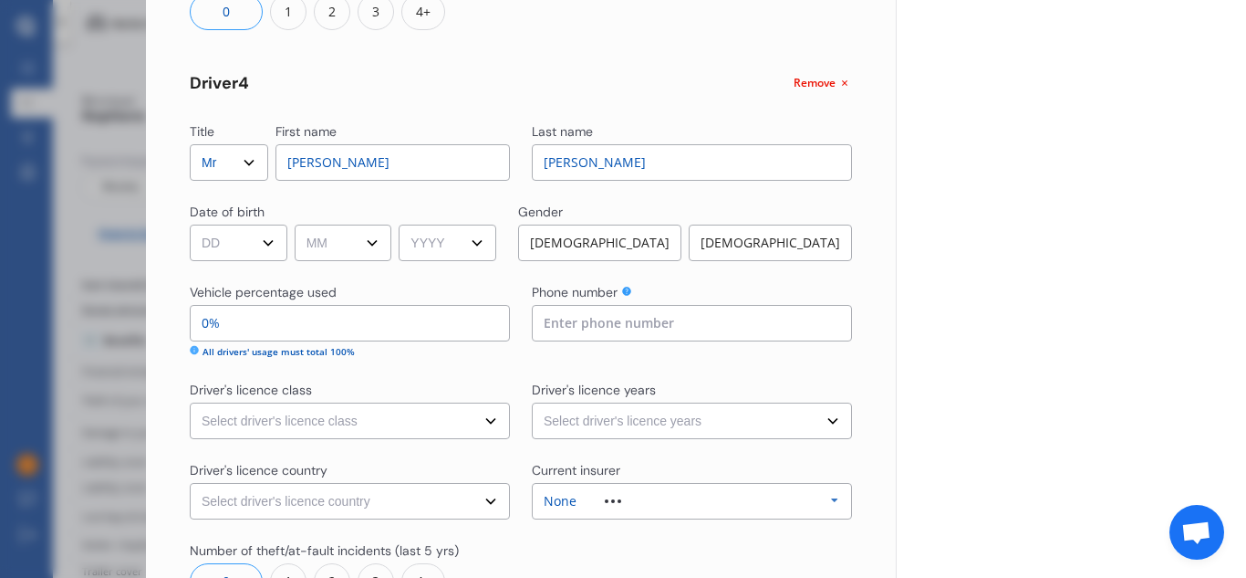
type input "[PERSON_NAME]"
click at [275, 245] on select "DD 01 02 03 04 05 06 07 08 09 10 11 12 13 14 15 16 17 18 19 20 21 22 23 24 25 2…" at bounding box center [239, 242] width 98 height 36
select select "21"
click at [328, 243] on select "MM 01 02 03 04 05 06 07 08 09 10 11 12" at bounding box center [344, 242] width 98 height 36
select select "05"
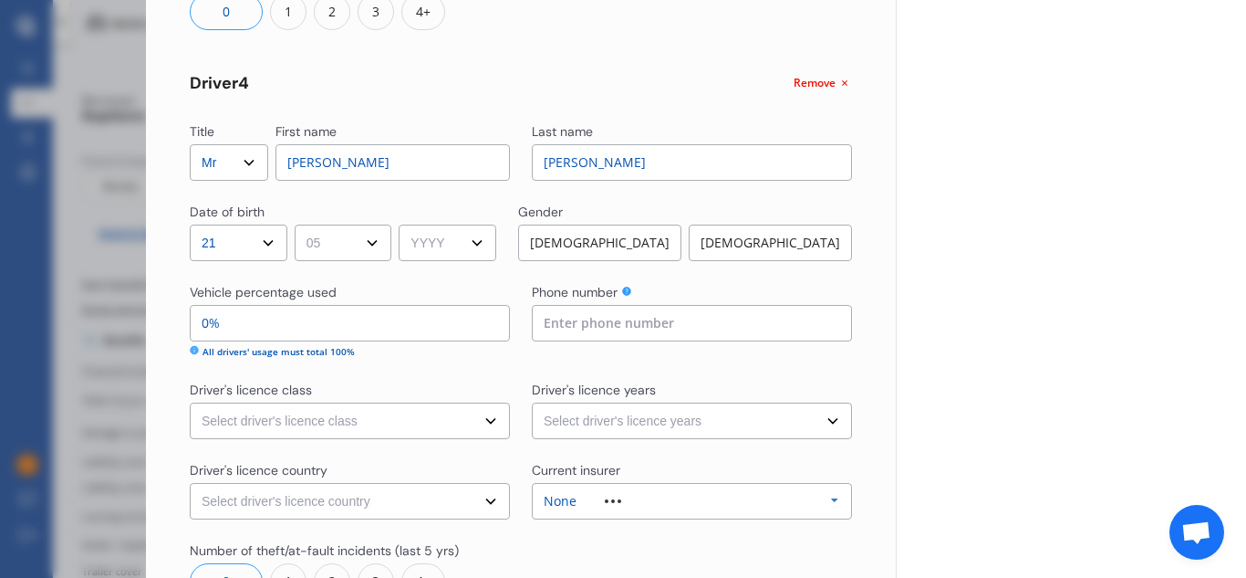
click at [297, 224] on select "MM 01 02 03 04 05 06 07 08 09 10 11 12" at bounding box center [344, 242] width 98 height 36
click at [441, 238] on select "YYYY 2009 2008 2007 2006 2005 2004 2003 2002 2001 2000 1999 1998 1997 1996 1995…" at bounding box center [448, 242] width 98 height 36
select select "1963"
click at [405, 224] on select "YYYY 2009 2008 2007 2006 2005 2004 2003 2002 2001 2000 1999 1998 1997 1996 1995…" at bounding box center [448, 242] width 98 height 36
click at [609, 231] on div "[DEMOGRAPHIC_DATA]" at bounding box center [599, 242] width 163 height 36
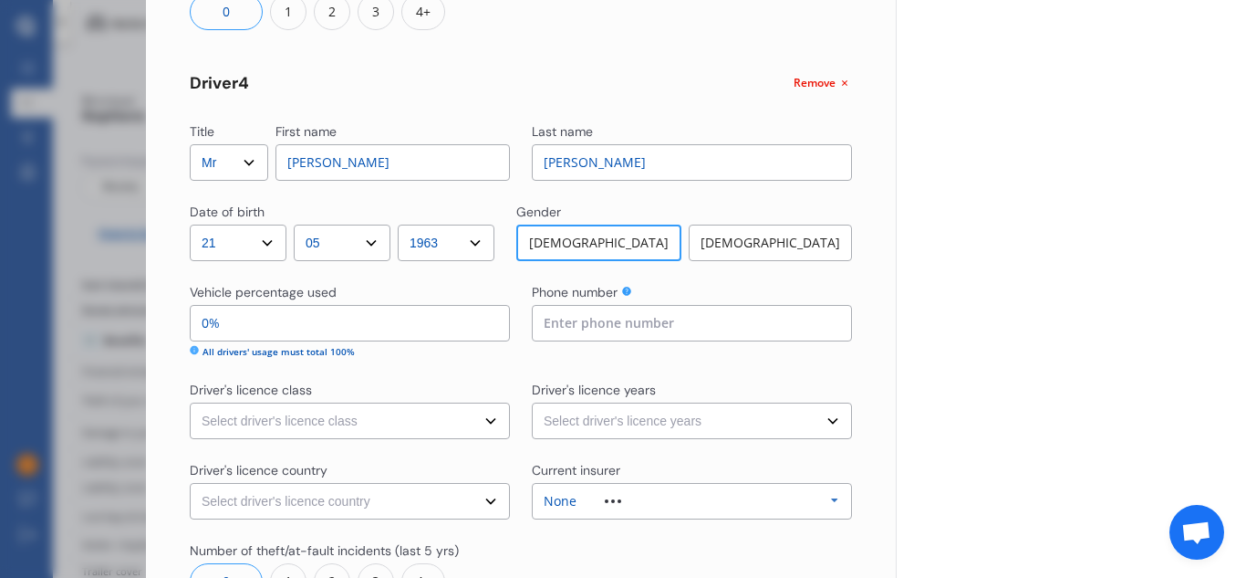
click at [210, 322] on input "0%" at bounding box center [350, 323] width 320 height 36
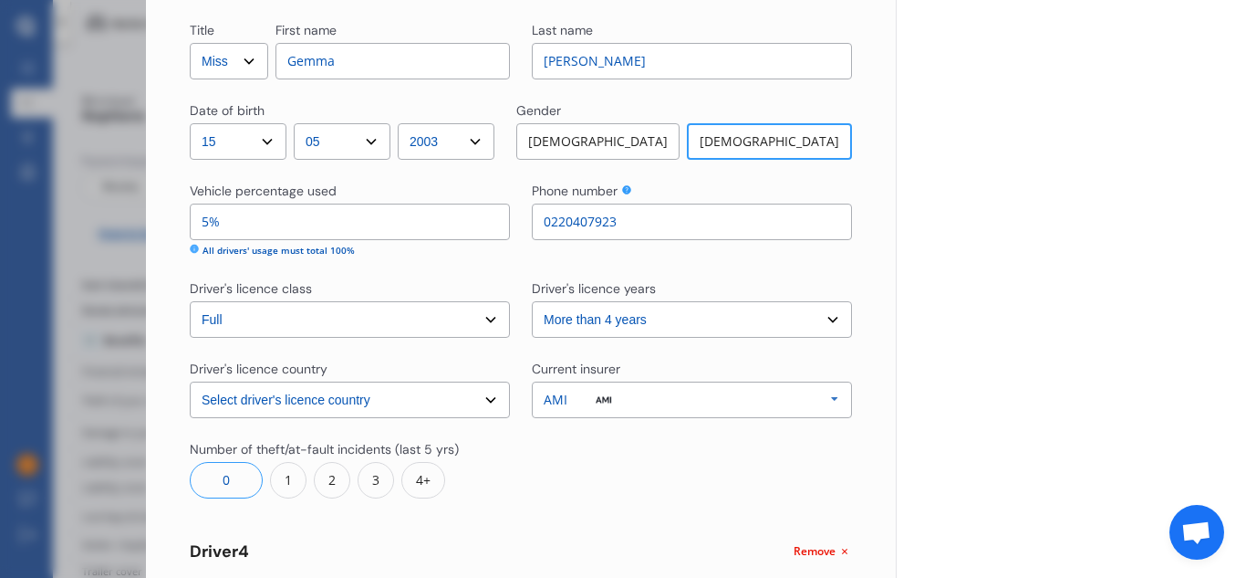
scroll to position [1238, 0]
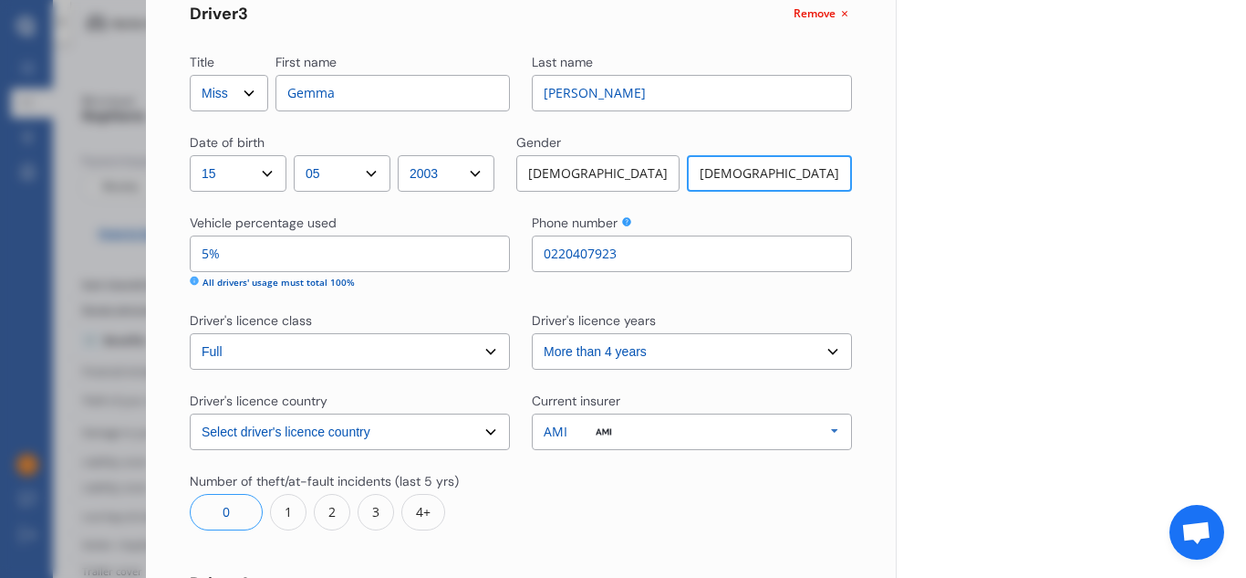
type input "1%"
click at [208, 252] on input "5%" at bounding box center [350, 253] width 320 height 36
type input "4%"
type input "5%"
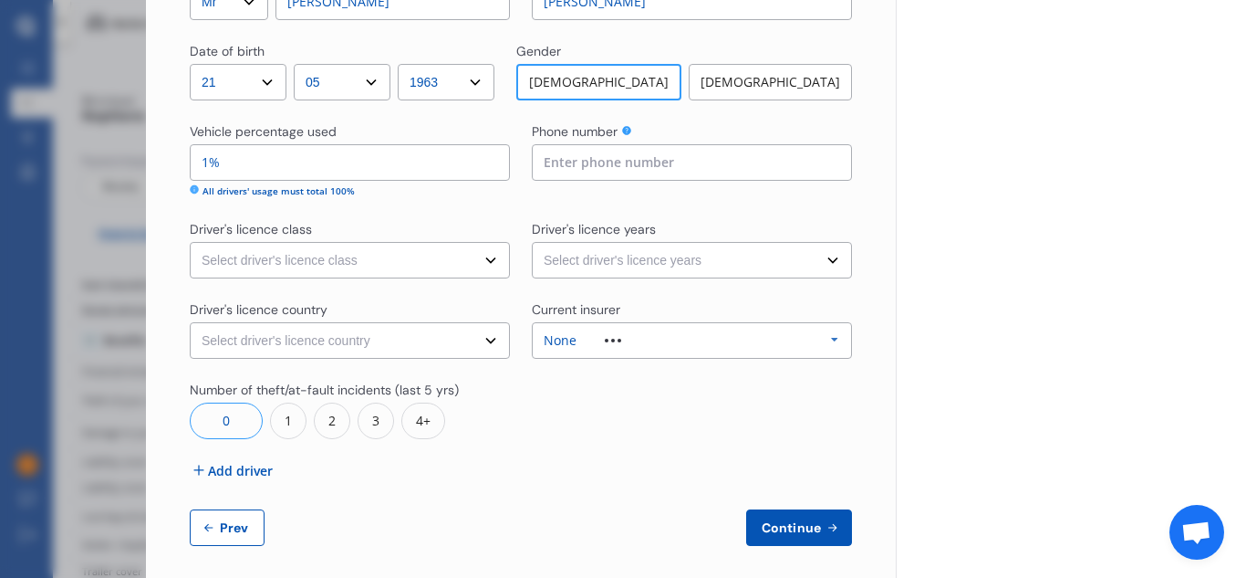
scroll to position [1906, 0]
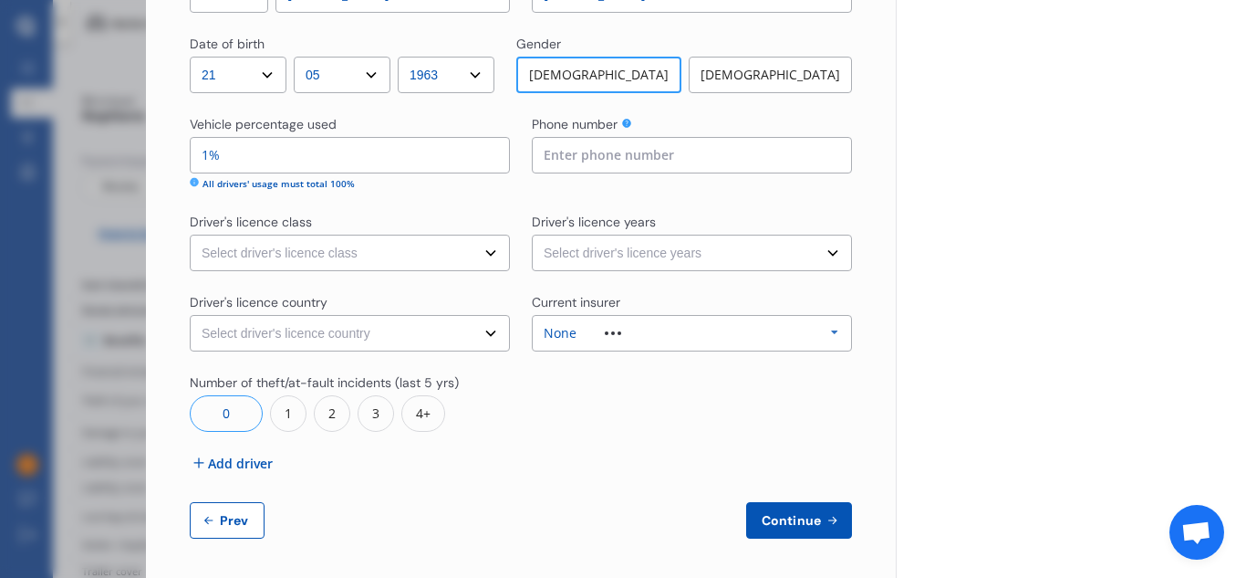
type input "4%"
click at [552, 156] on input at bounding box center [692, 155] width 320 height 36
type input "0212056226"
click at [481, 259] on select "Select driver's licence class None Learner Restricted Full" at bounding box center [350, 252] width 320 height 36
select select "full"
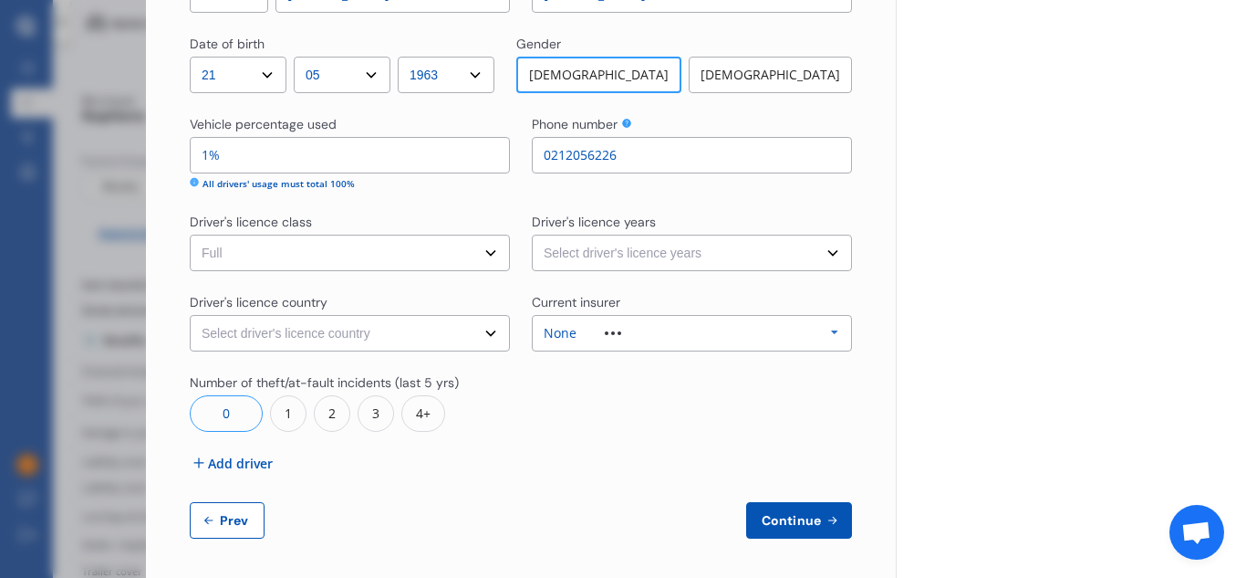
click at [190, 234] on select "Select driver's licence class None Learner Restricted Full" at bounding box center [350, 252] width 320 height 36
click at [793, 255] on select "Select driver's licence years Less than 1 year 1-2 years 2-4 years More than 4 …" at bounding box center [692, 252] width 320 height 36
select select "more than 4 years"
click at [532, 234] on select "Select driver's licence years Less than 1 year 1-2 years 2-4 years More than 4 …" at bounding box center [692, 252] width 320 height 36
click at [488, 329] on select "Select driver's licence country [GEOGRAPHIC_DATA] [GEOGRAPHIC_DATA] [GEOGRAPHIC…" at bounding box center [350, 333] width 320 height 36
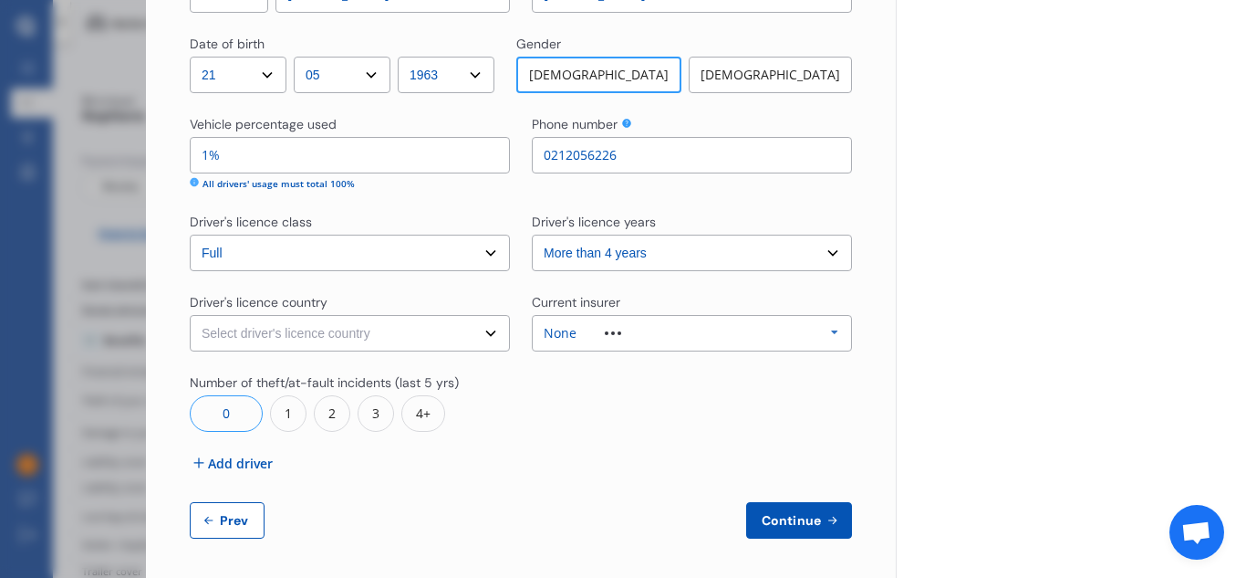
select select "[GEOGRAPHIC_DATA]"
click at [190, 315] on select "Select driver's licence country [GEOGRAPHIC_DATA] [GEOGRAPHIC_DATA] [GEOGRAPHIC…" at bounding box center [350, 333] width 320 height 36
click at [790, 516] on span "Continue" at bounding box center [791, 520] width 67 height 15
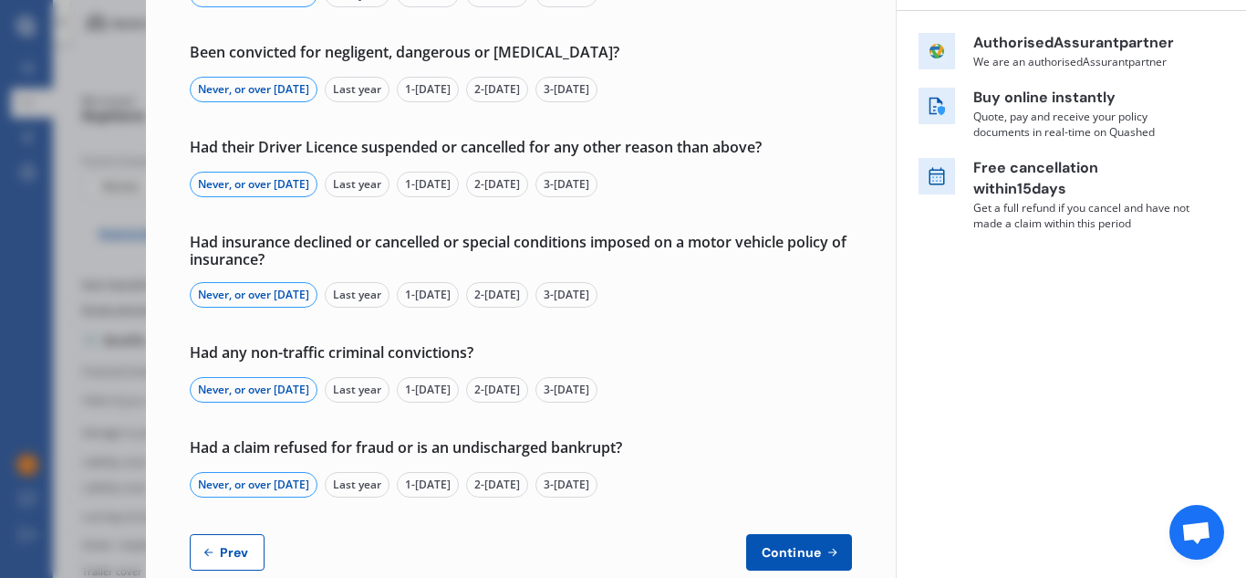
scroll to position [317, 0]
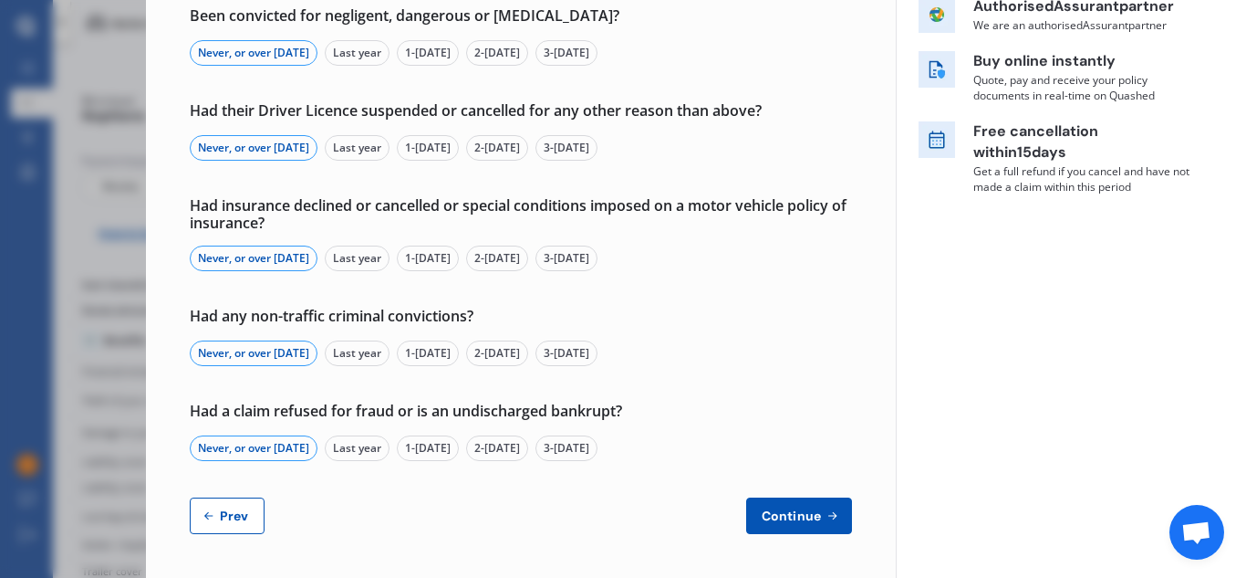
click at [783, 510] on span "Continue" at bounding box center [791, 515] width 67 height 15
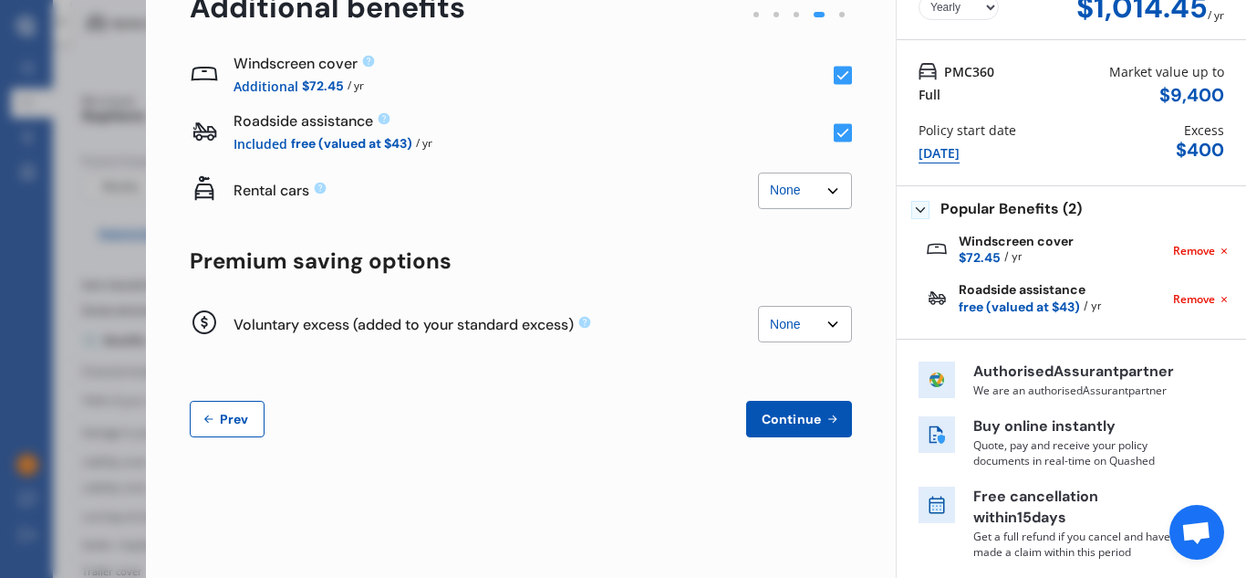
scroll to position [0, 0]
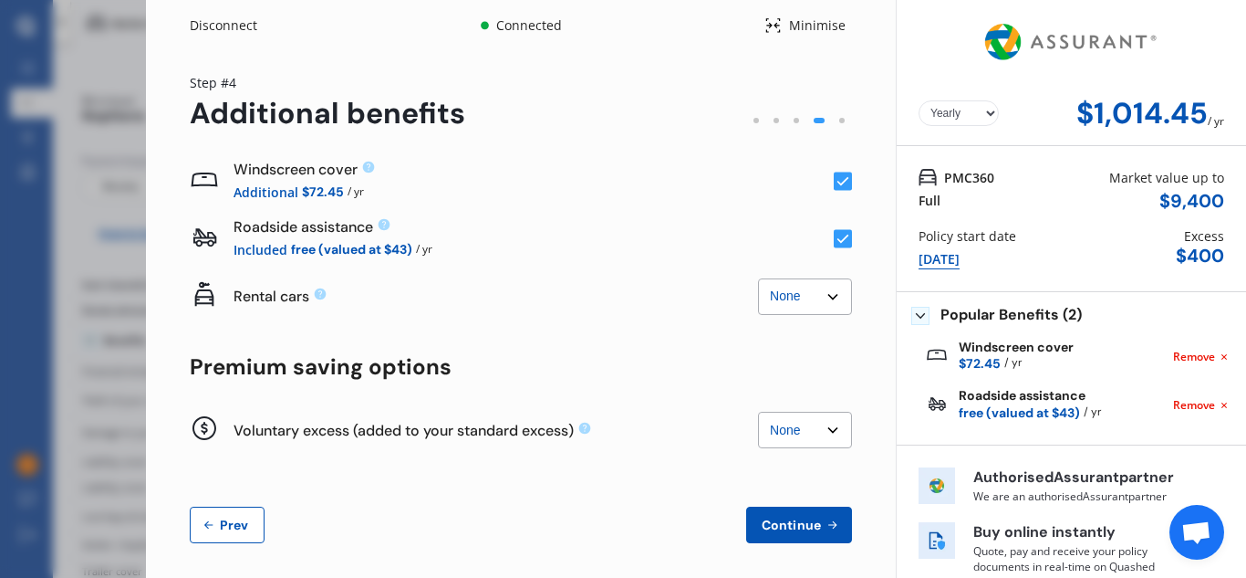
click at [781, 526] on span "Continue" at bounding box center [791, 524] width 67 height 15
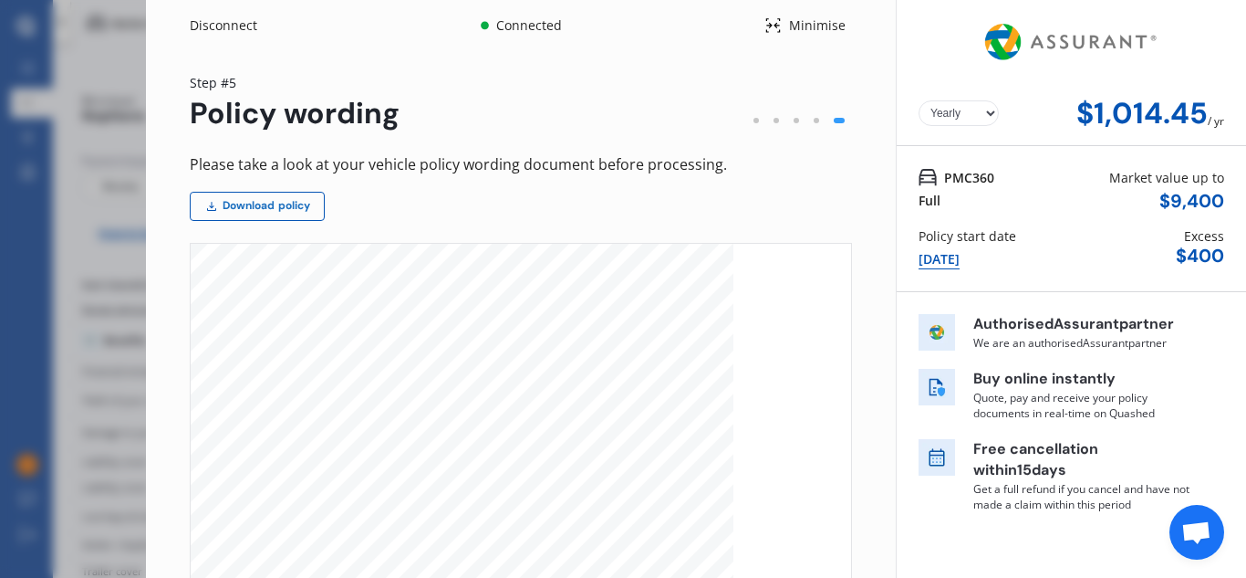
click at [268, 205] on link "Download policy" at bounding box center [257, 206] width 135 height 29
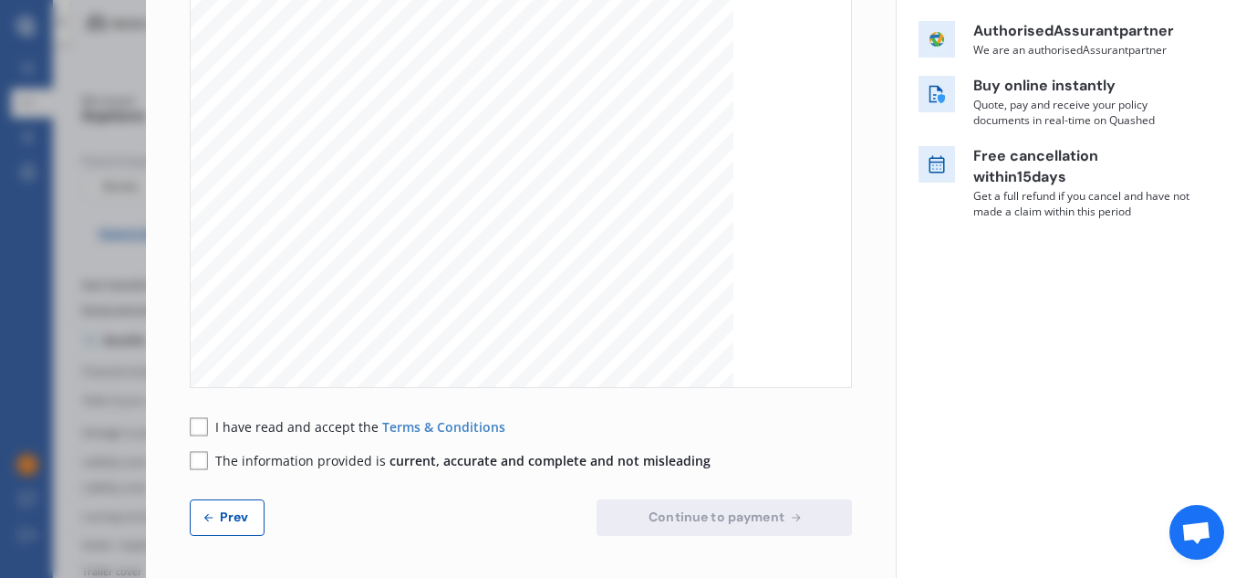
scroll to position [295, 0]
click at [196, 420] on rect at bounding box center [199, 424] width 18 height 18
click at [198, 453] on rect at bounding box center [199, 458] width 18 height 18
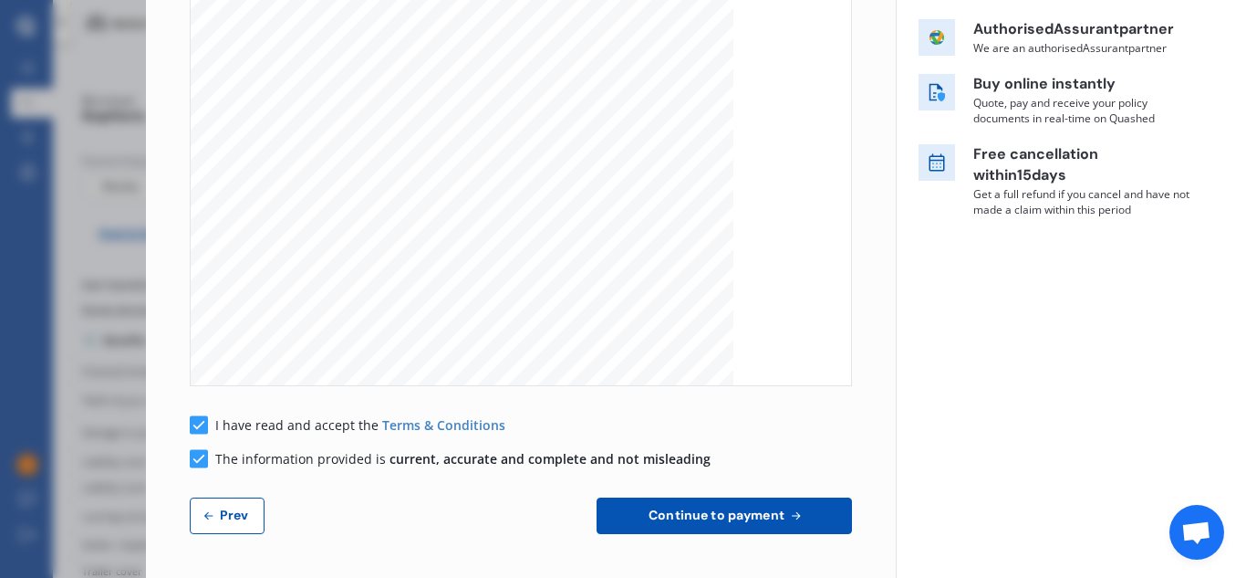
click at [713, 521] on span "Continue to payment" at bounding box center [716, 514] width 143 height 15
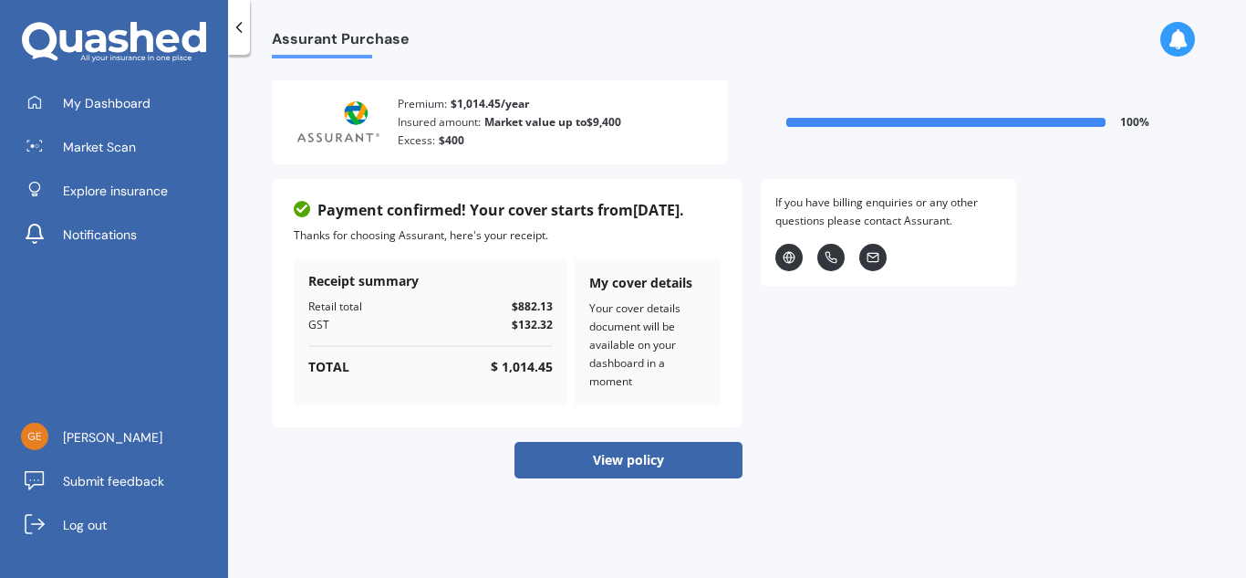
click at [619, 461] on button "View policy" at bounding box center [629, 460] width 228 height 36
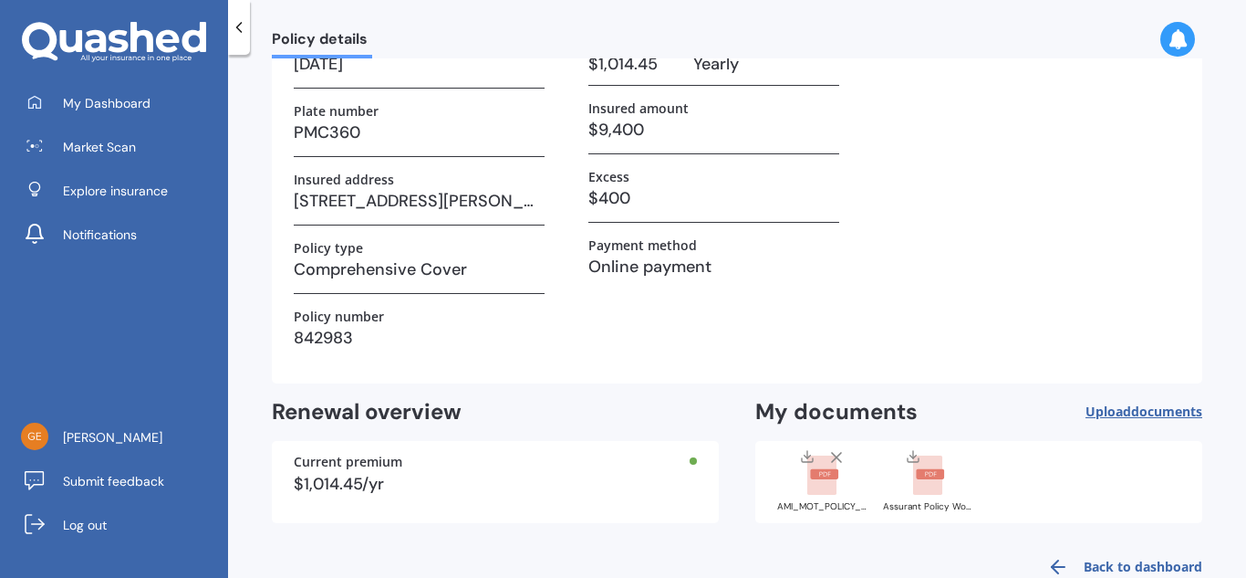
scroll to position [192, 0]
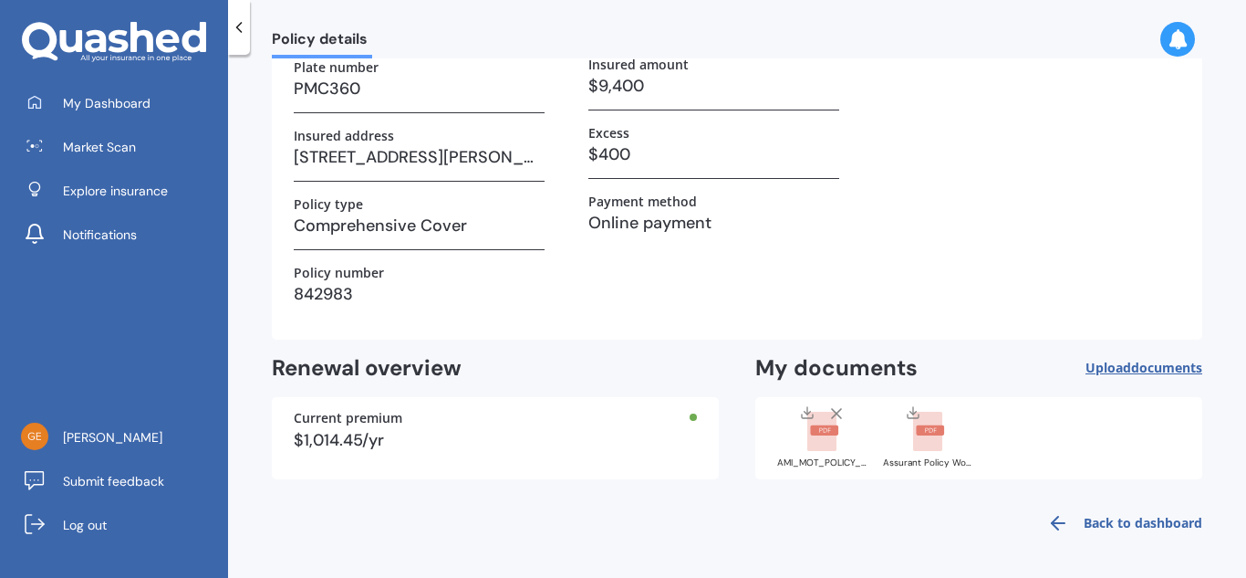
click at [1111, 366] on span "Upload documents" at bounding box center [1144, 367] width 117 height 15
click at [1052, 523] on line at bounding box center [1058, 523] width 13 height 0
